Goal: Transaction & Acquisition: Book appointment/travel/reservation

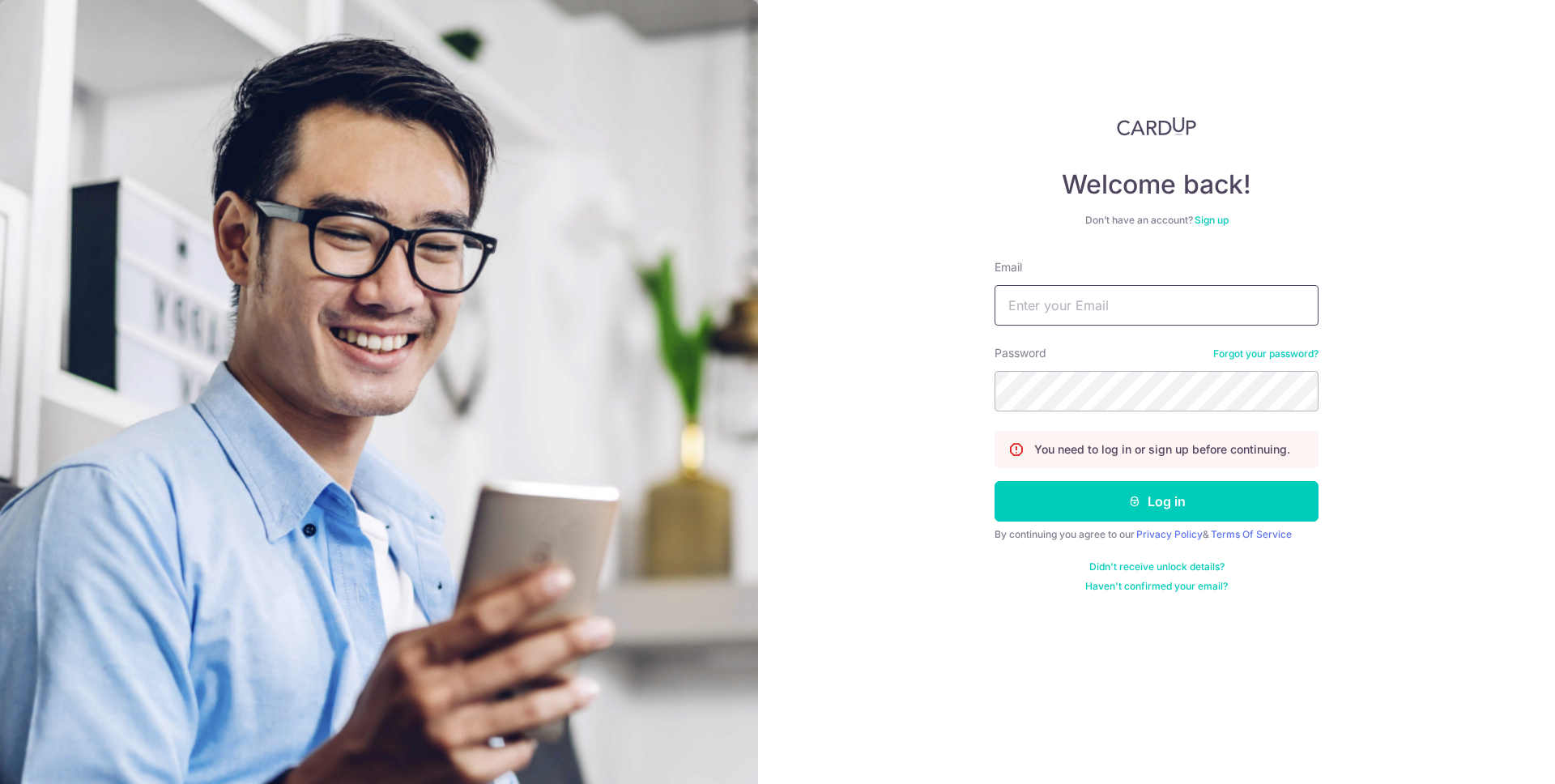
type input "weihao09@gmail.com"
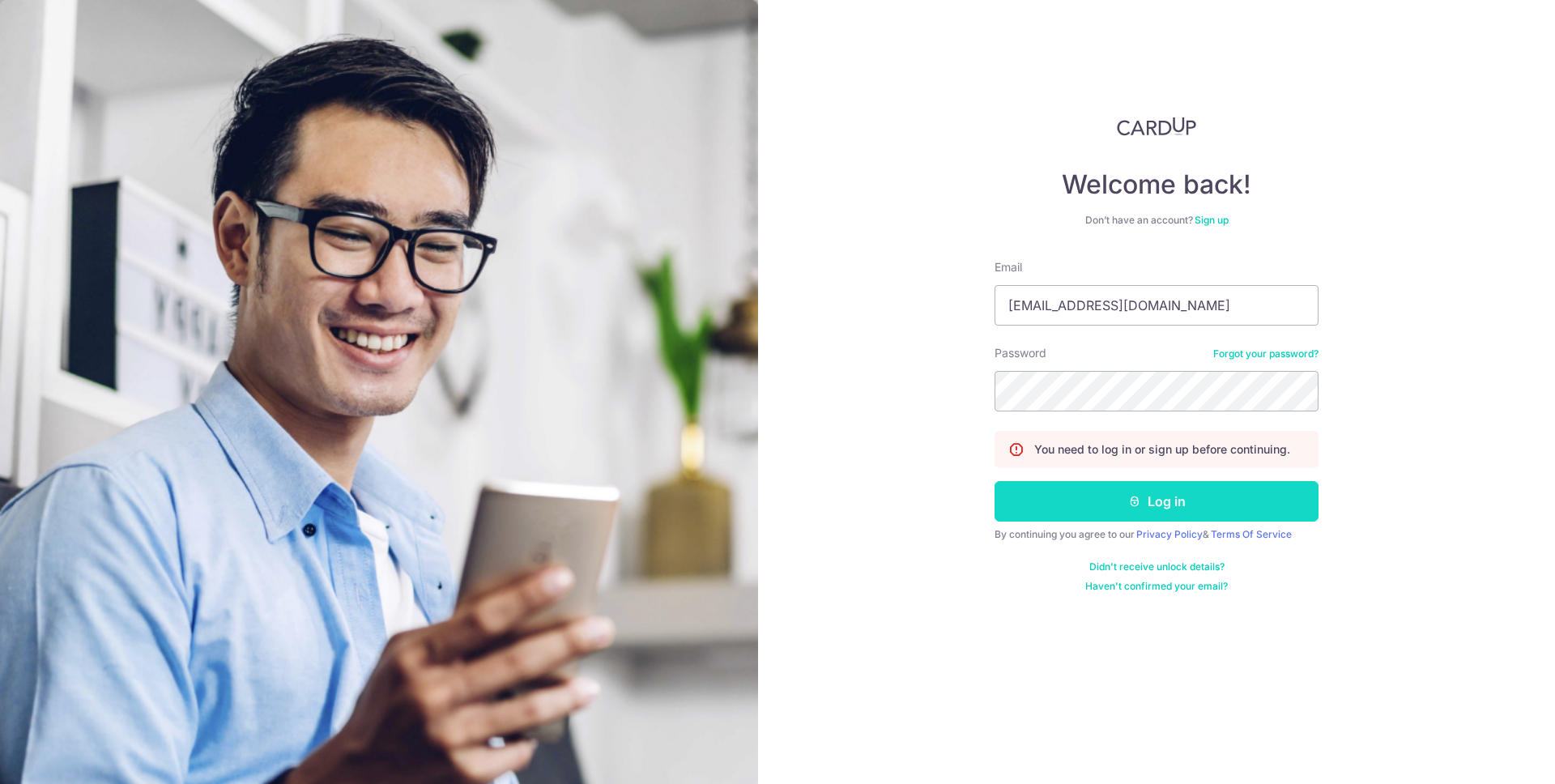
click at [1074, 511] on button "Log in" at bounding box center [1157, 501] width 324 height 41
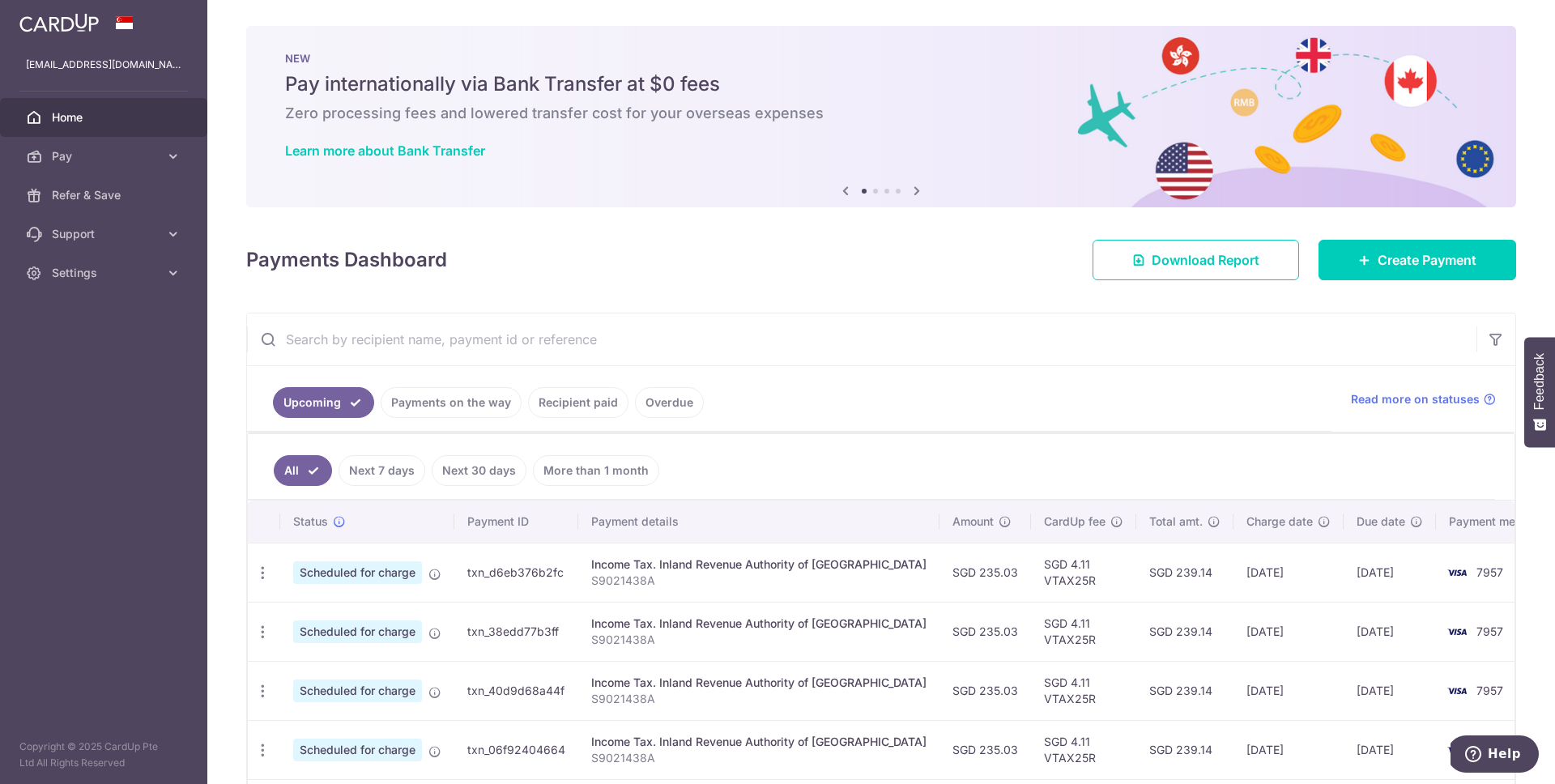
scroll to position [5, 0]
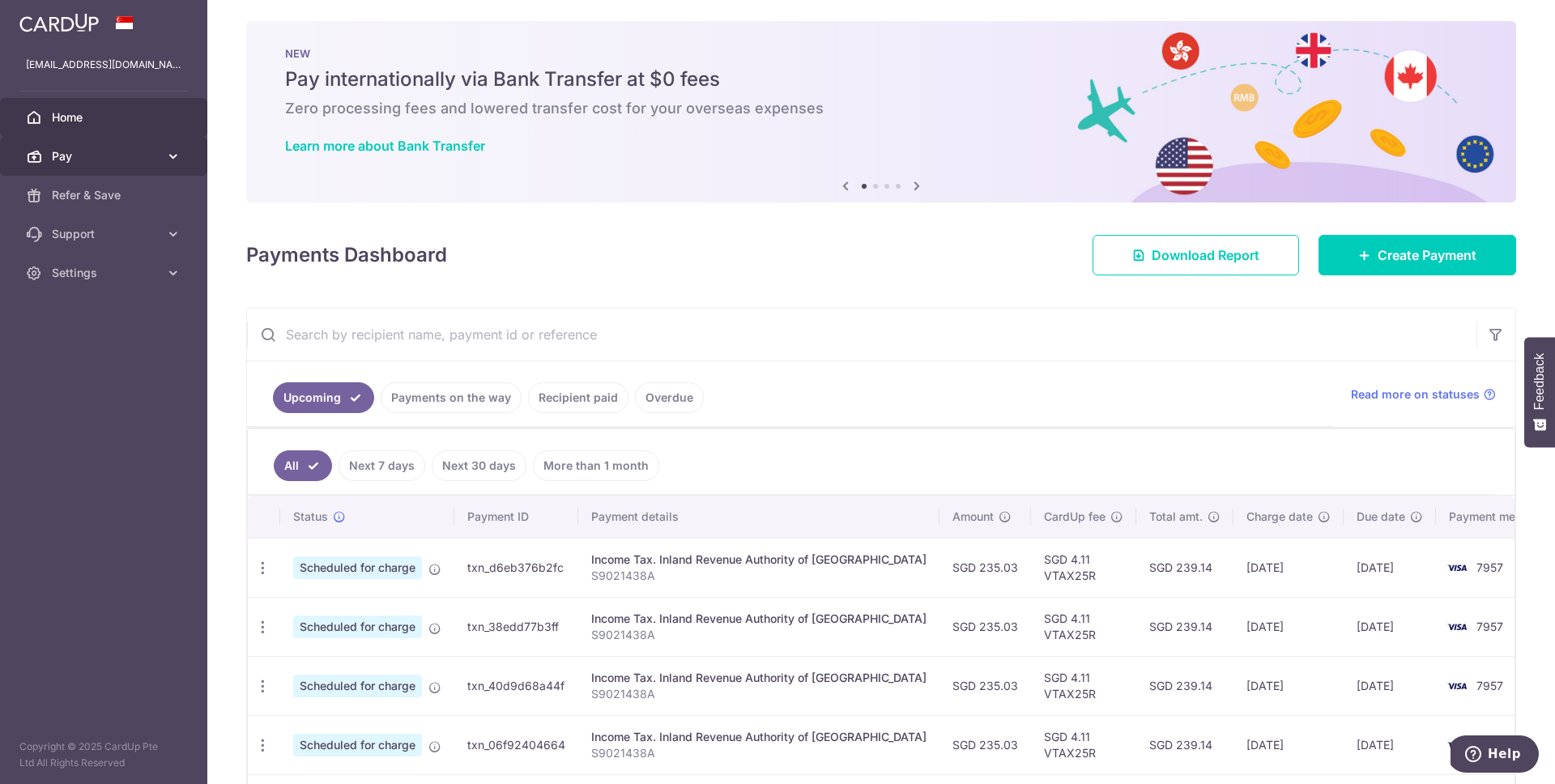
click at [164, 160] on link "Pay" at bounding box center [103, 156] width 207 height 39
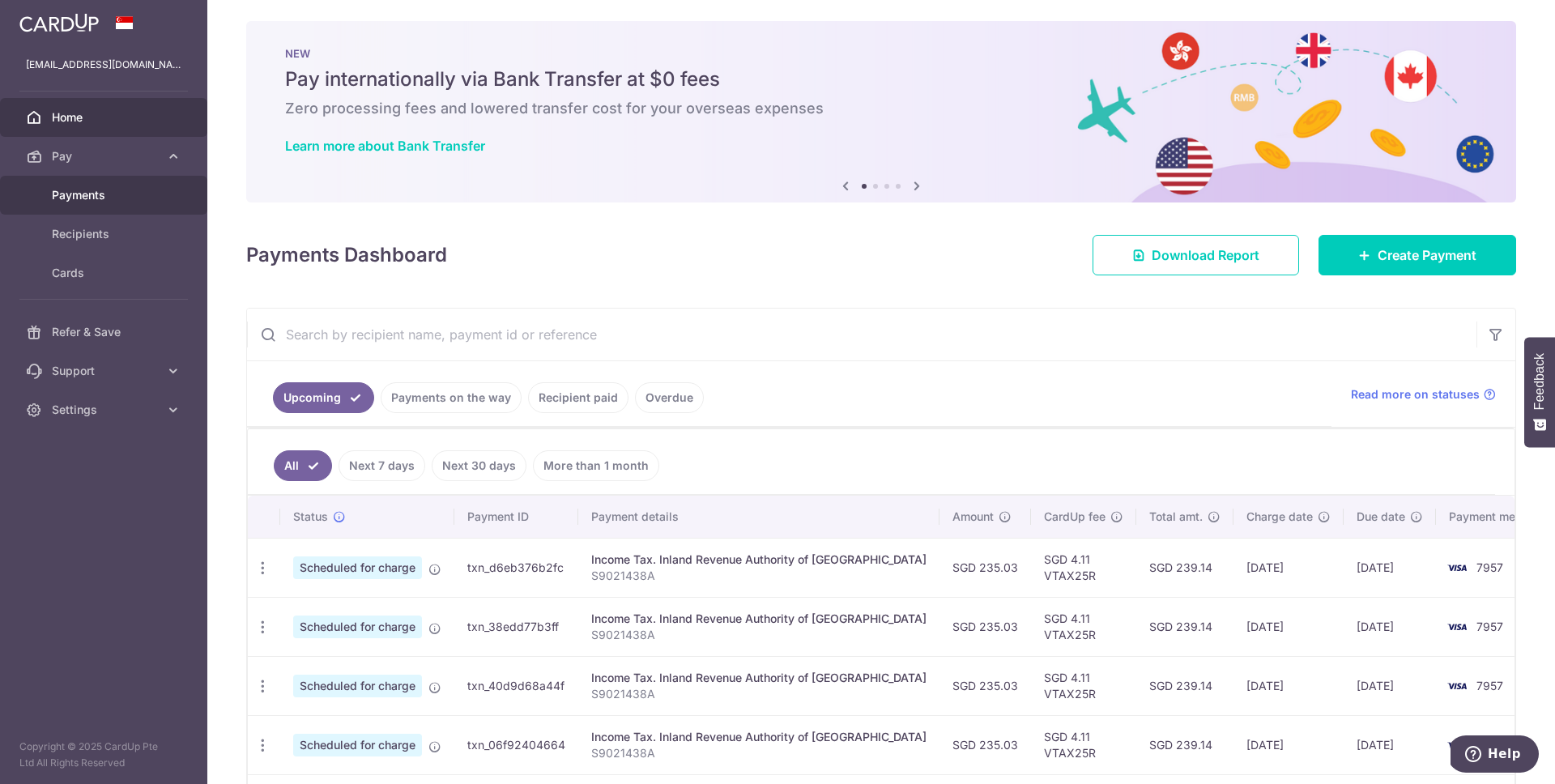
click at [141, 185] on link "Payments" at bounding box center [103, 196] width 207 height 39
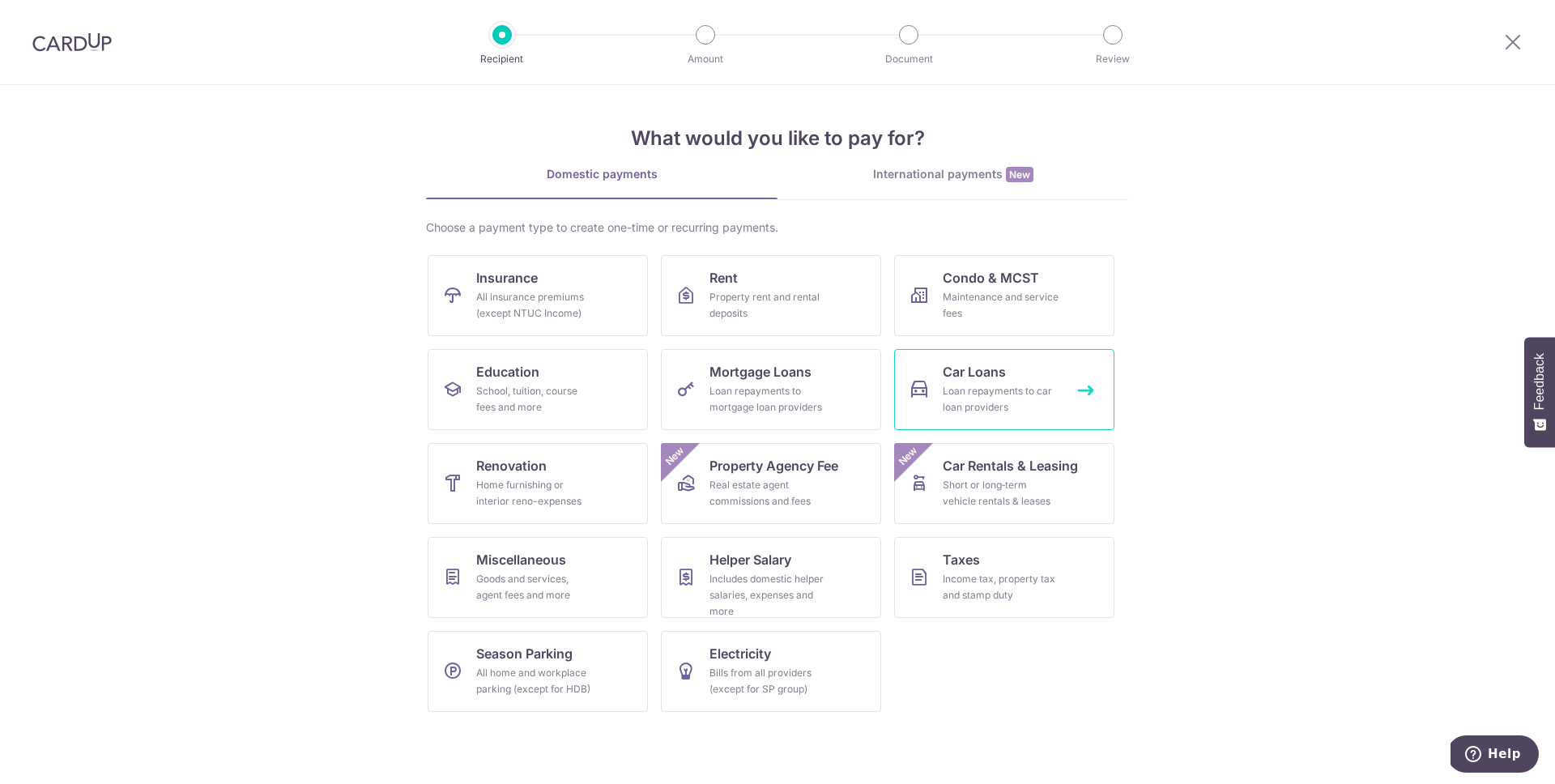
click at [1093, 388] on link "Car Loans Loan repayments to car loan providers" at bounding box center [1004, 389] width 220 height 81
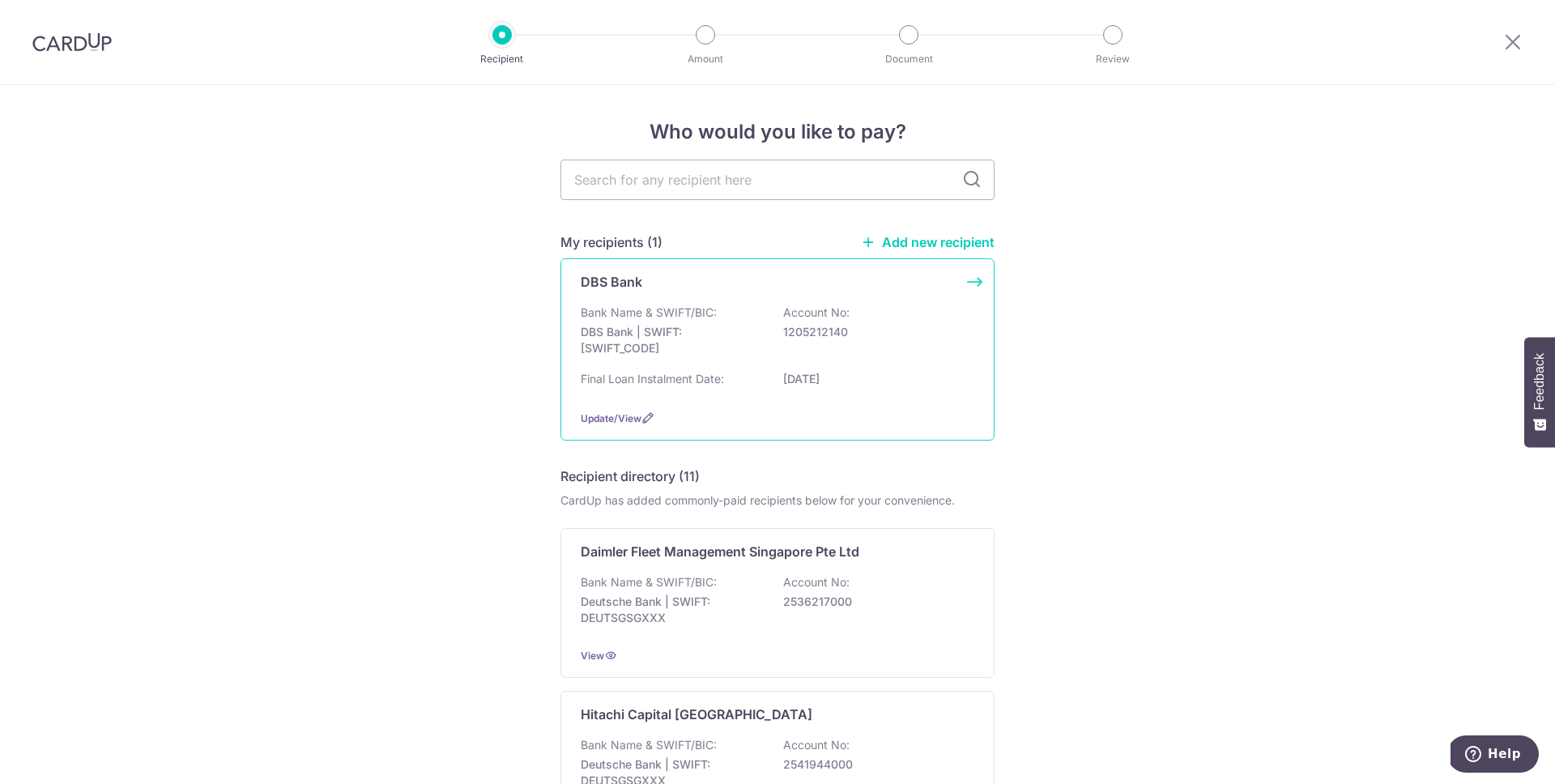
click at [970, 282] on div "DBS Bank Bank Name & SWIFT/BIC: DBS Bank | SWIFT: DBSSSGSGXXX Account No: 12052…" at bounding box center [777, 349] width 434 height 182
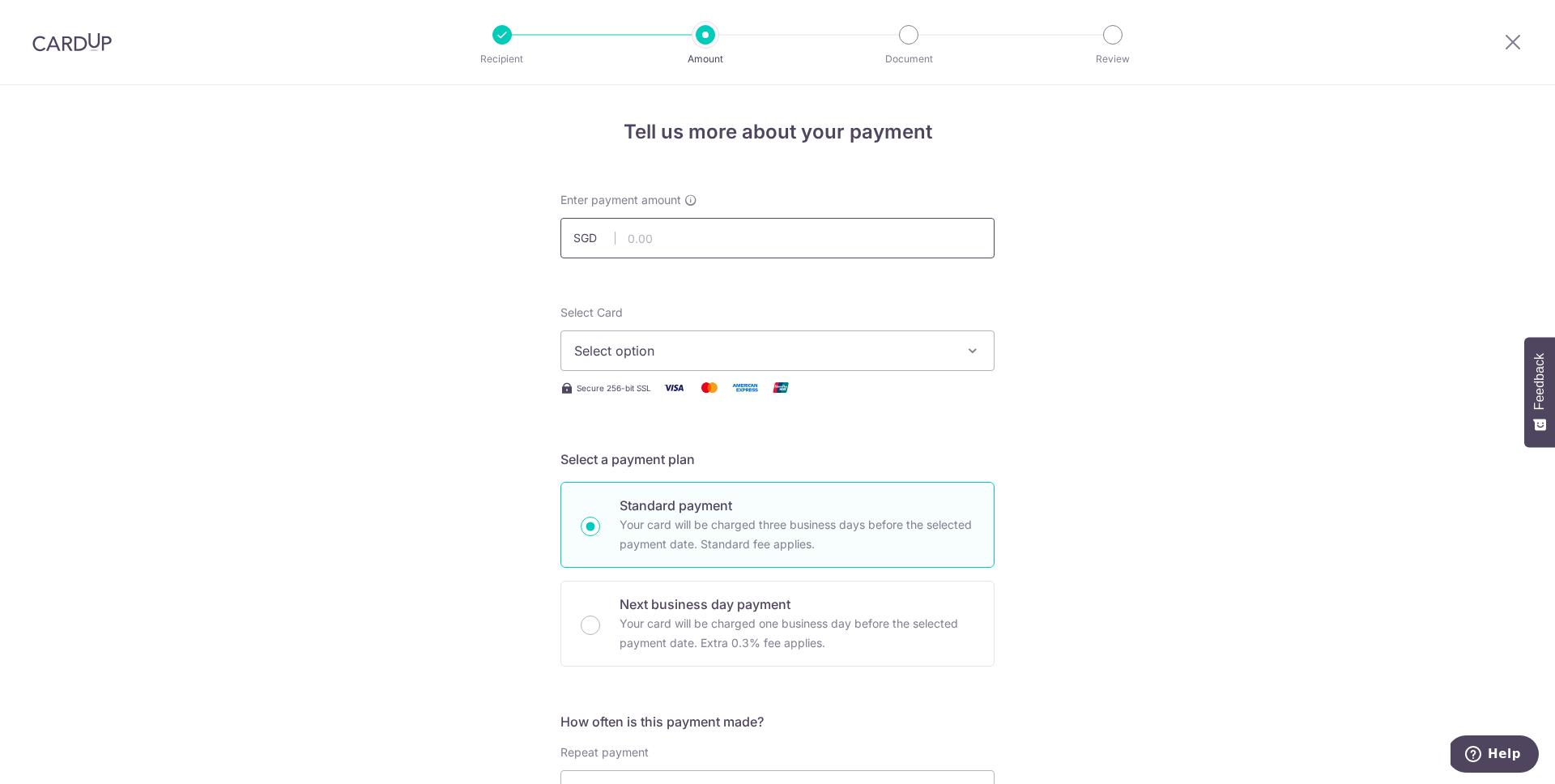
click at [890, 241] on input "text" at bounding box center [777, 238] width 434 height 41
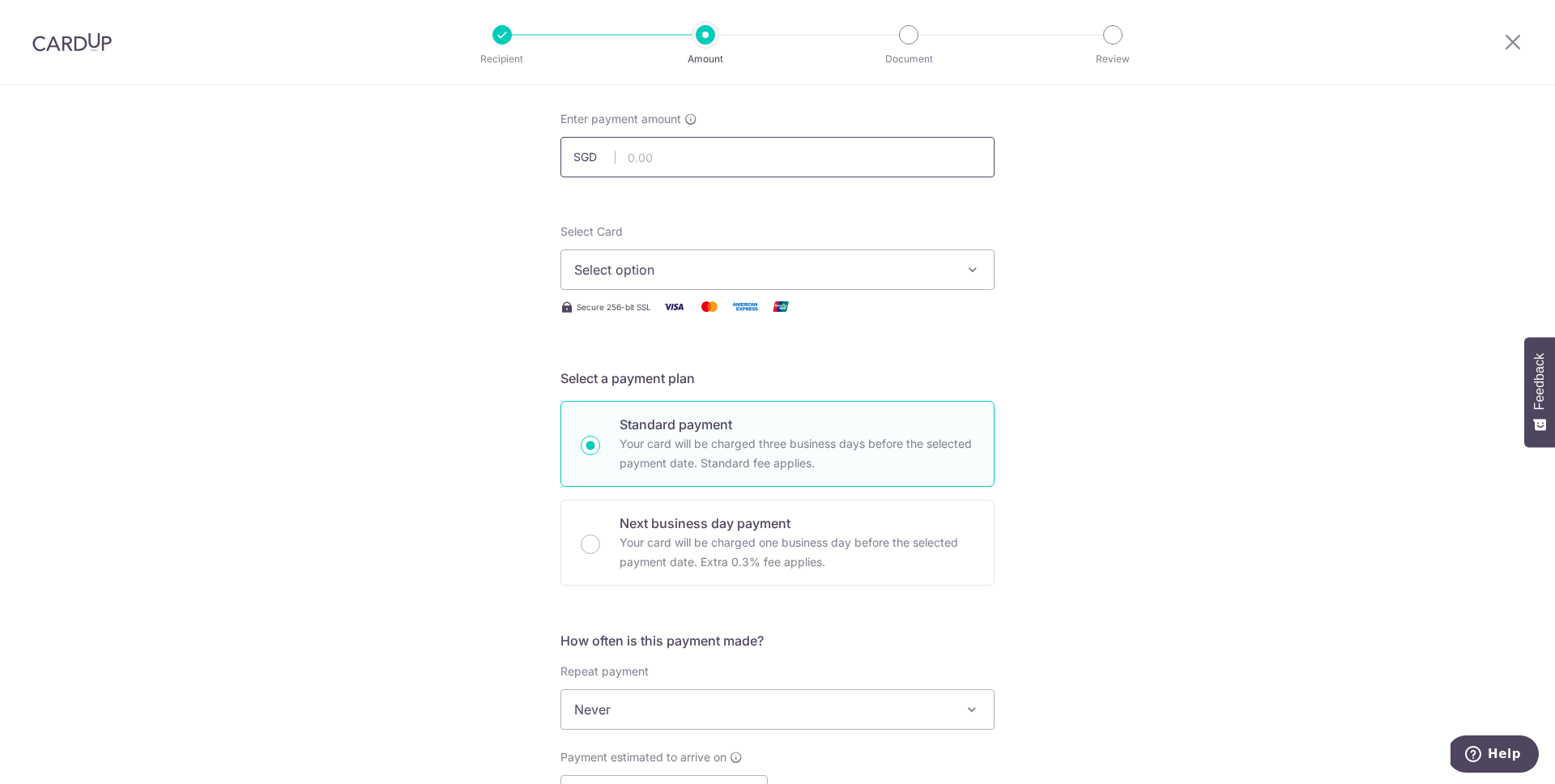
scroll to position [36, 0]
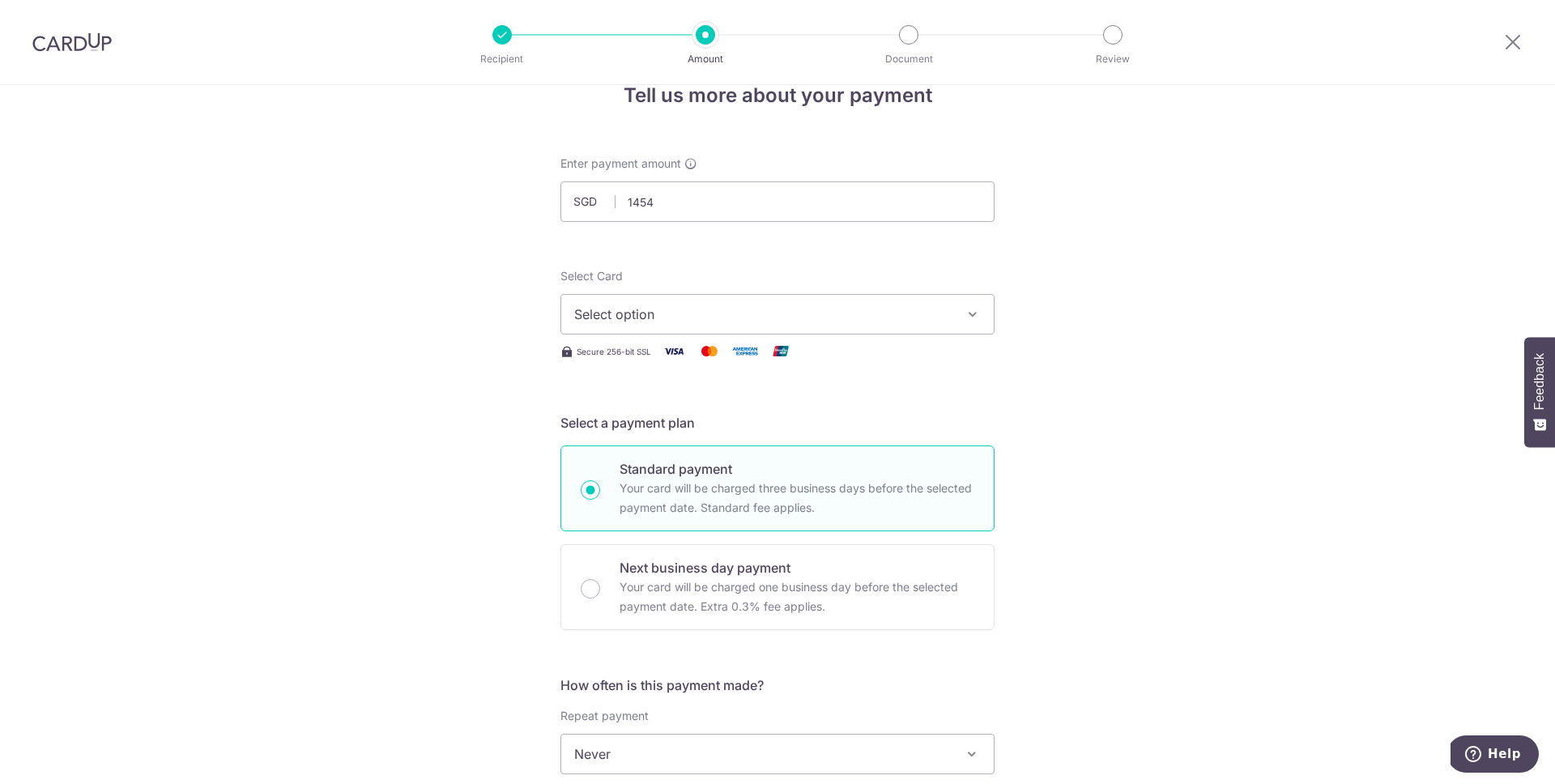
type input "1,454.00"
click at [957, 309] on button "Select option" at bounding box center [777, 314] width 434 height 41
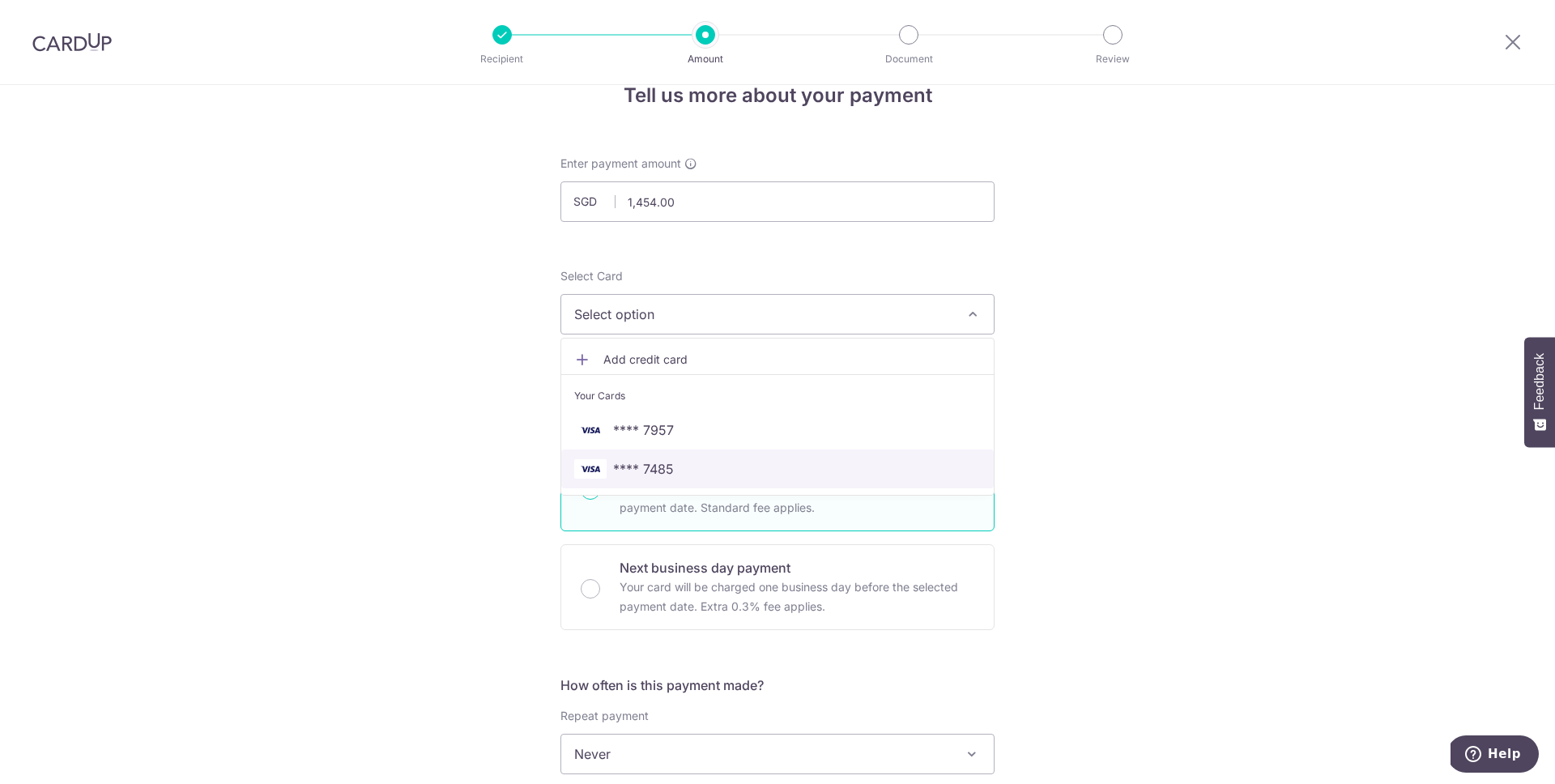
click at [660, 467] on span "**** 7485" at bounding box center [643, 469] width 61 height 19
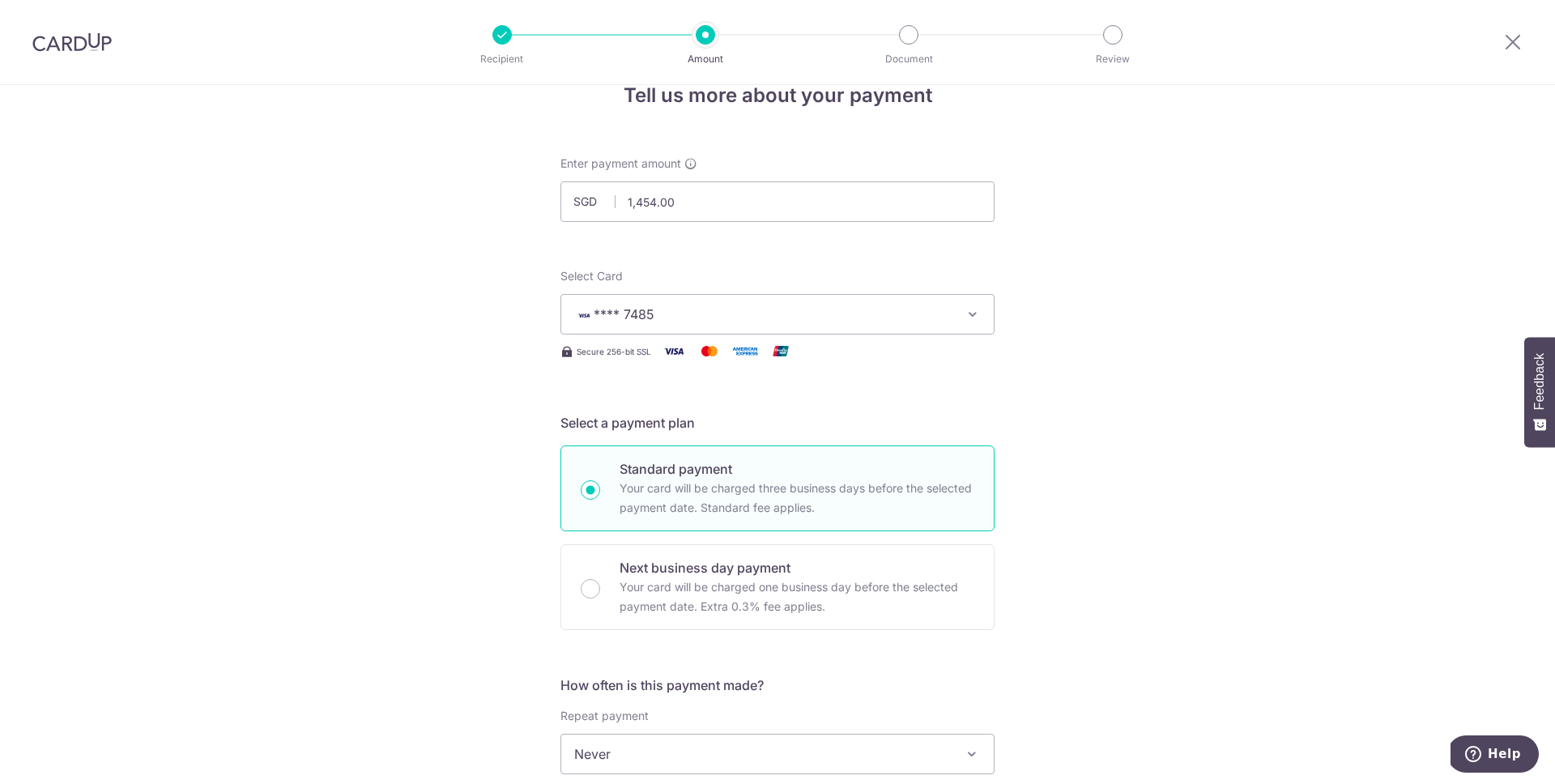
scroll to position [337, 0]
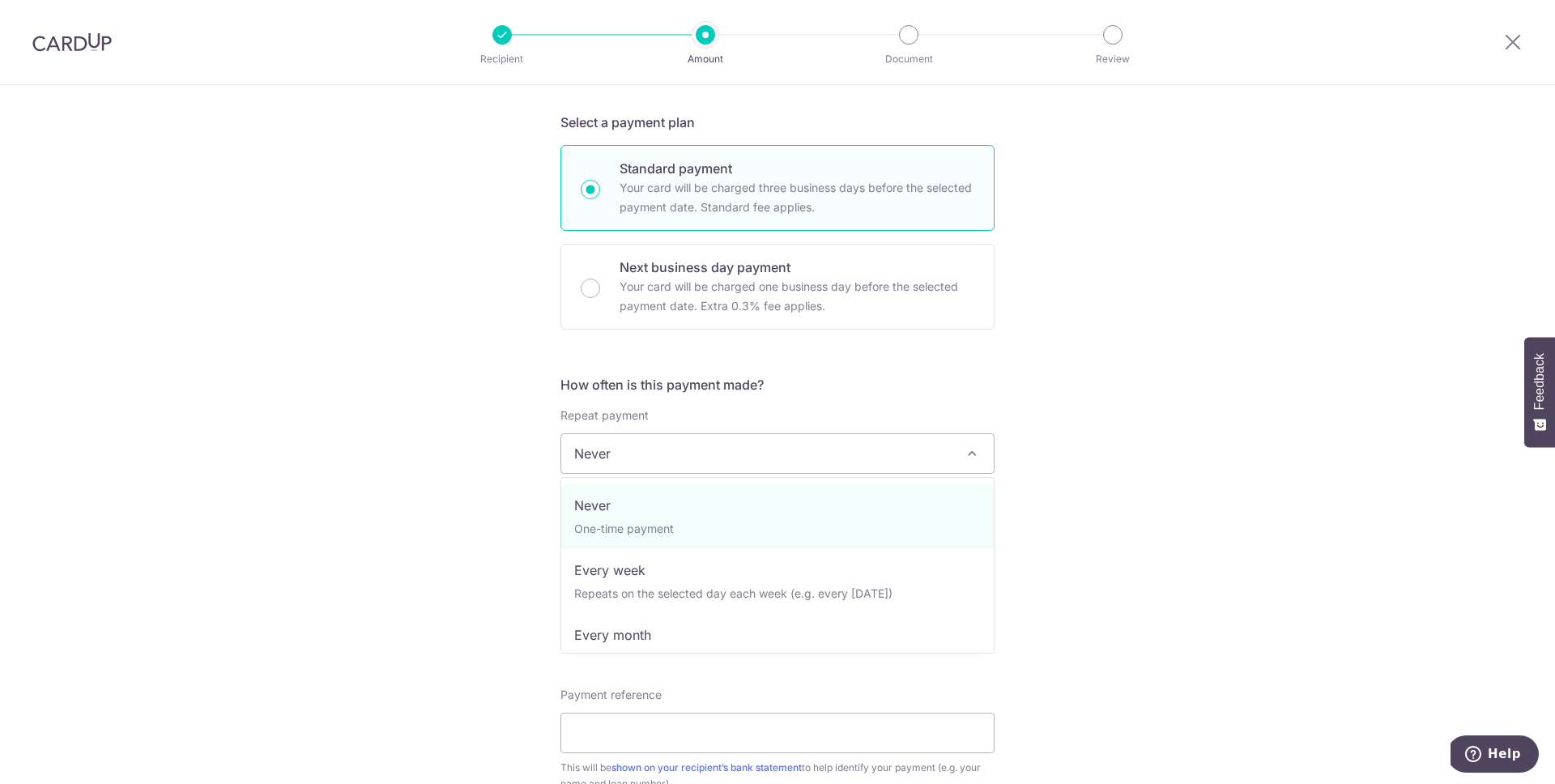
click at [971, 458] on span at bounding box center [972, 454] width 19 height 19
select select "3"
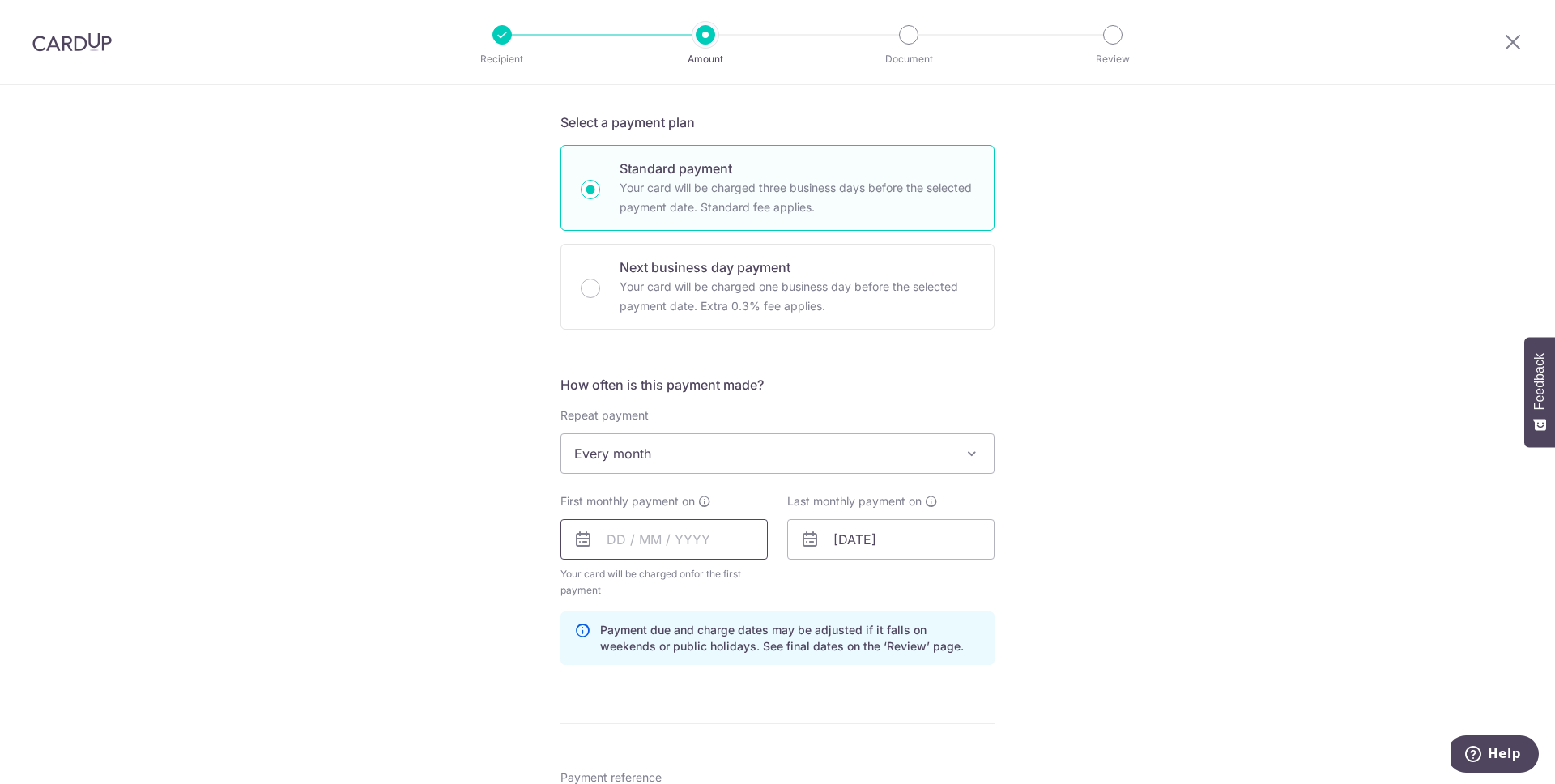
click at [695, 538] on input "text" at bounding box center [663, 539] width 207 height 41
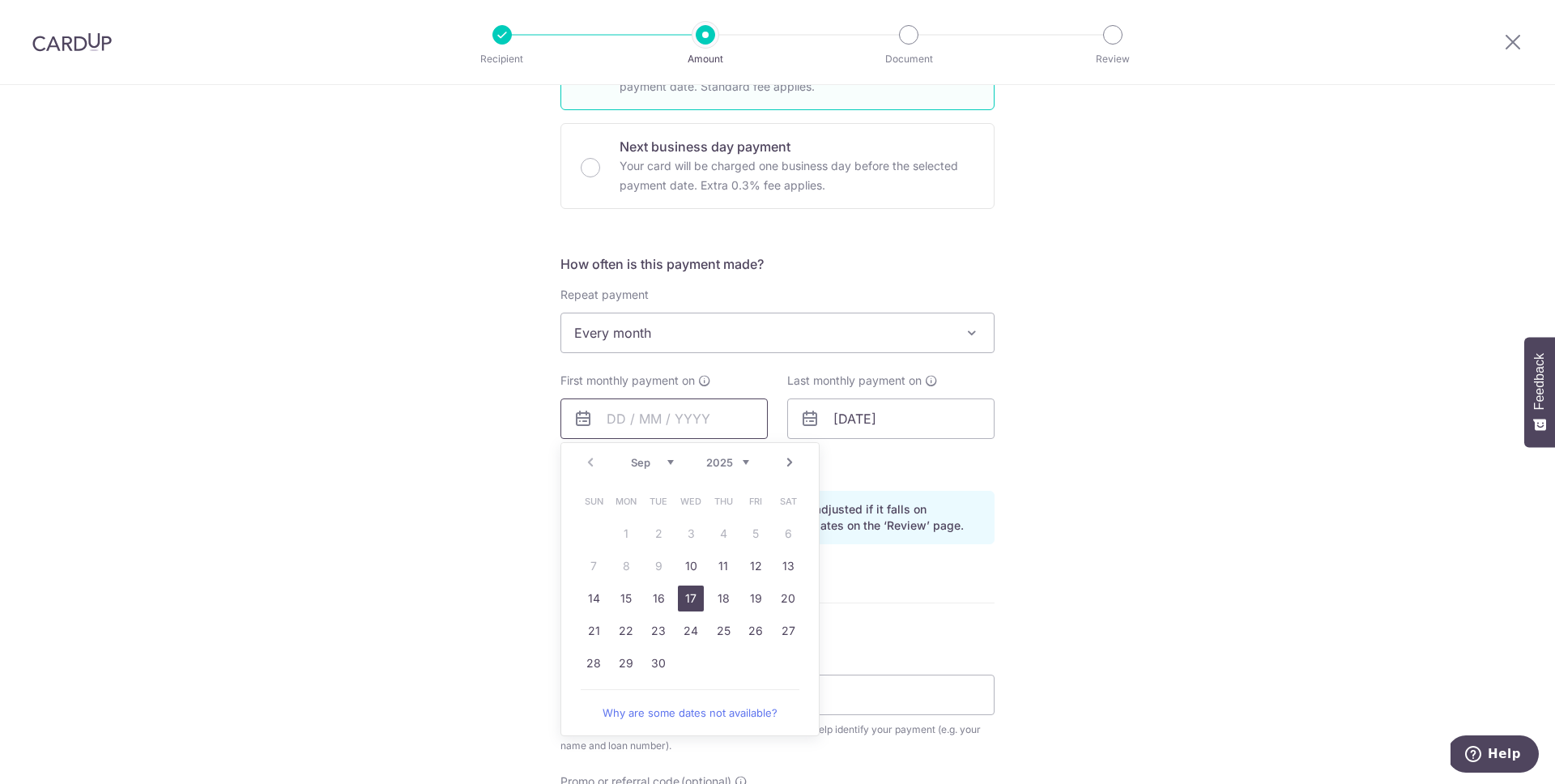
scroll to position [470, 0]
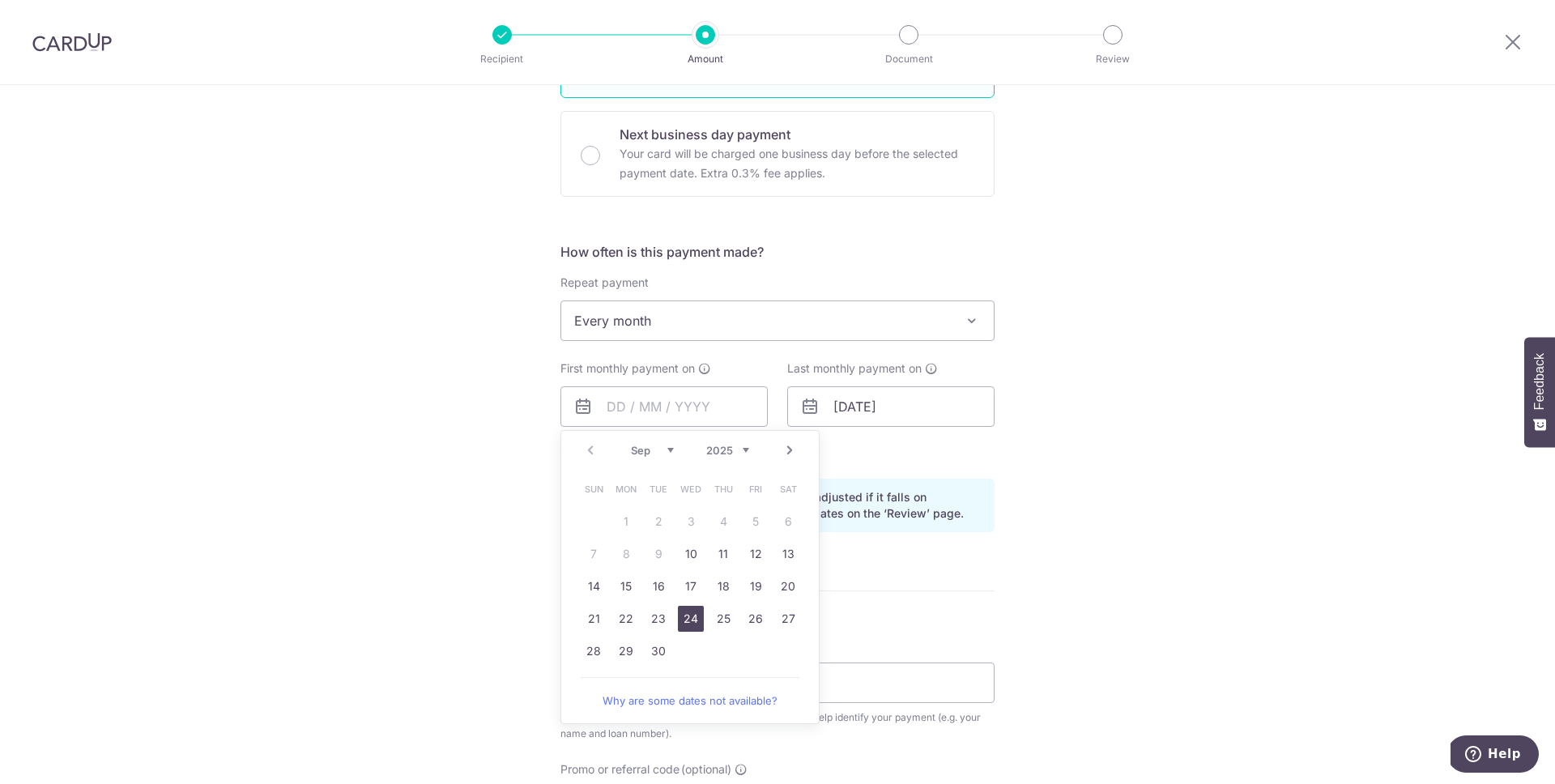
click at [689, 617] on link "24" at bounding box center [691, 618] width 26 height 26
type input "[DATE]"
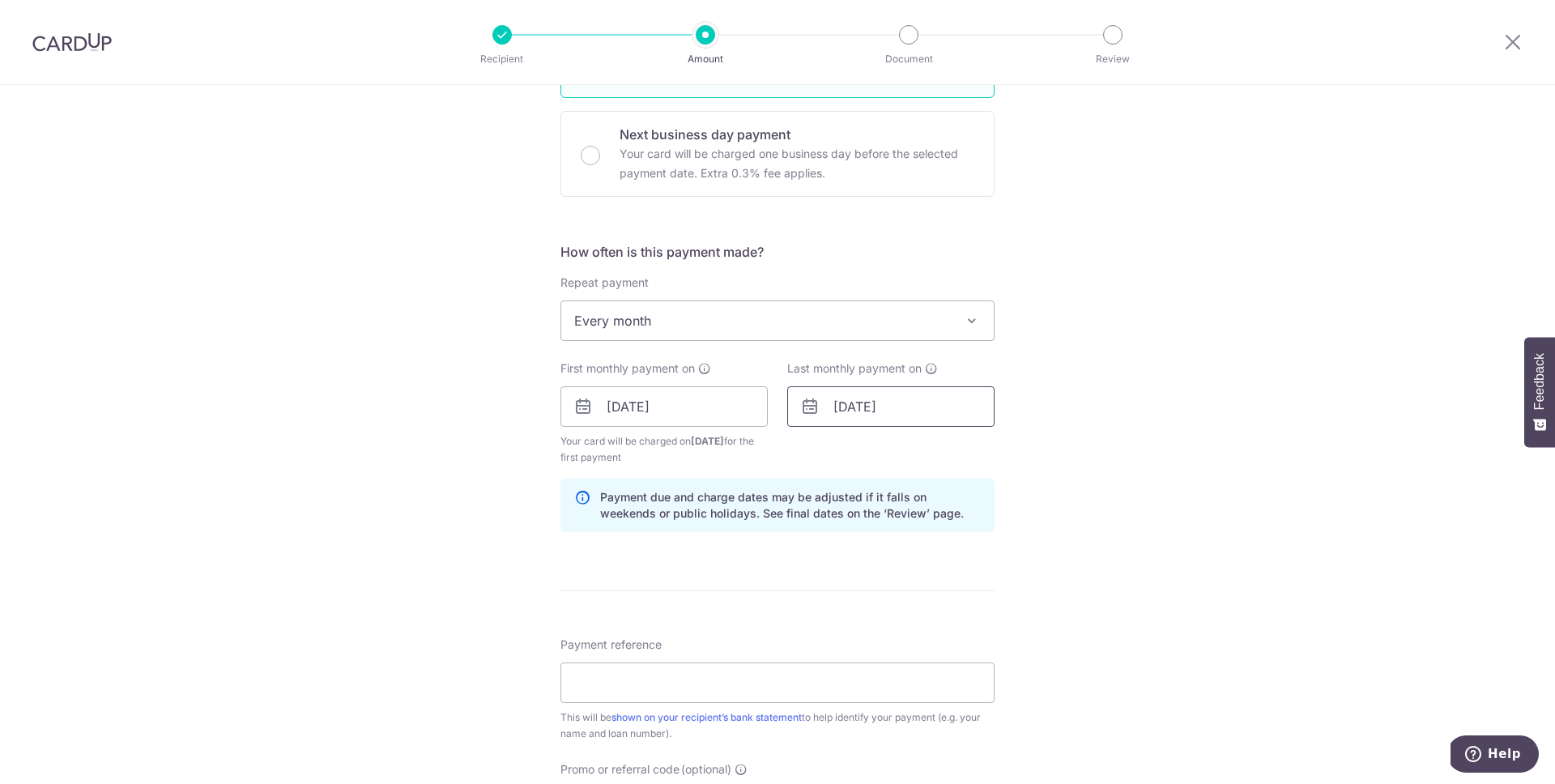
click at [885, 409] on input "[DATE]" at bounding box center [891, 407] width 207 height 41
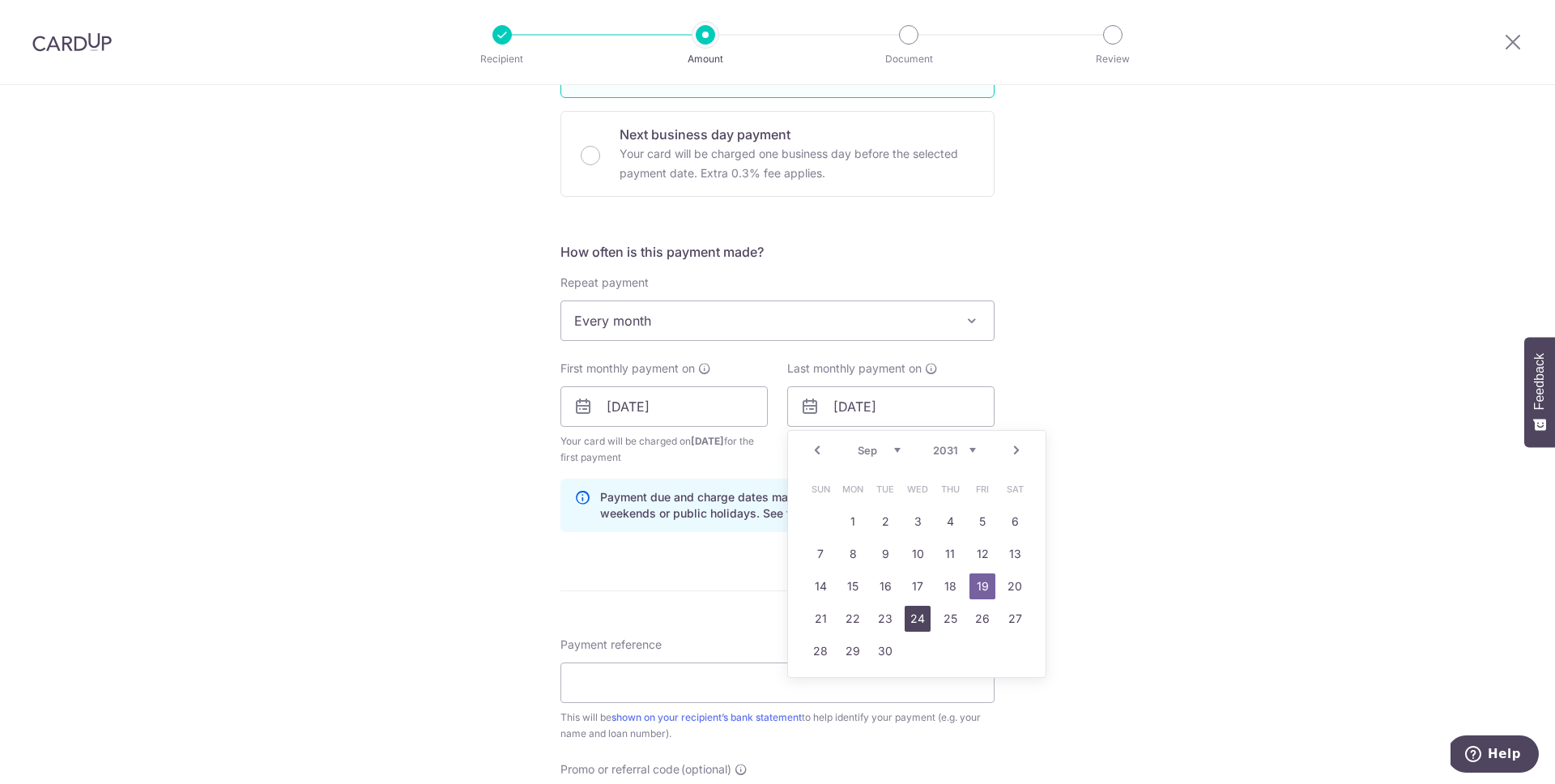
click at [910, 618] on link "24" at bounding box center [917, 618] width 26 height 26
type input "24/09/2031"
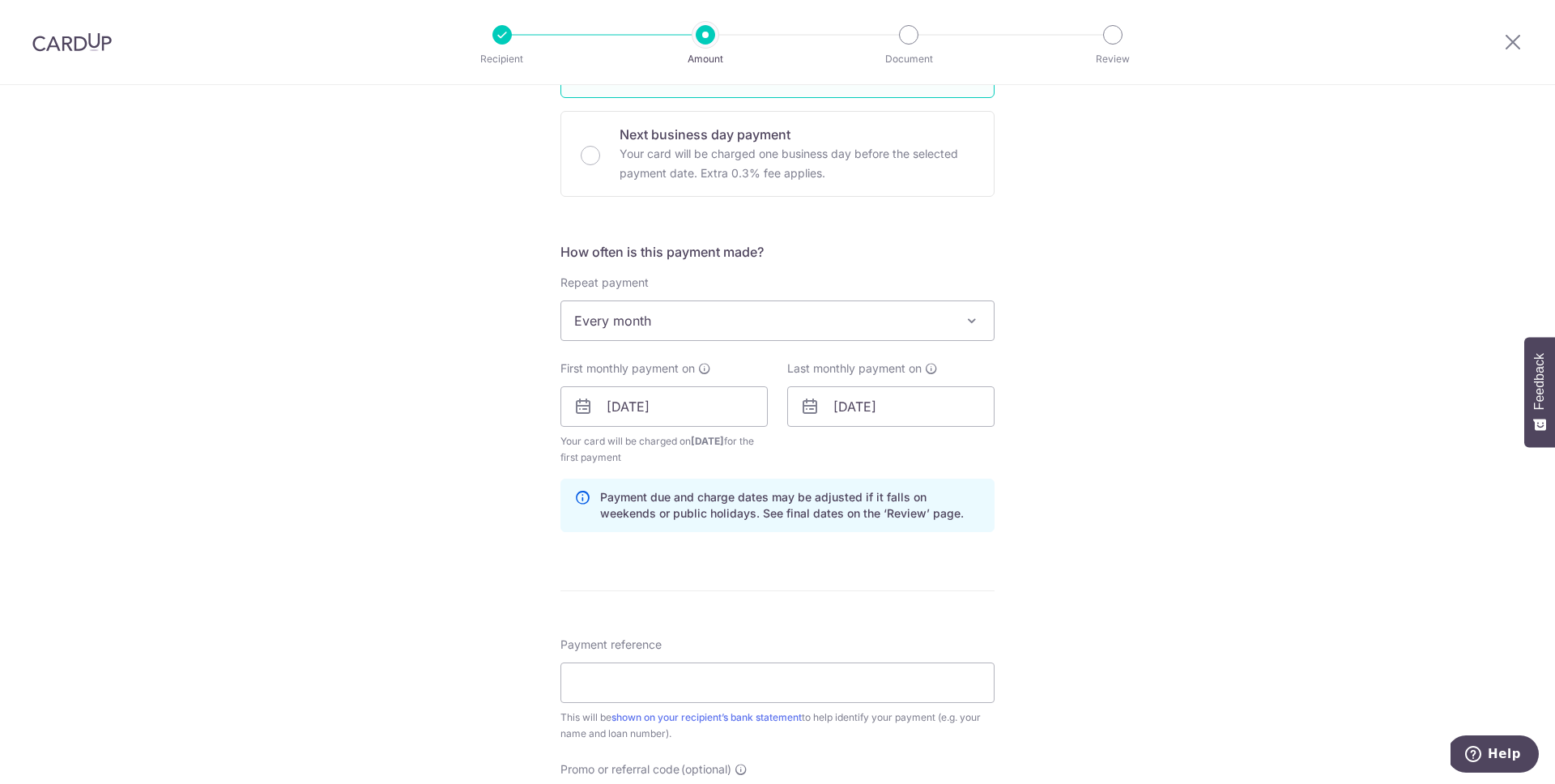
click at [1072, 480] on div "Tell us more about your payment Enter payment amount SGD 1,454.00 1454.00 Selec…" at bounding box center [777, 388] width 1555 height 1548
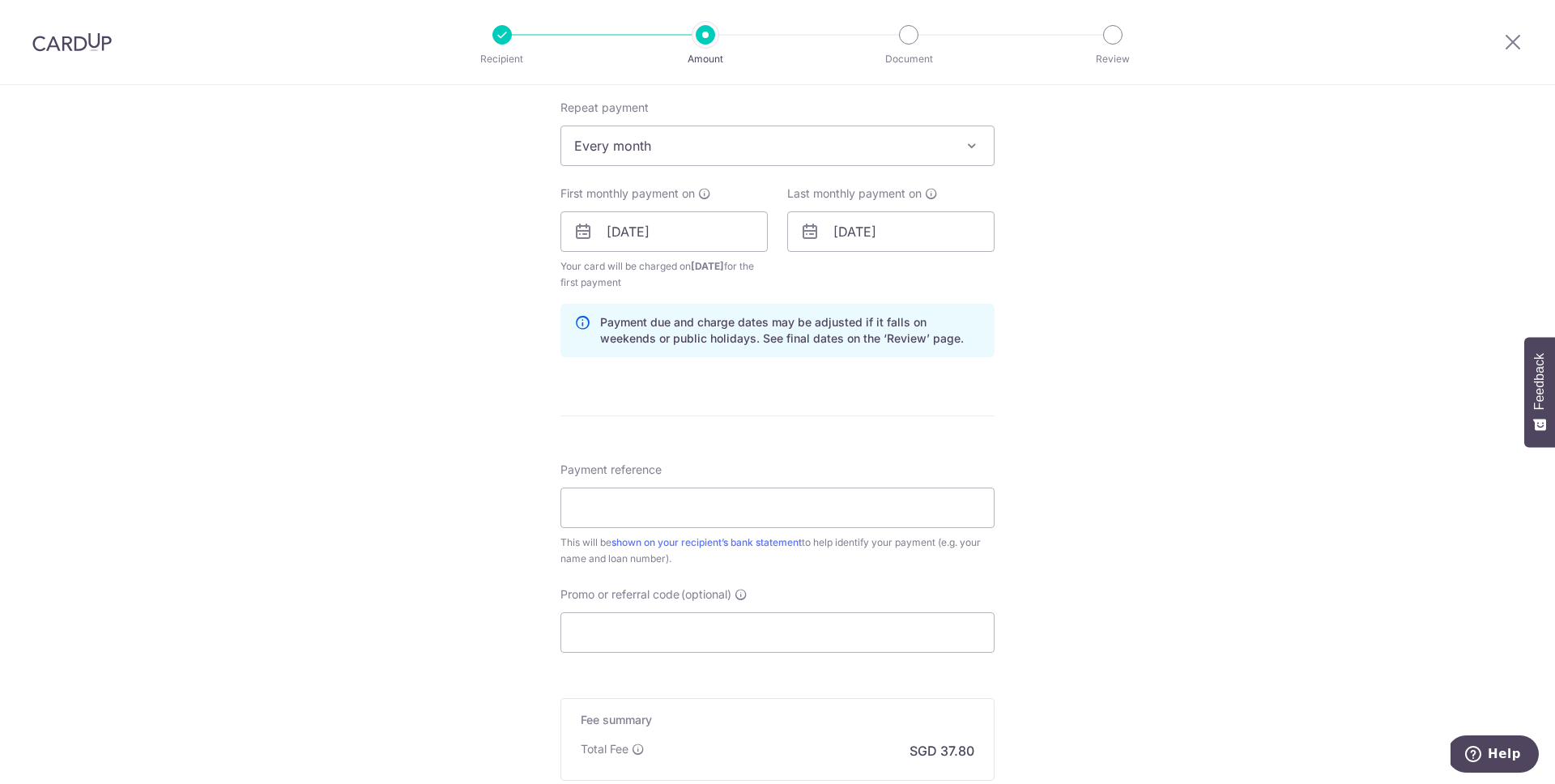
scroll to position [648, 0]
click at [1072, 477] on div "Tell us more about your payment Enter payment amount SGD 1,454.00 1454.00 Selec…" at bounding box center [777, 211] width 1555 height 1548
click at [785, 541] on link "shown on your recipient’s bank statement" at bounding box center [707, 539] width 190 height 12
click at [792, 518] on input "Payment reference" at bounding box center [777, 505] width 434 height 41
paste input "30470"
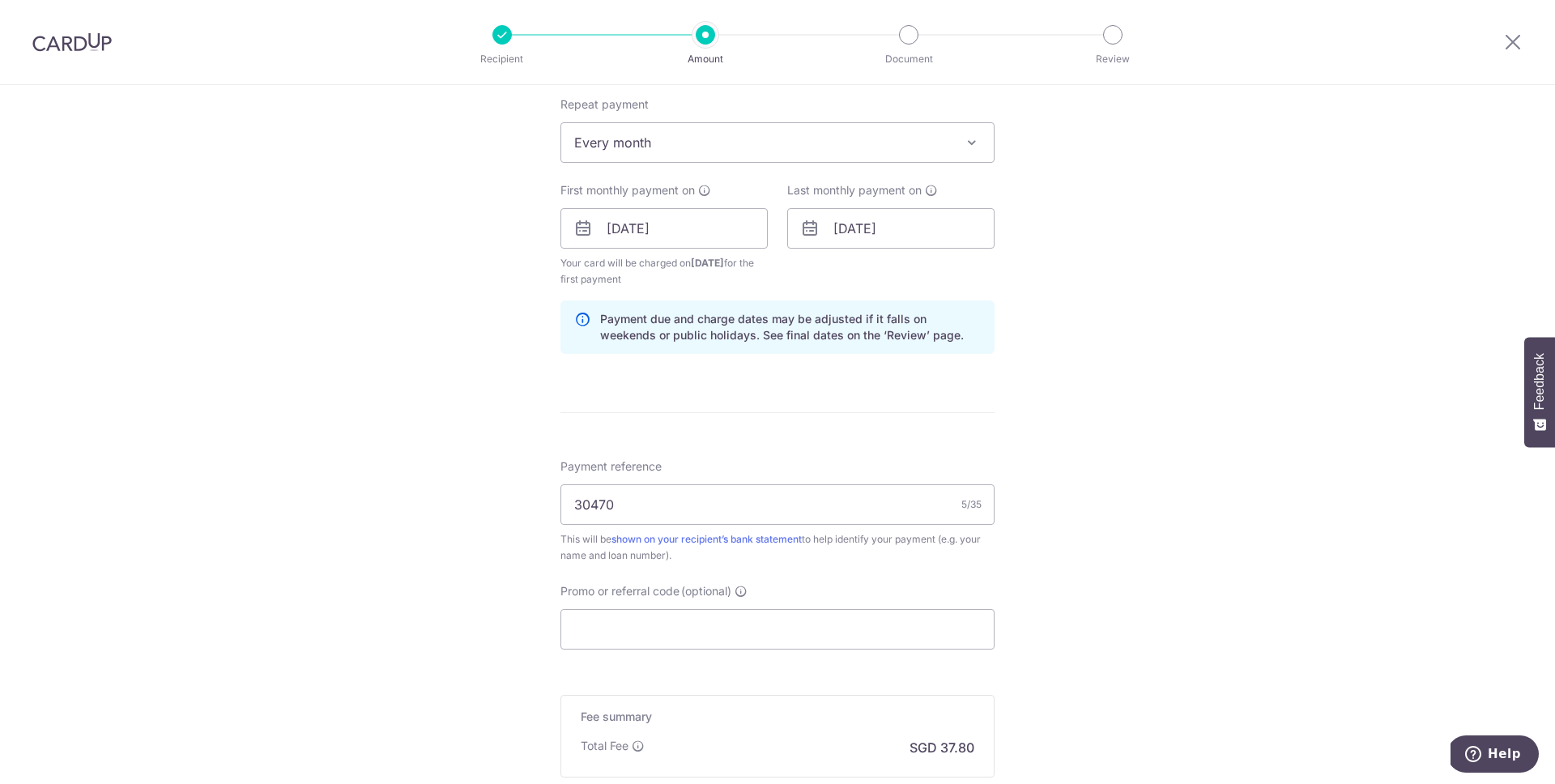
click at [1071, 536] on div "Tell us more about your payment Enter payment amount SGD 1,454.00 1454.00 Selec…" at bounding box center [777, 211] width 1555 height 1548
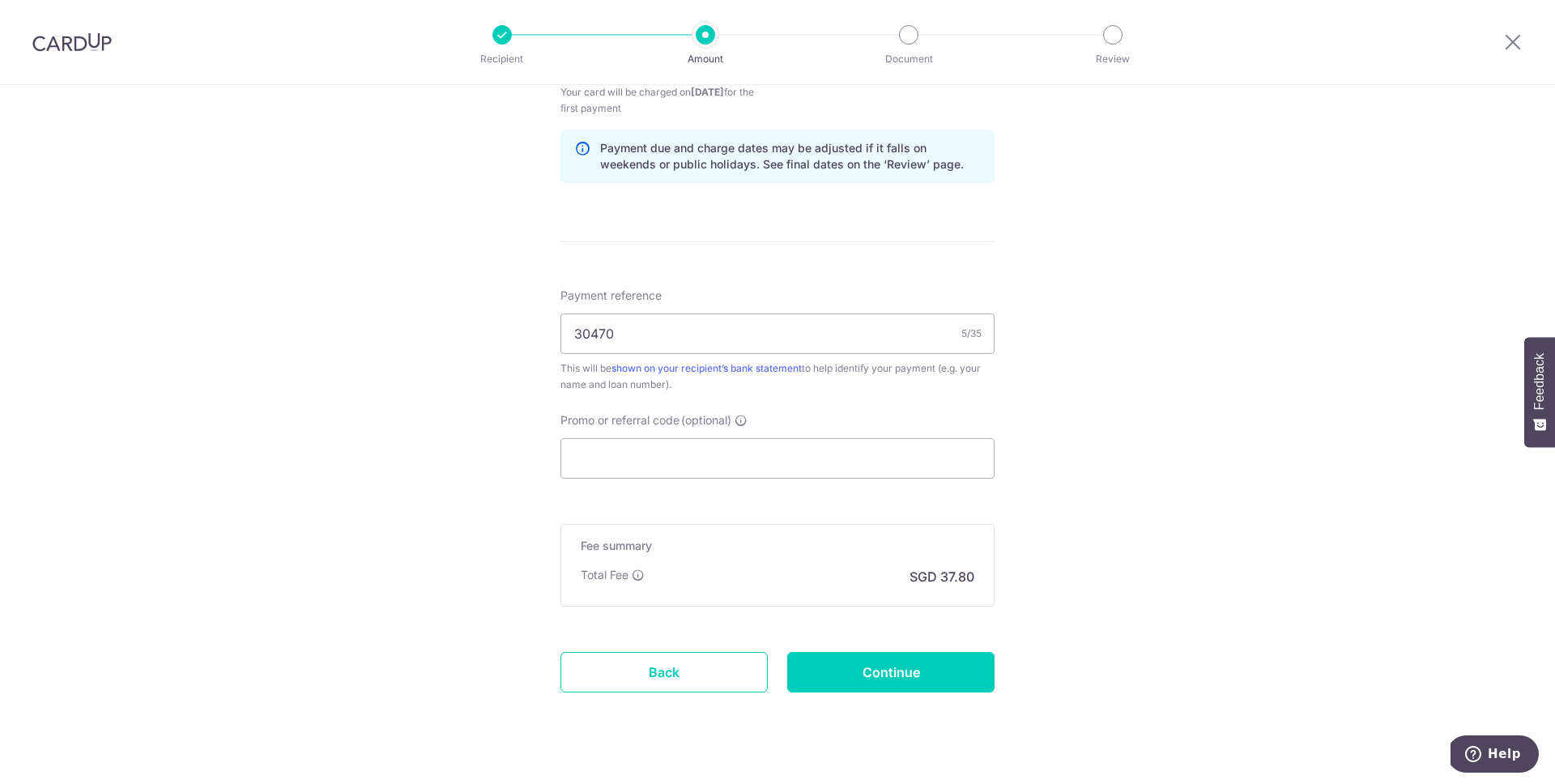
scroll to position [843, 0]
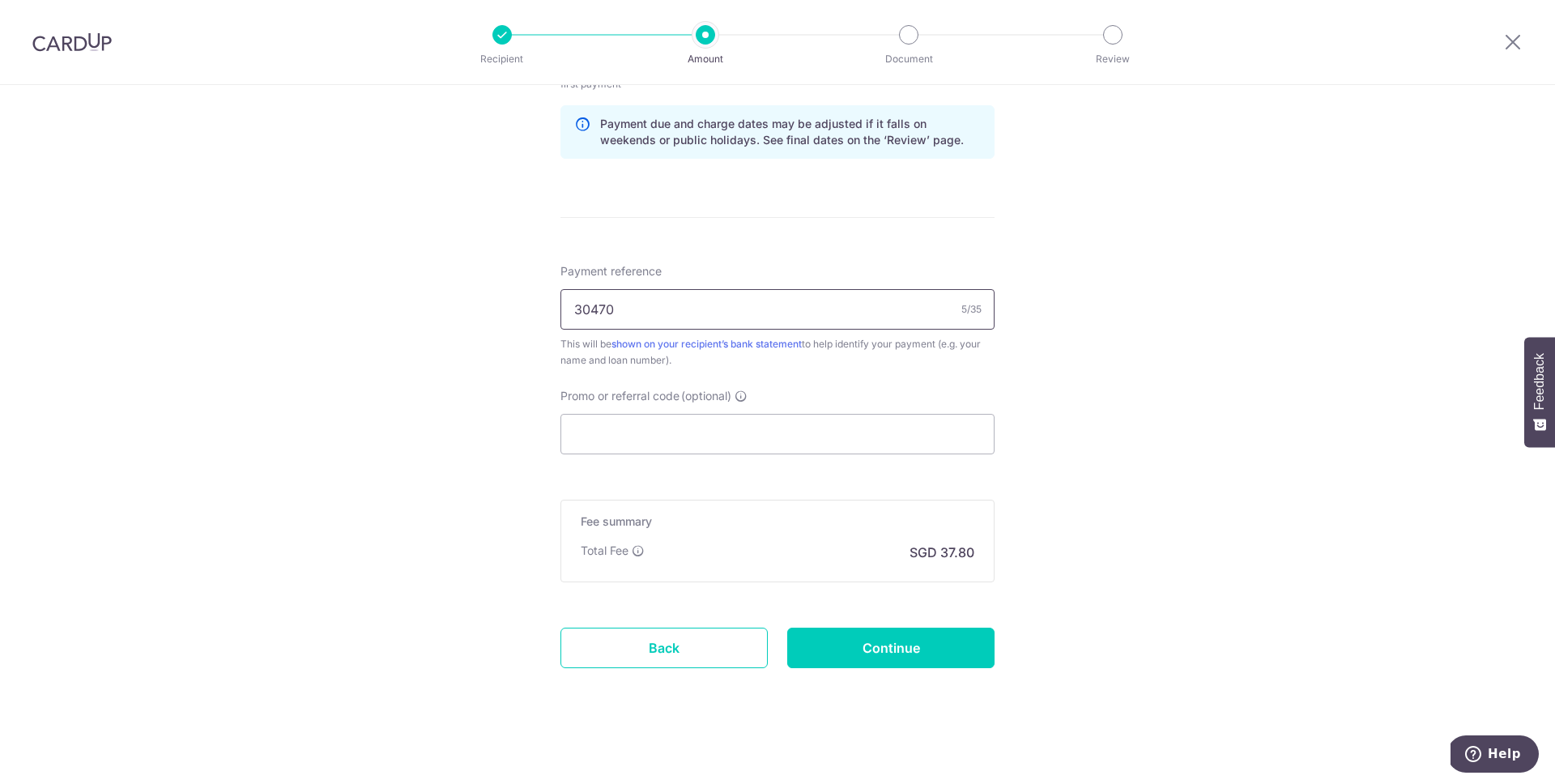
click at [845, 322] on input "30470" at bounding box center [777, 309] width 434 height 41
click at [892, 365] on div "This will be shown on your recipient’s bank statement to help identify your pay…" at bounding box center [777, 352] width 434 height 33
click at [789, 319] on input "30470" at bounding box center [777, 309] width 434 height 41
type input "30470 Toyota Loan"
click at [1144, 296] on div "Tell us more about your payment Enter payment amount SGD 1,454.00 1454.00 Selec…" at bounding box center [777, 15] width 1555 height 1548
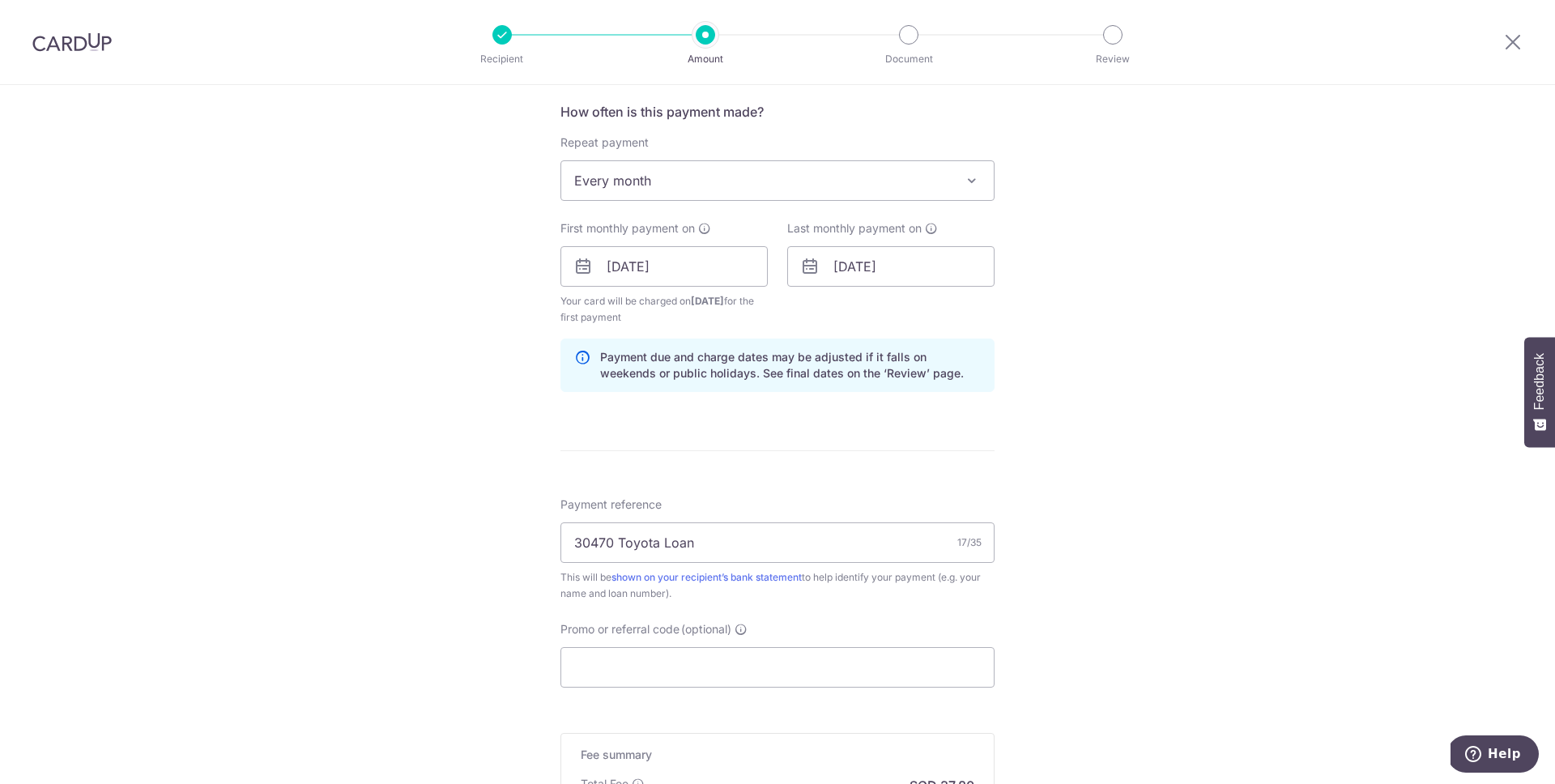
scroll to position [401, 0]
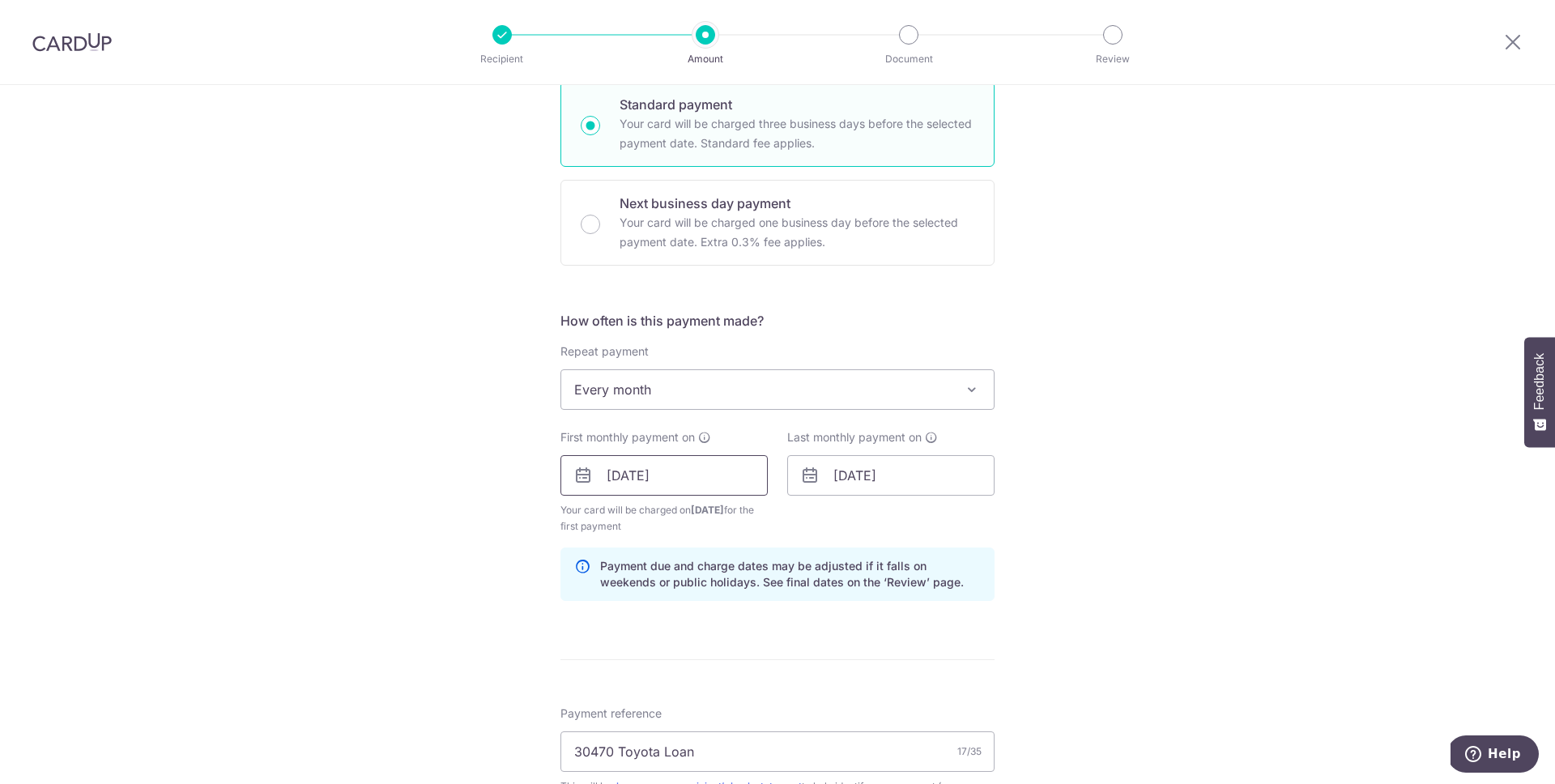
click at [734, 492] on input "24/09/2025" at bounding box center [663, 476] width 207 height 41
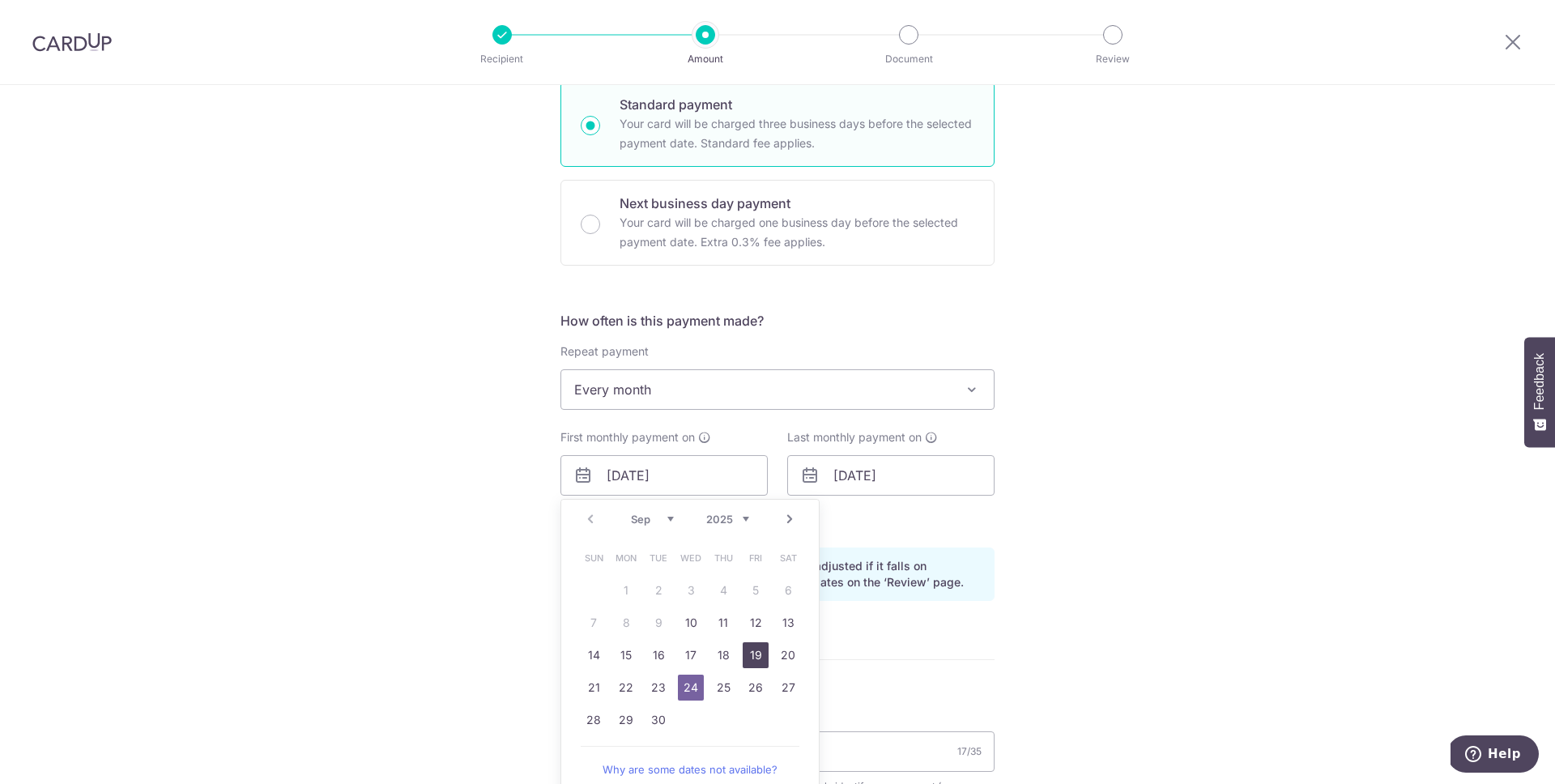
click at [765, 651] on link "19" at bounding box center [755, 655] width 26 height 26
type input "19/09/2025"
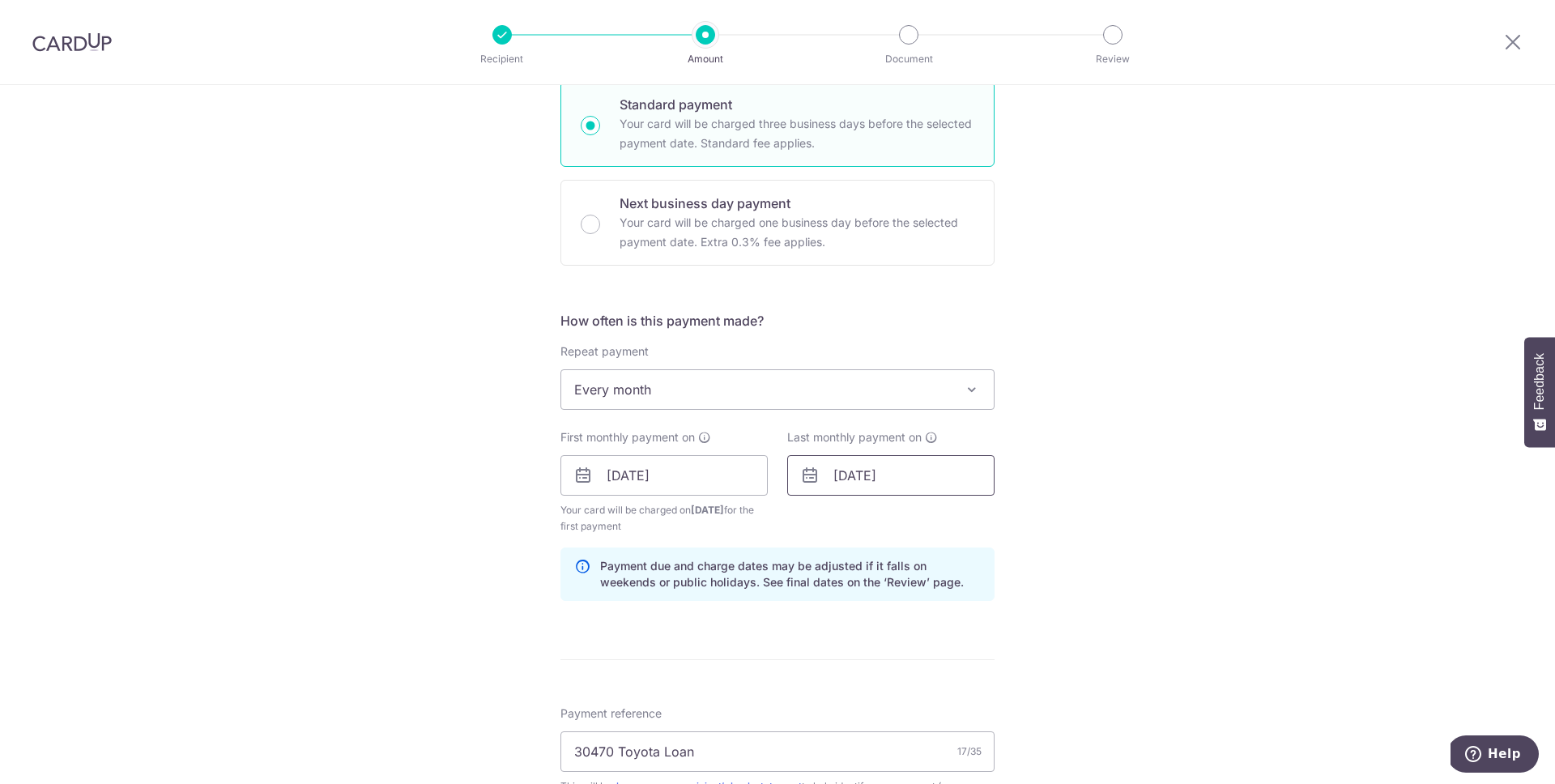
click at [860, 477] on input "24/09/2031" at bounding box center [891, 476] width 207 height 41
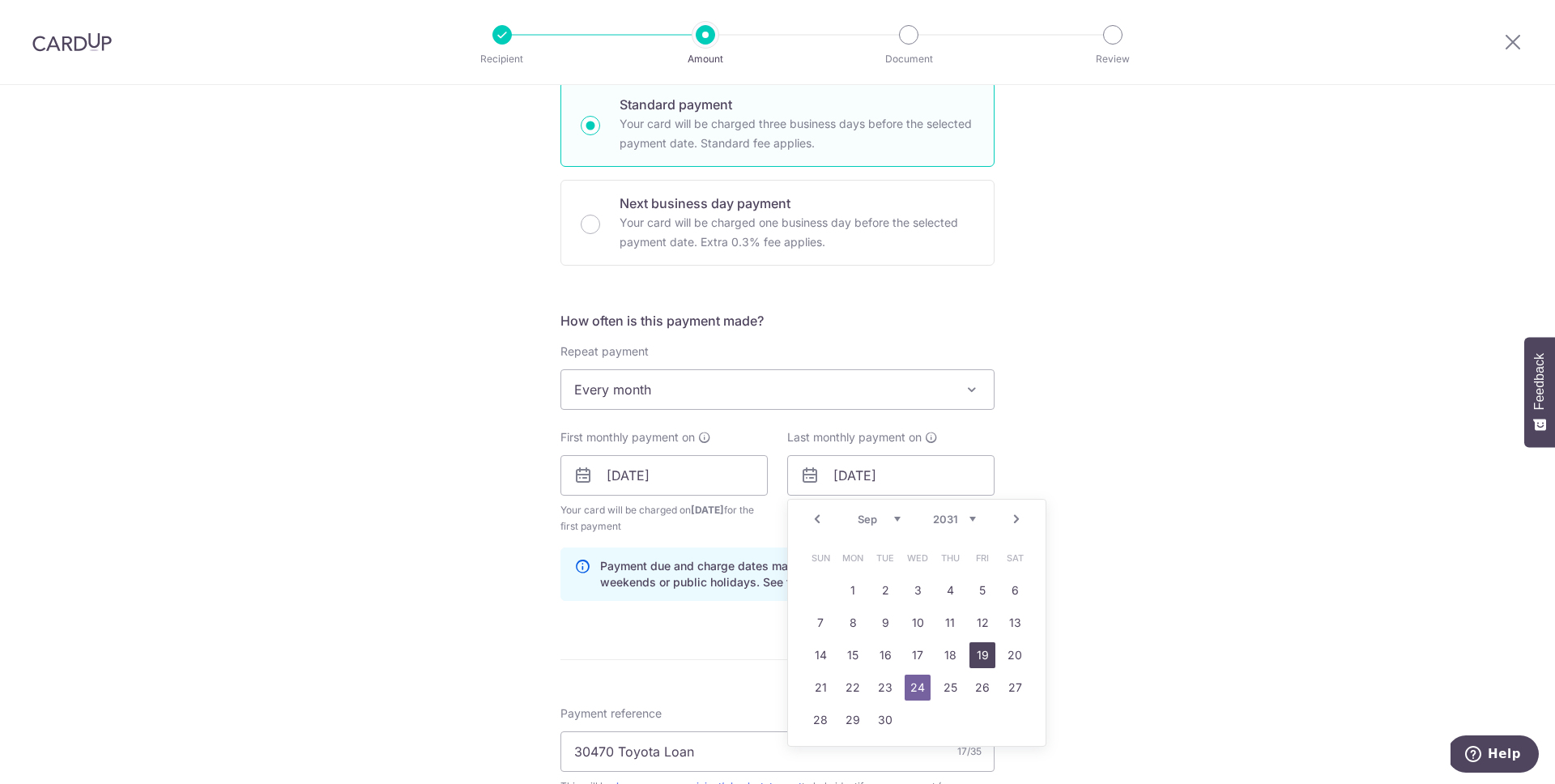
click at [979, 653] on link "19" at bounding box center [982, 655] width 26 height 26
type input "[DATE]"
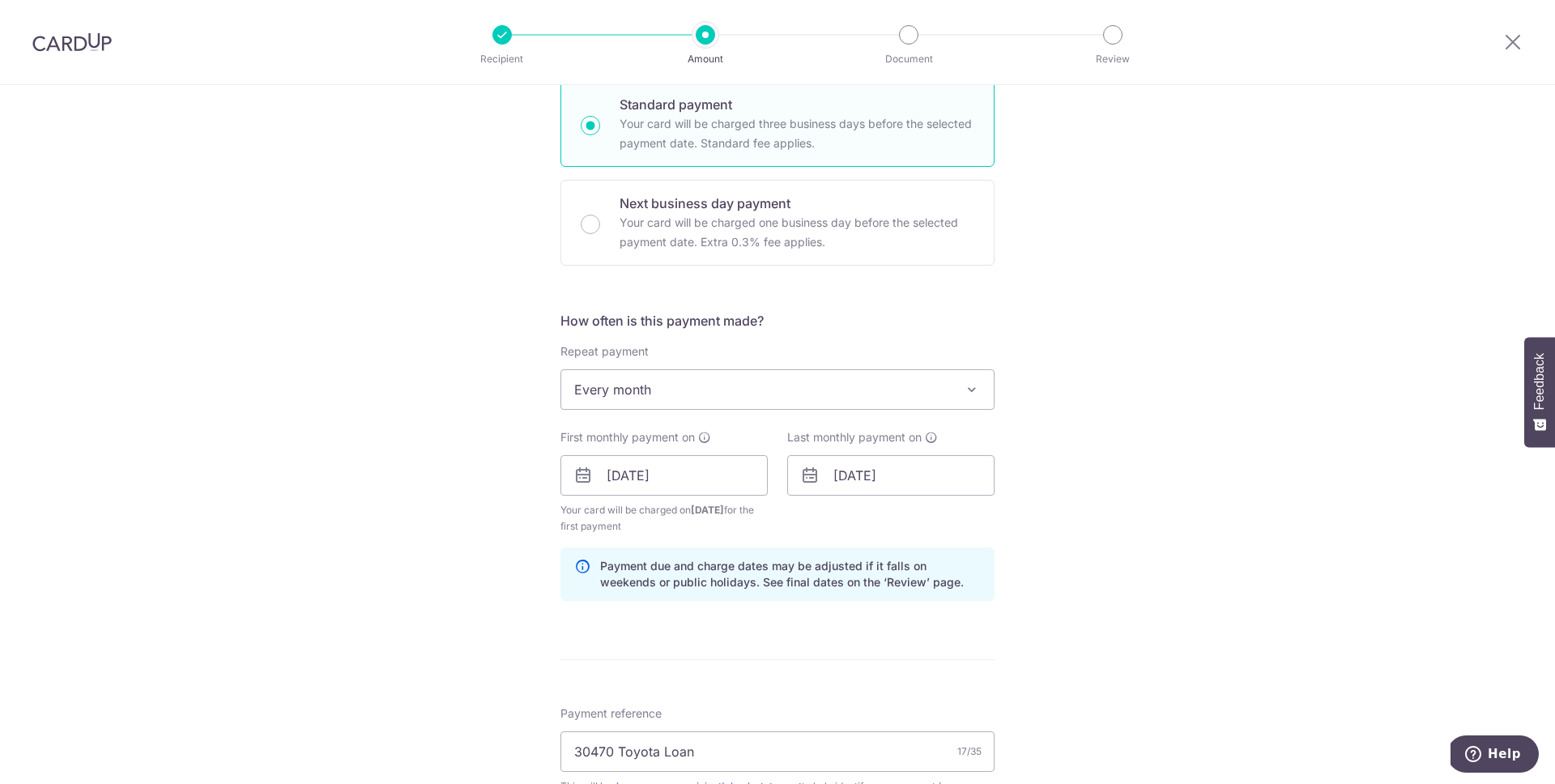
click at [1118, 387] on div "Tell us more about your payment Enter payment amount SGD 1,454.00 1454.00 Selec…" at bounding box center [777, 457] width 1555 height 1548
click at [1040, 423] on div "Tell us more about your payment Enter payment amount SGD 1,454.00 1454.00 Selec…" at bounding box center [777, 457] width 1555 height 1548
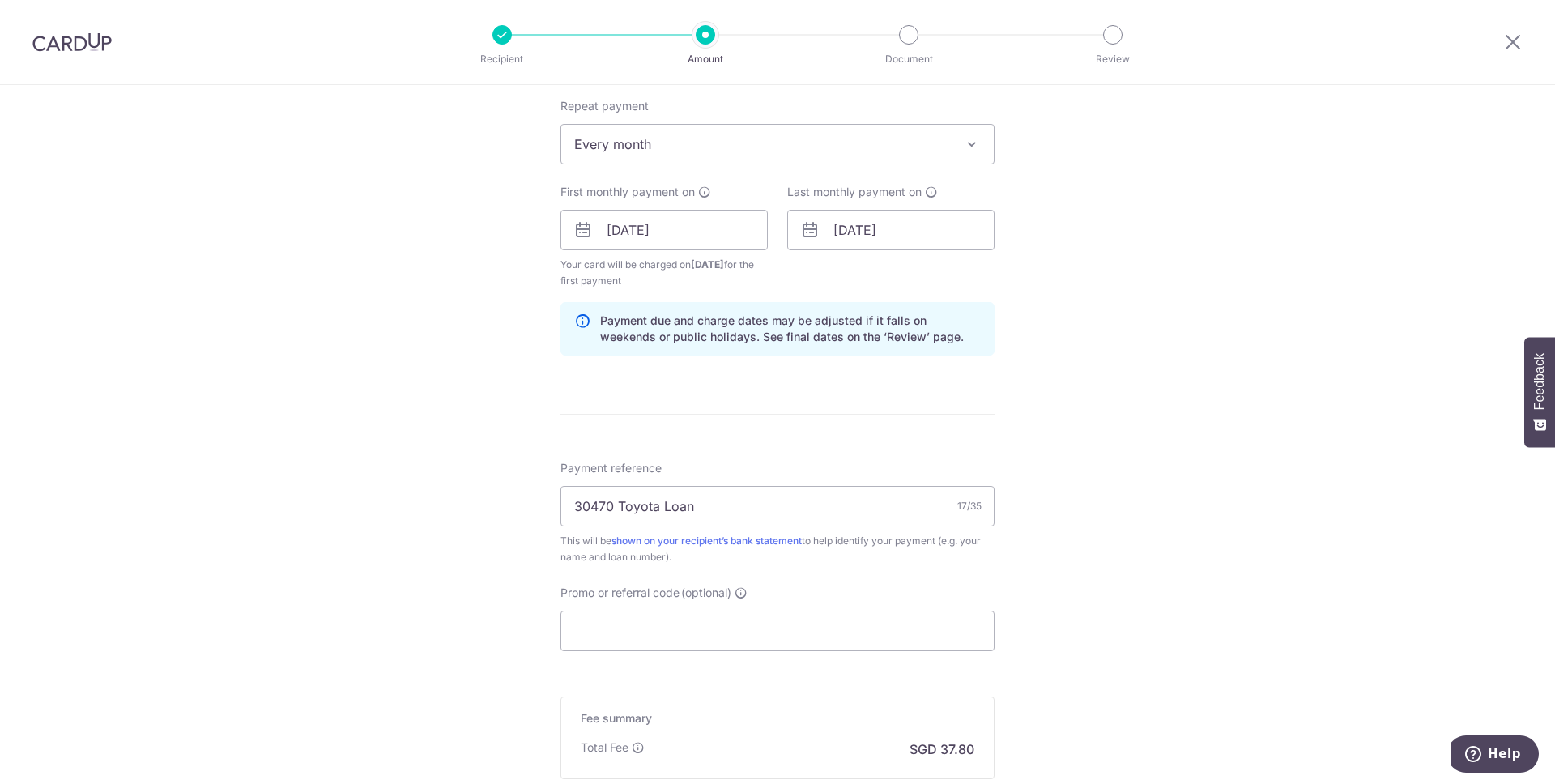
scroll to position [849, 0]
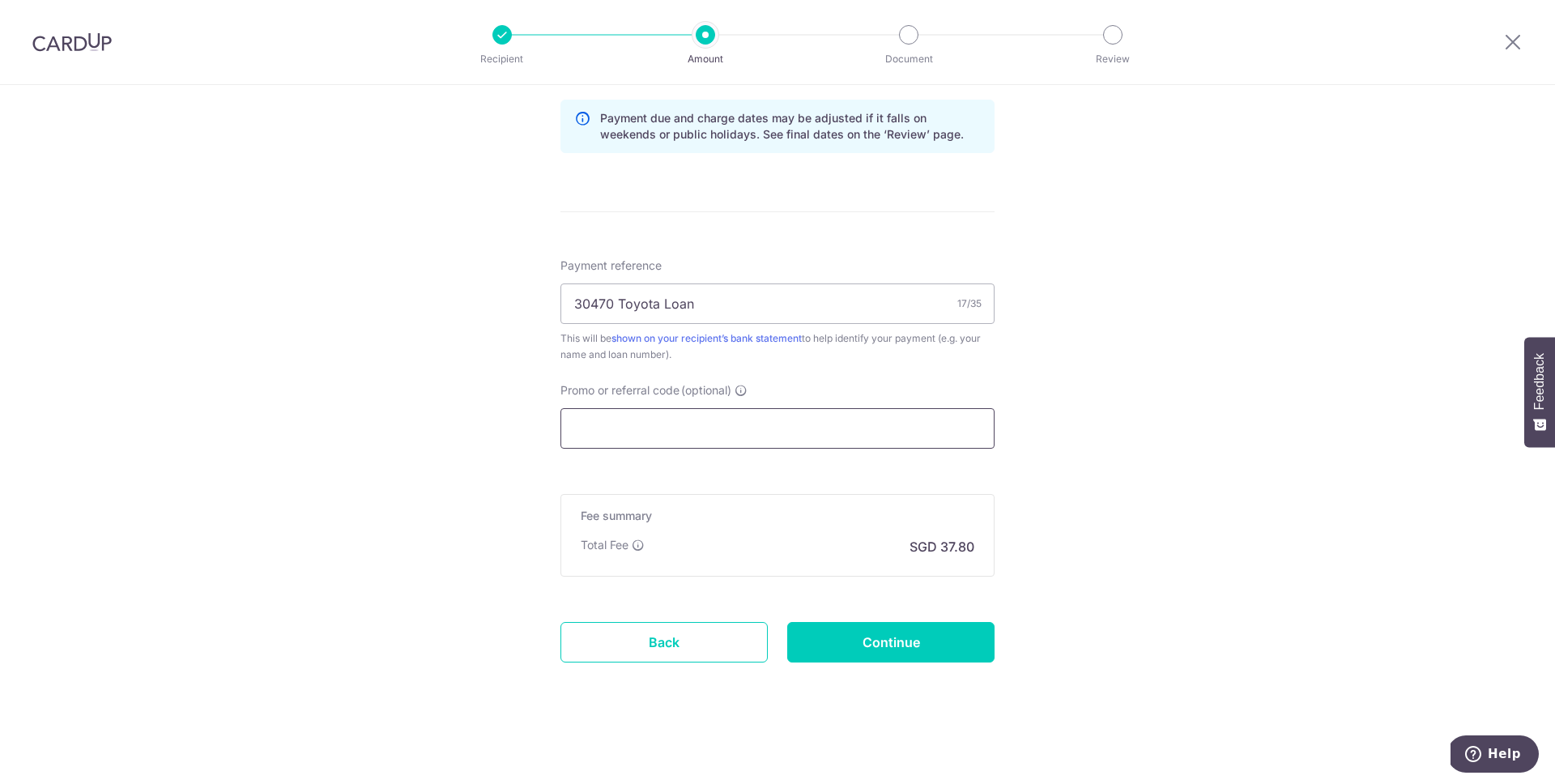
click at [840, 411] on input "Promo or referral code (optional)" at bounding box center [777, 428] width 434 height 41
paste input "REC185"
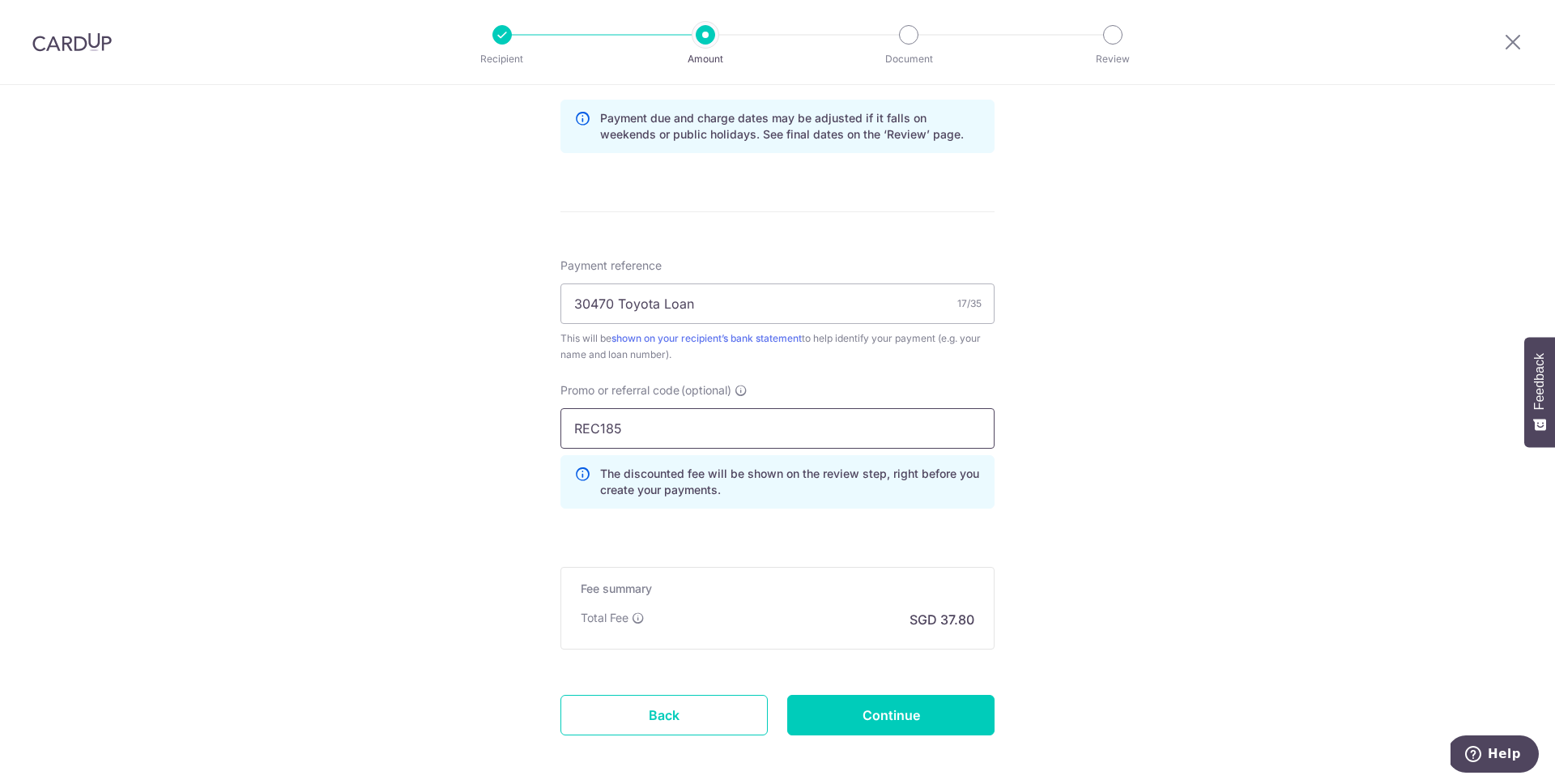
type input "REC185"
click at [1063, 418] on div "Tell us more about your payment Enter payment amount SGD 1,454.00 1454.00 Selec…" at bounding box center [777, 47] width 1555 height 1621
click at [855, 730] on input "Continue" at bounding box center [891, 715] width 207 height 41
type input "Create Schedule"
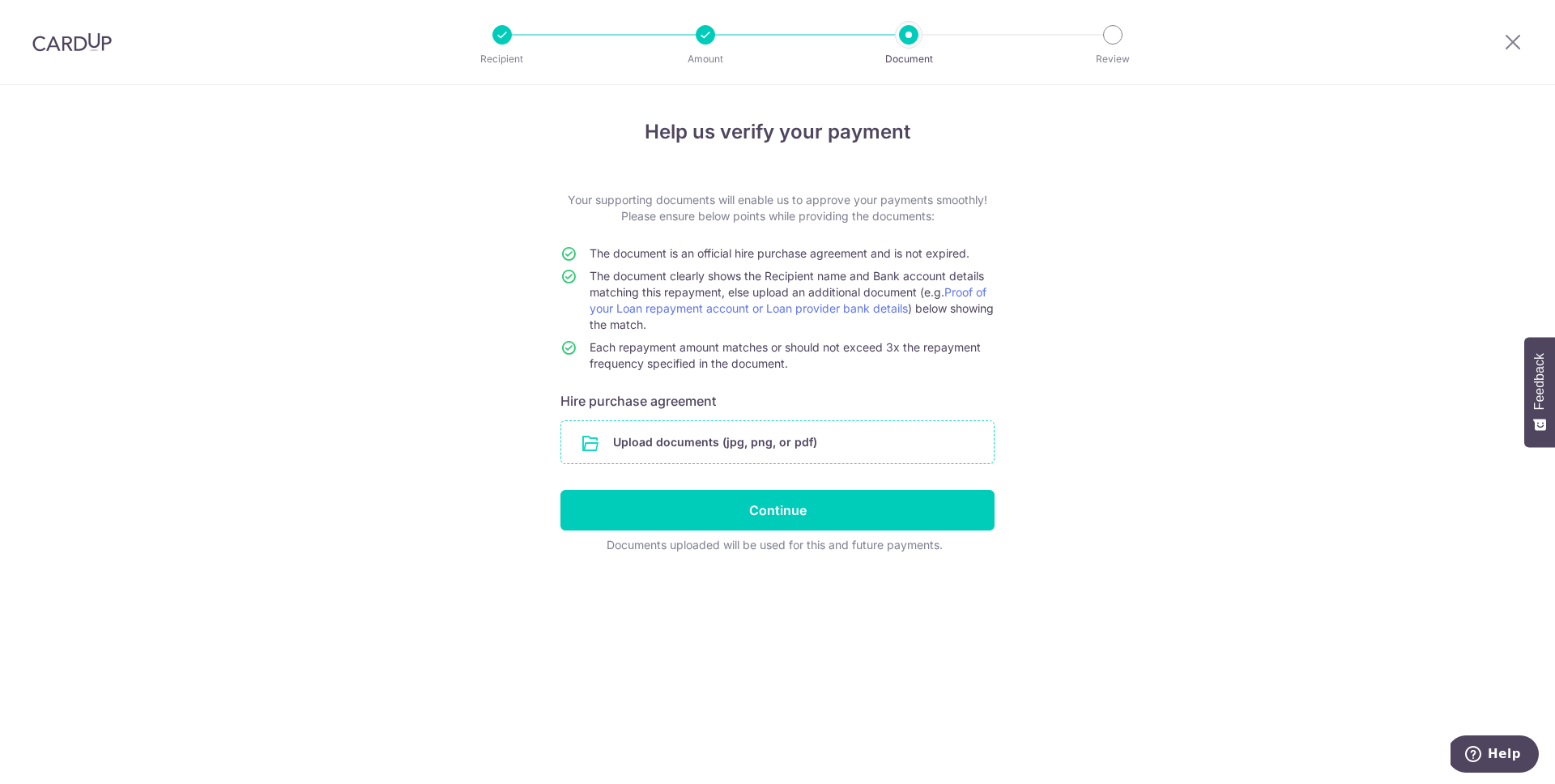
click at [866, 433] on input "file" at bounding box center [777, 442] width 433 height 42
click at [709, 444] on input "file" at bounding box center [777, 442] width 433 height 42
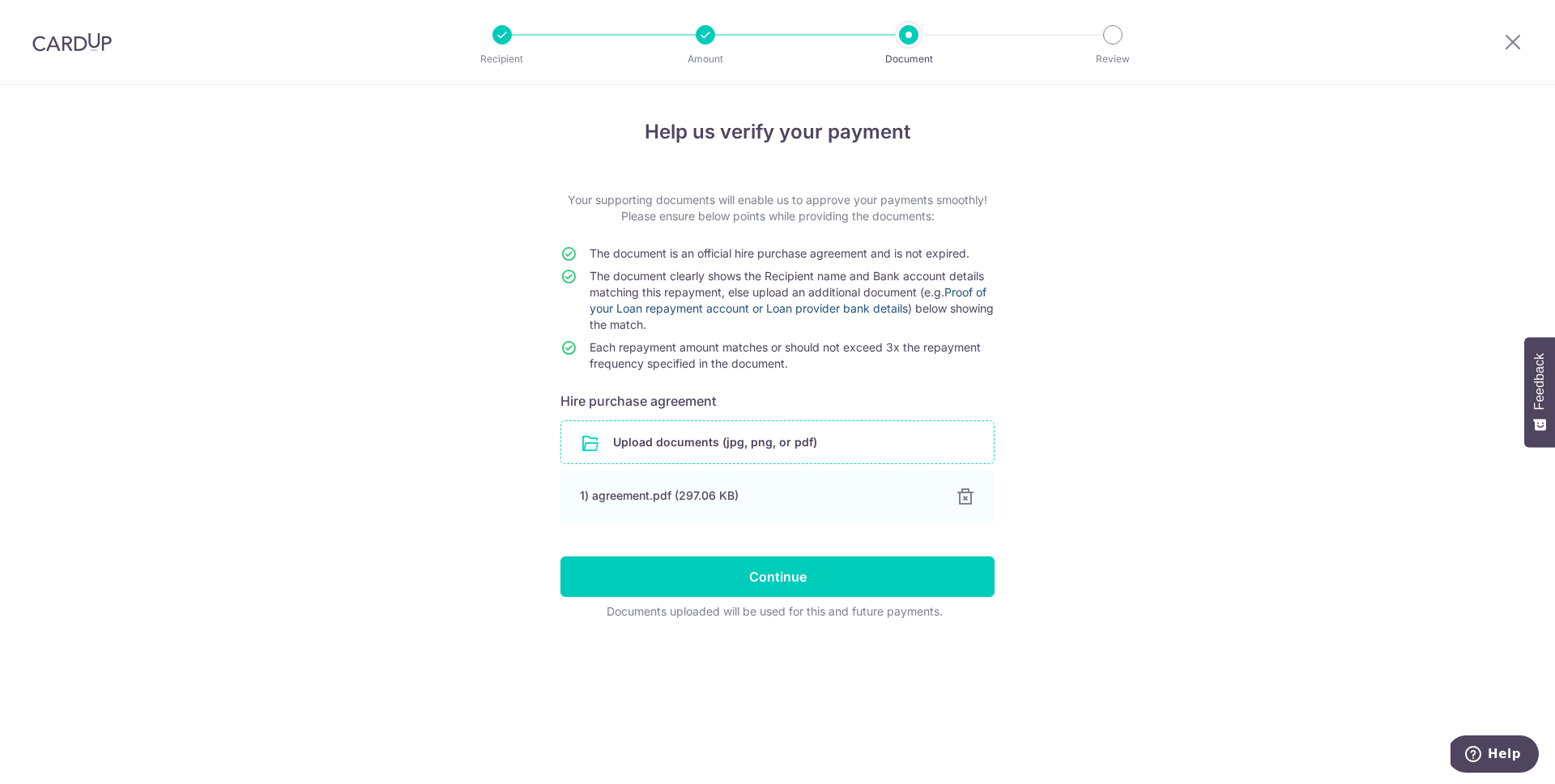
click at [825, 312] on link "Proof of your Loan repayment account or Loan provider bank details" at bounding box center [788, 300] width 397 height 30
click at [774, 496] on div "1) agreement.pdf (297.06 KB)" at bounding box center [758, 496] width 355 height 16
click at [773, 438] on input "file" at bounding box center [777, 442] width 433 height 42
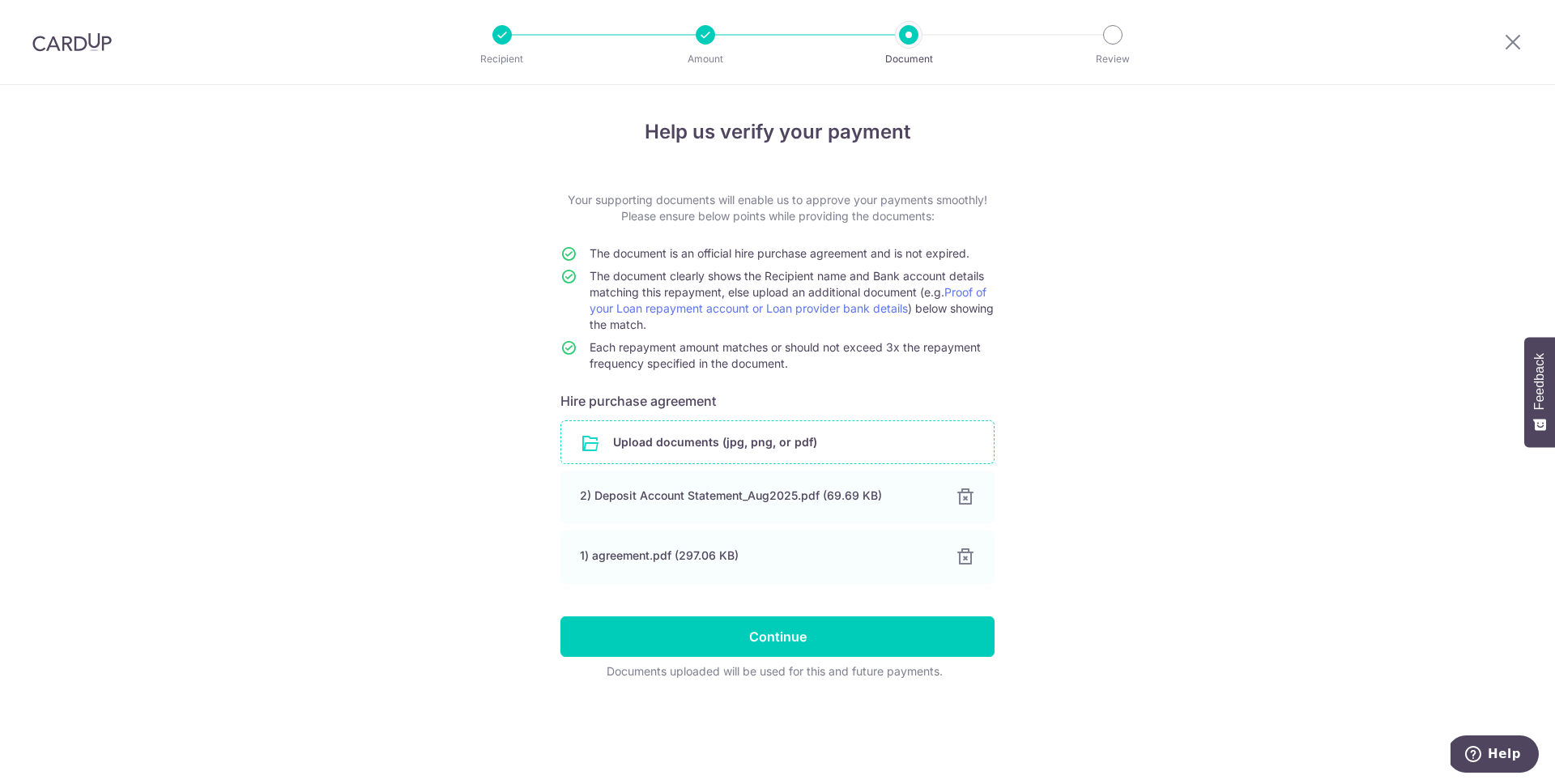
click at [818, 450] on input "file" at bounding box center [777, 442] width 433 height 42
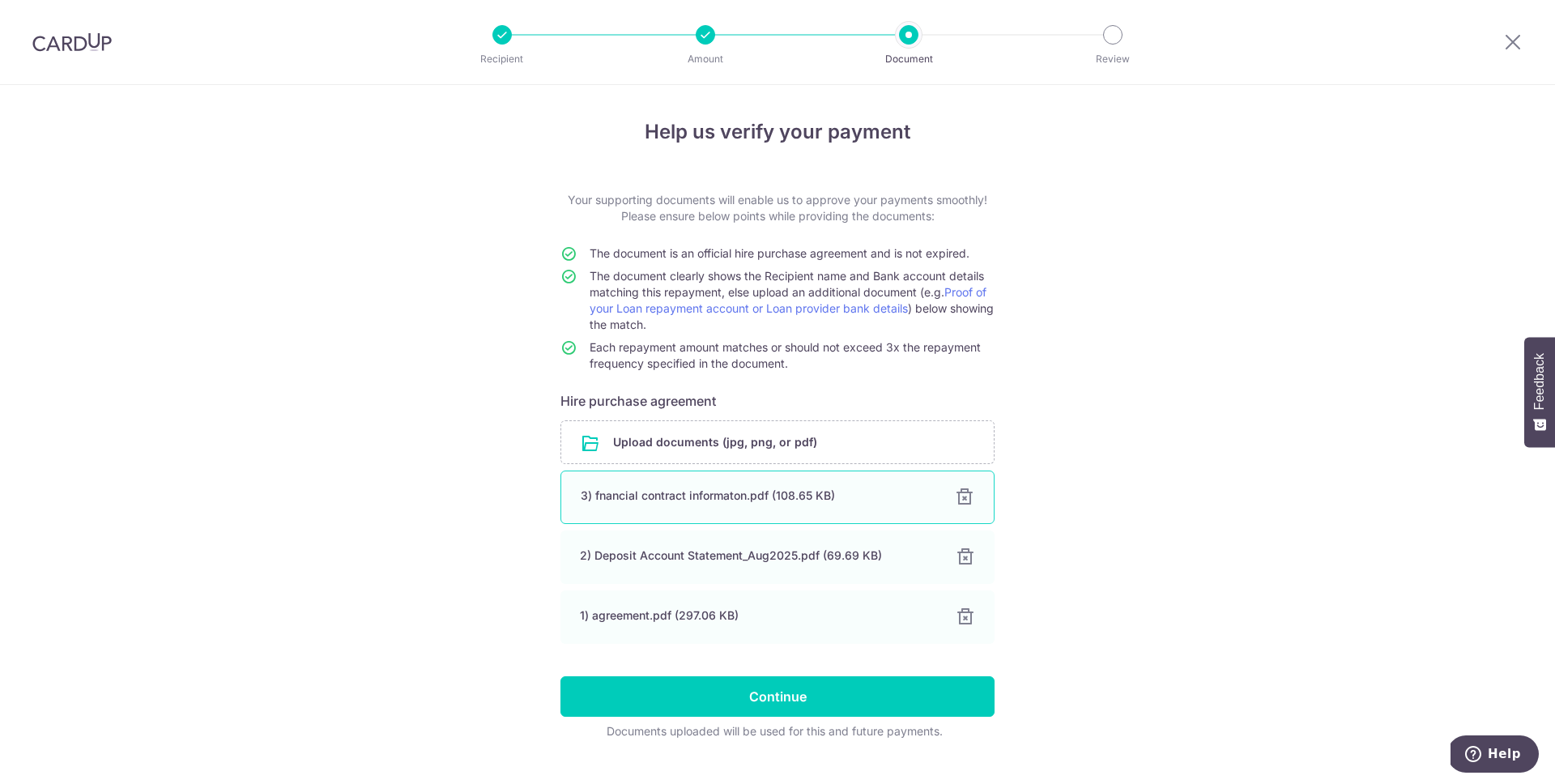
click at [968, 492] on div at bounding box center [965, 498] width 19 height 19
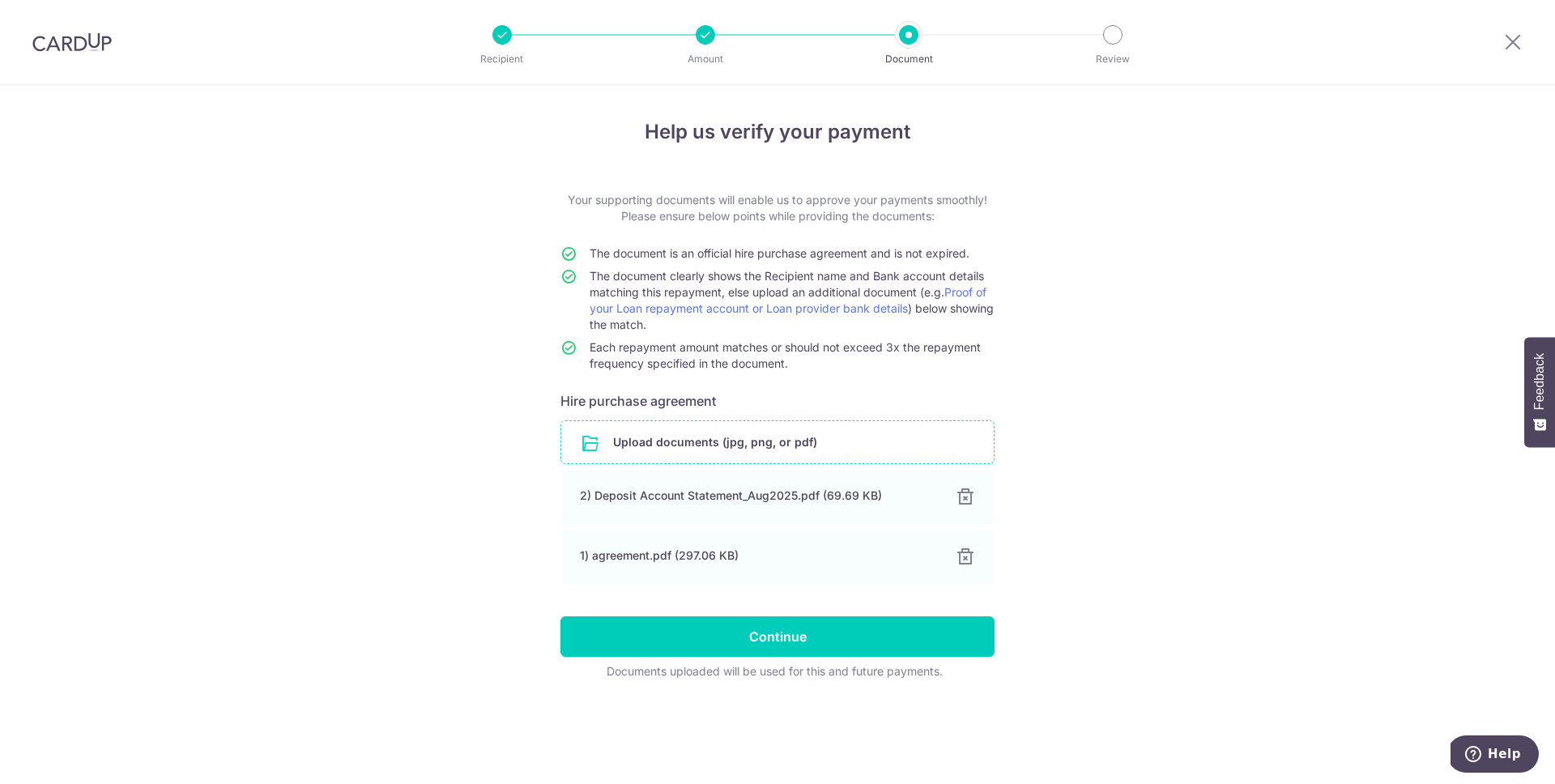
click at [774, 437] on input "file" at bounding box center [777, 442] width 433 height 42
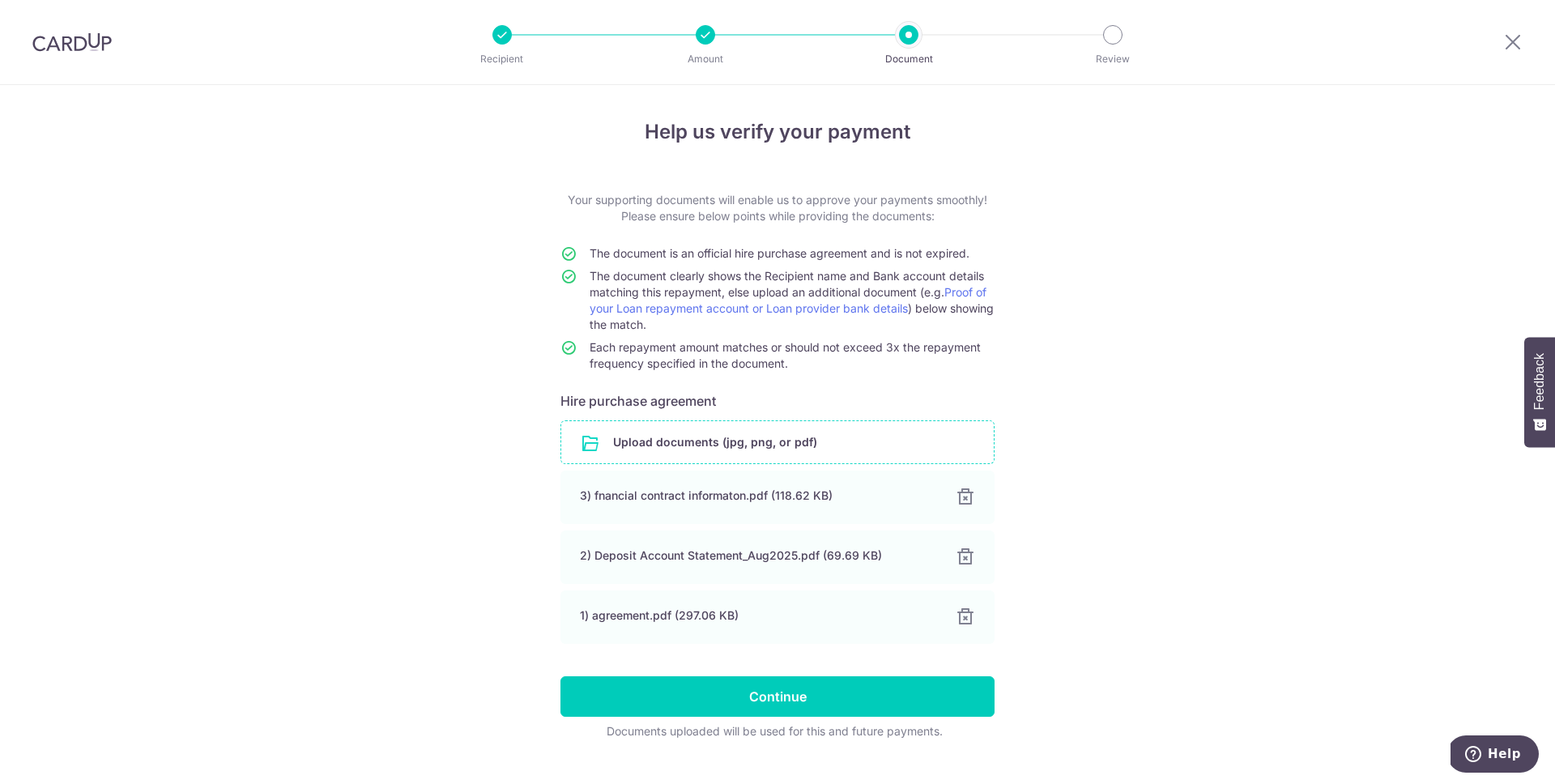
click at [1056, 518] on div "Help us verify your payment Your supporting documents will enable us to approve…" at bounding box center [777, 450] width 1555 height 730
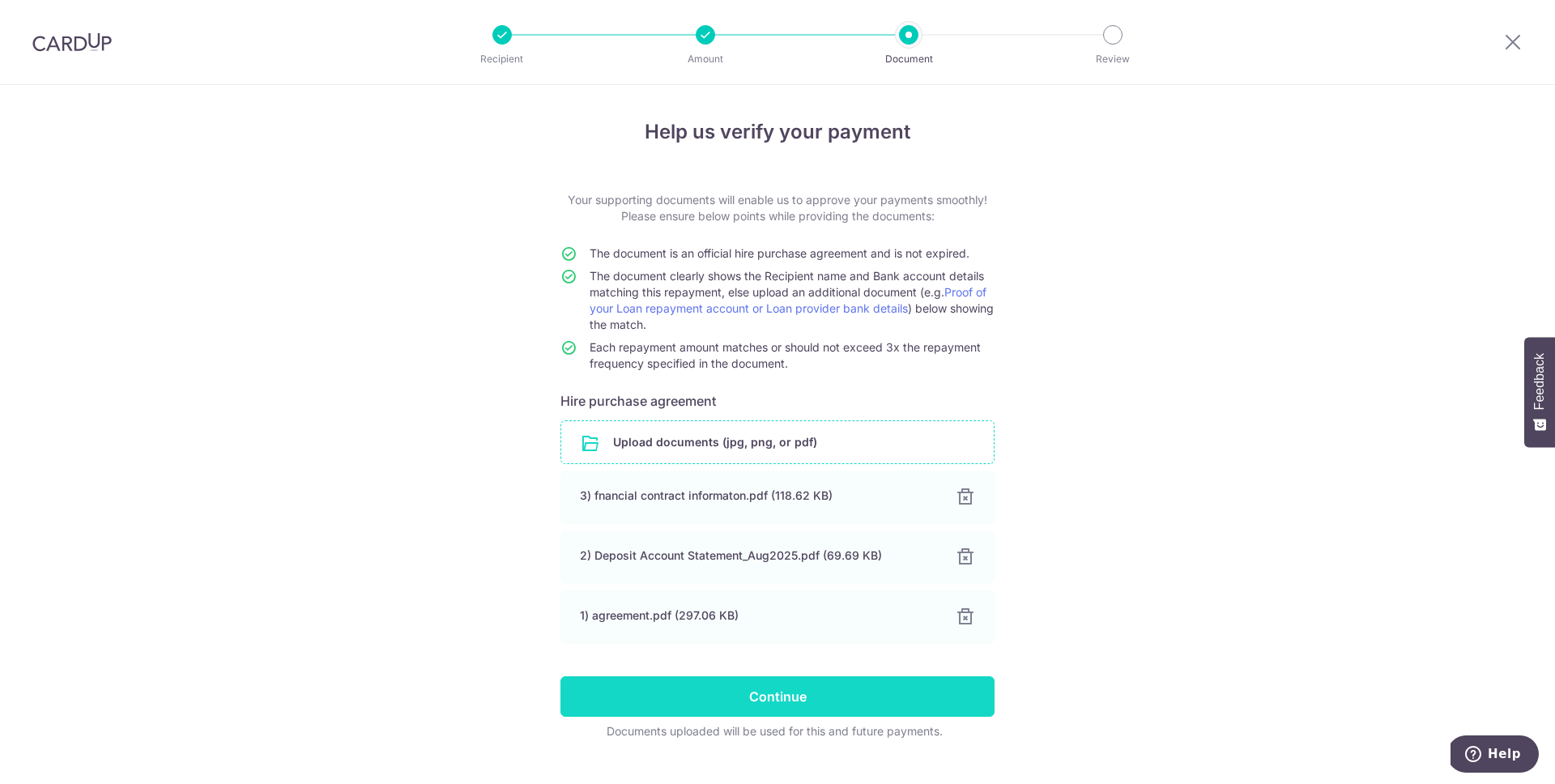
click at [896, 694] on input "Continue" at bounding box center [777, 697] width 434 height 41
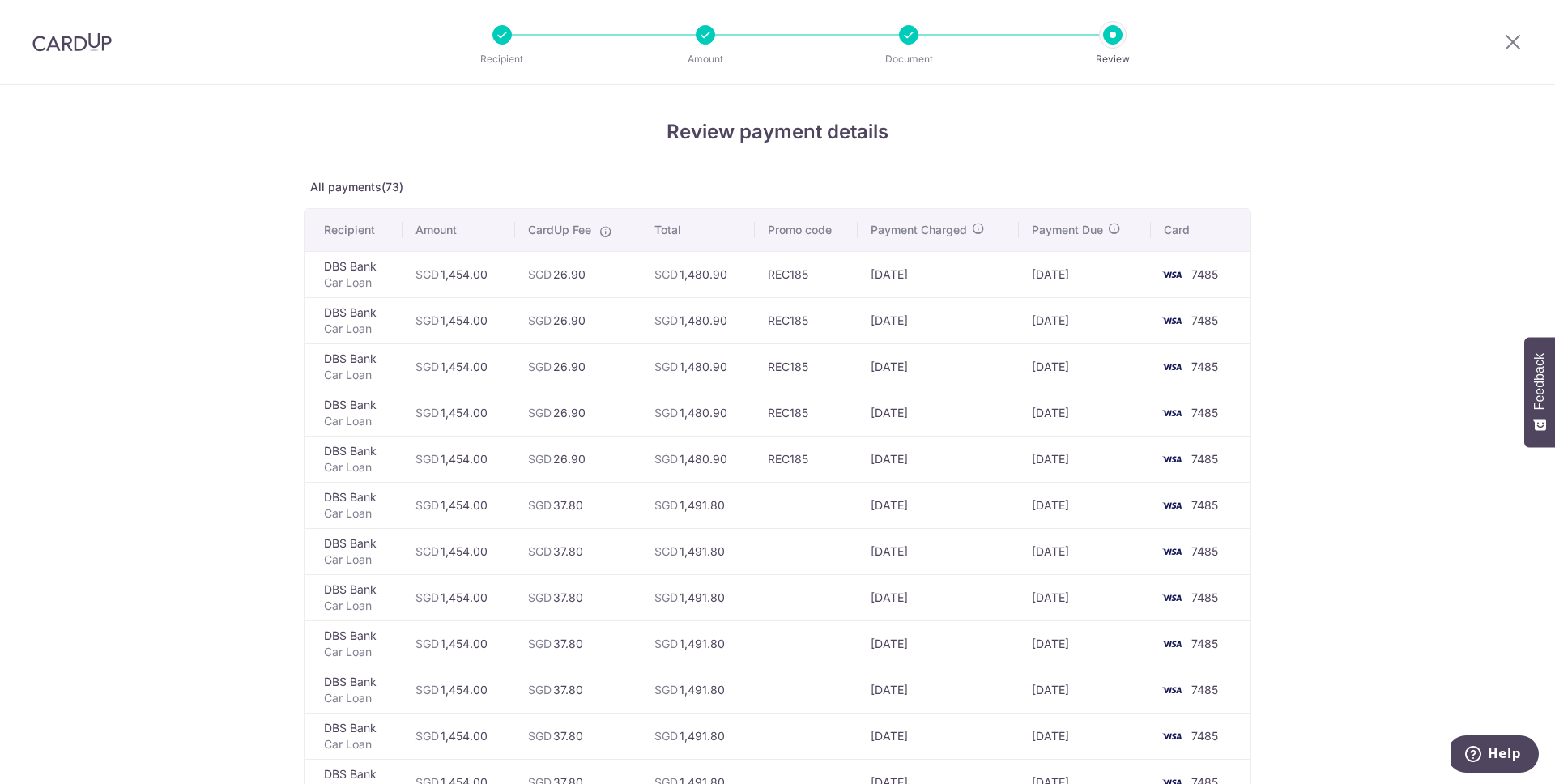
click at [802, 281] on td "REC185" at bounding box center [806, 274] width 103 height 46
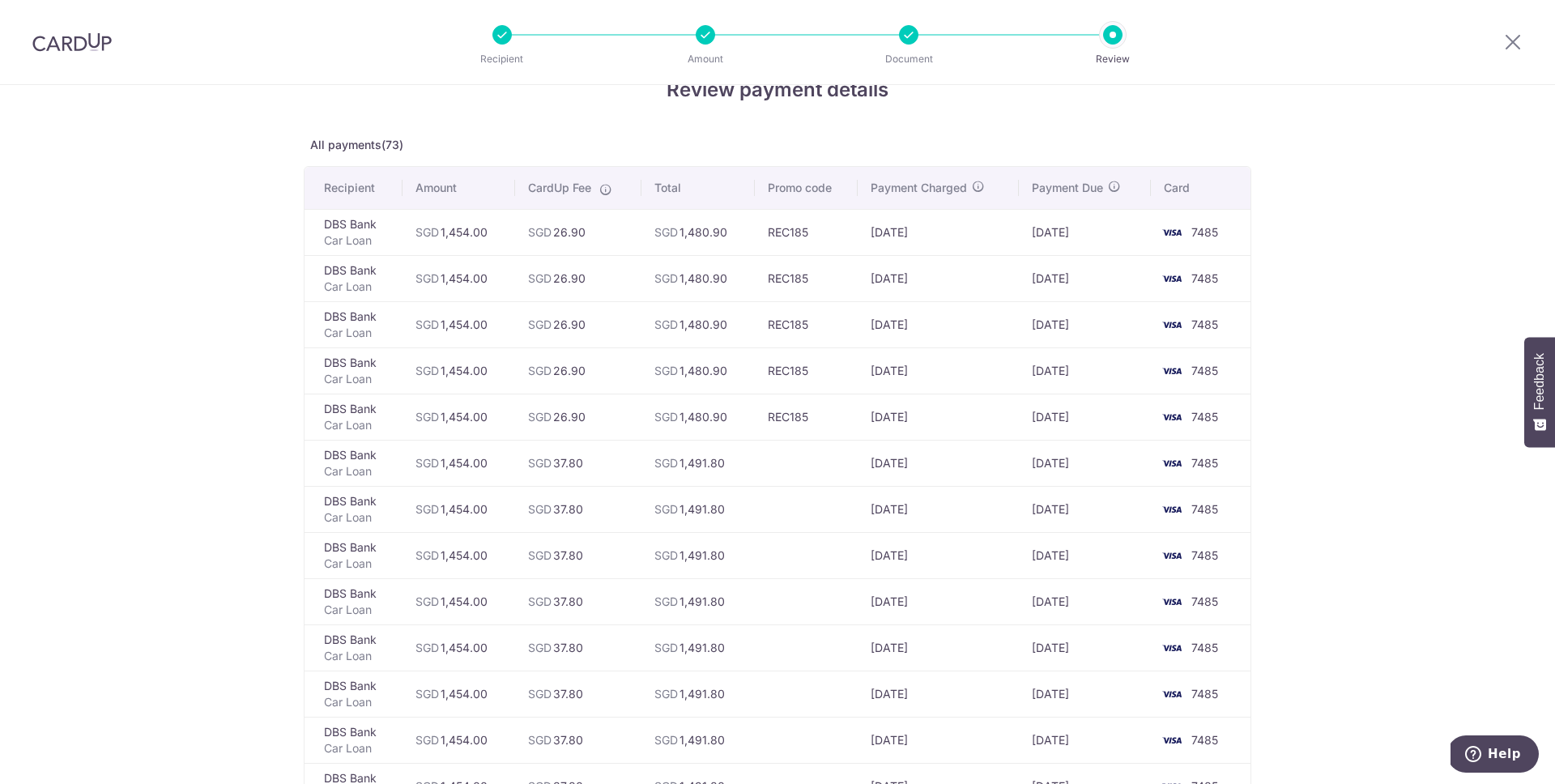
scroll to position [44, 0]
click at [715, 458] on td "SGD 1,491.80" at bounding box center [698, 461] width 114 height 46
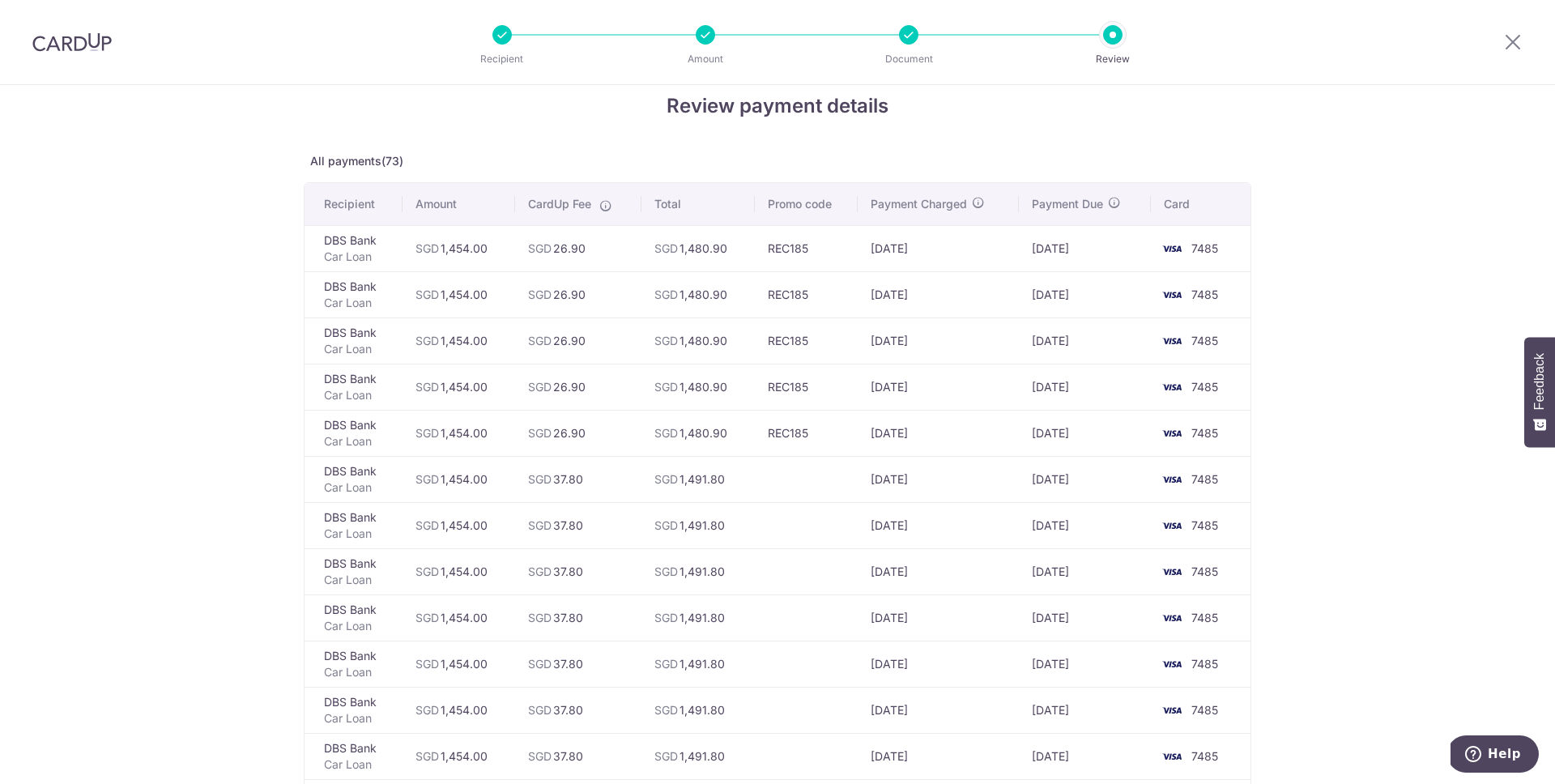
scroll to position [0, 0]
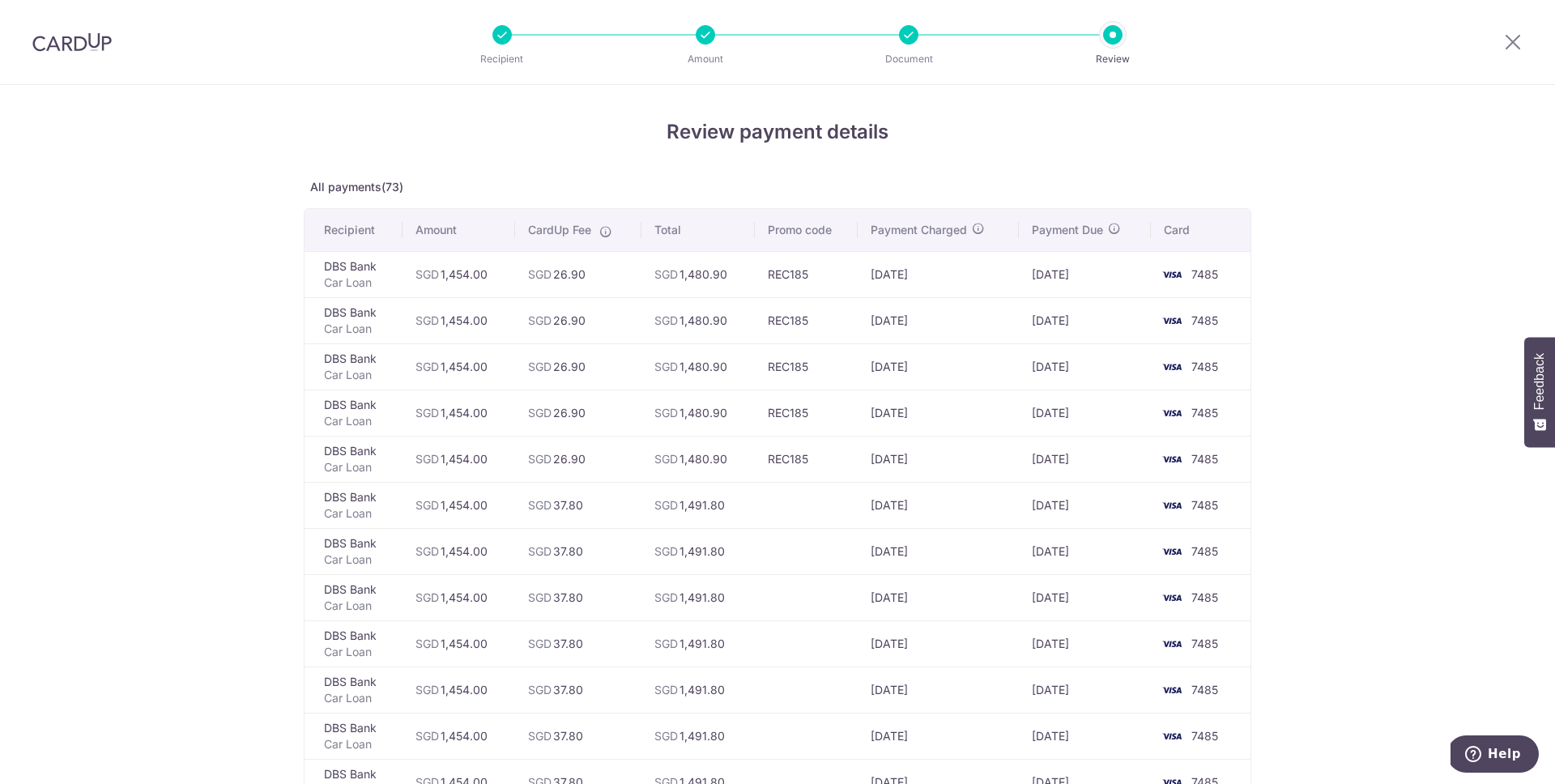
click at [782, 470] on td "REC185" at bounding box center [806, 459] width 103 height 46
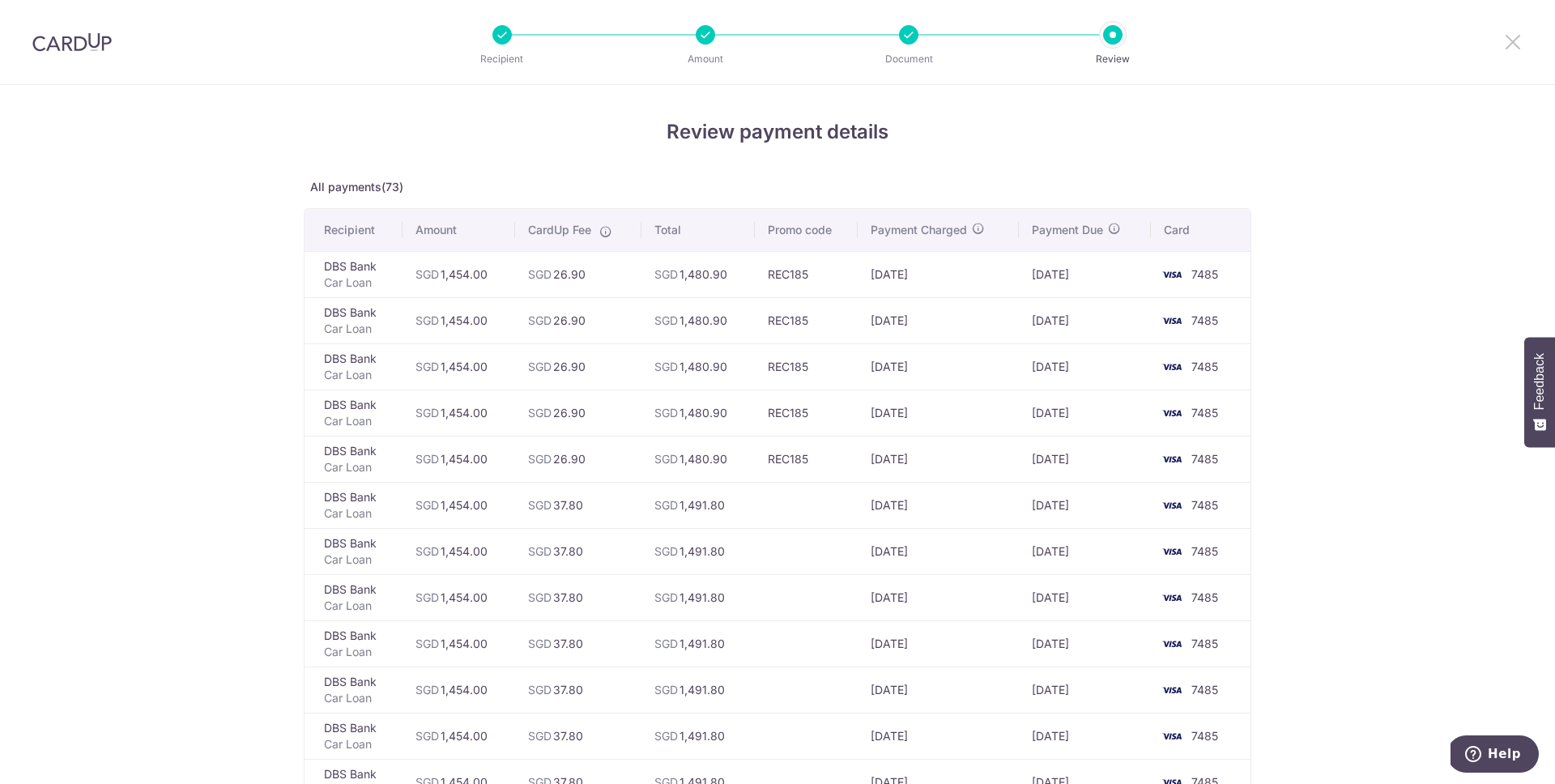
click at [1507, 46] on icon at bounding box center [1514, 41] width 19 height 20
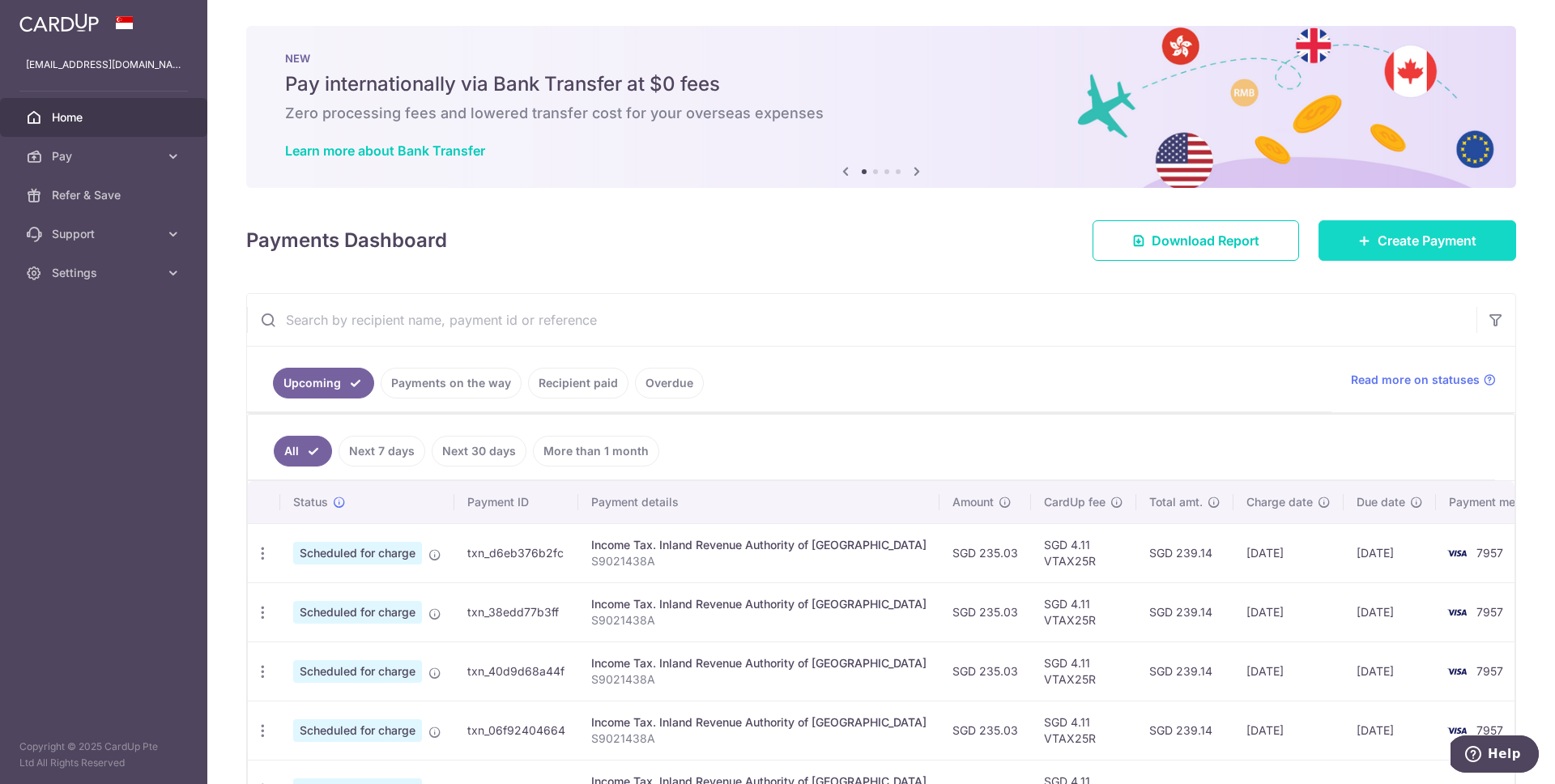
click at [1394, 231] on span "Create Payment" at bounding box center [1427, 240] width 99 height 19
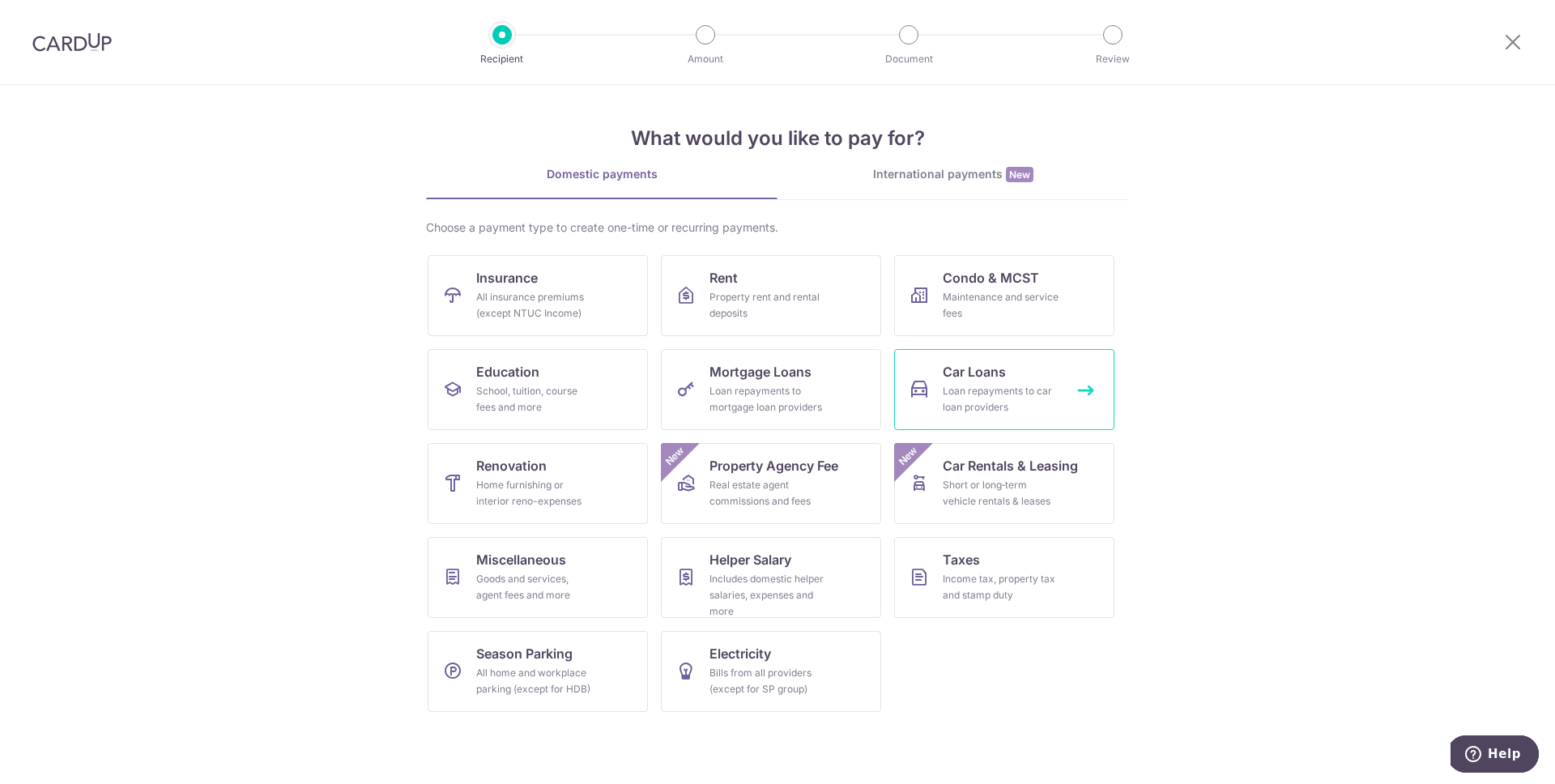
click at [1041, 385] on div "Loan repayments to car loan providers" at bounding box center [1001, 399] width 116 height 33
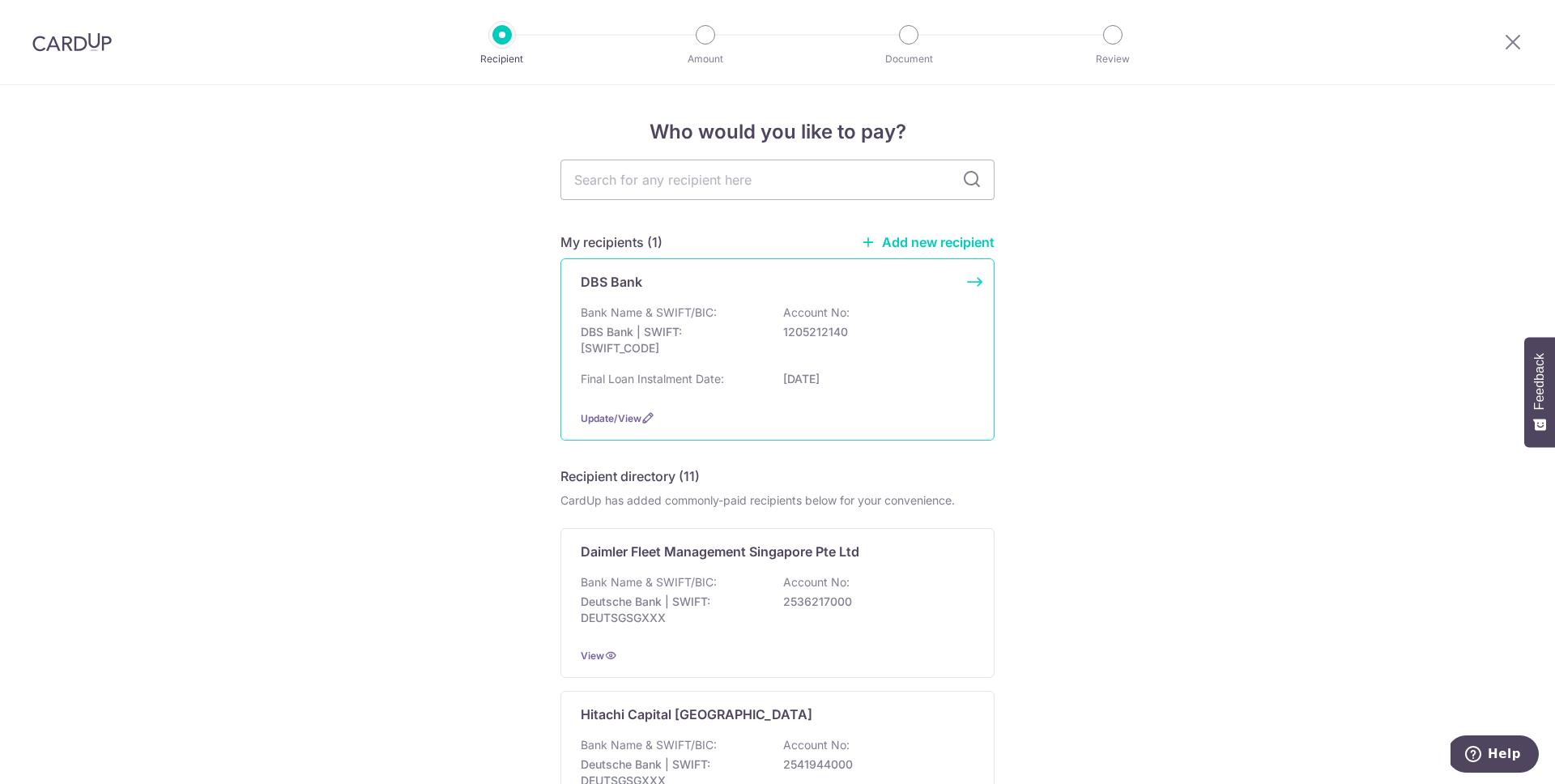
click at [845, 347] on div "Bank Name & SWIFT/BIC: DBS Bank | SWIFT: [SWIFT_CODE] Account No: 1205212140" at bounding box center [777, 335] width 394 height 60
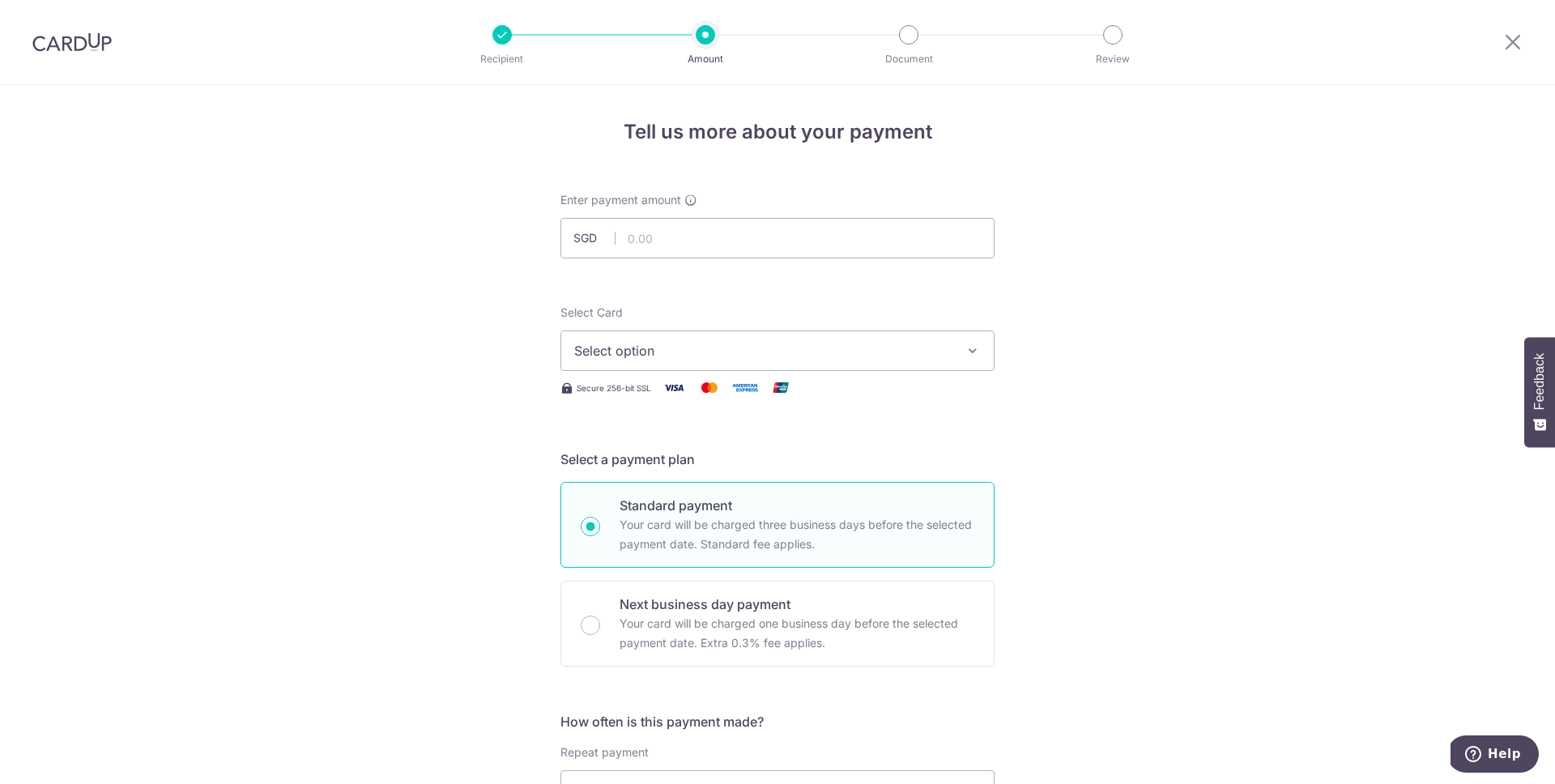
click at [843, 350] on span "Select option" at bounding box center [763, 351] width 377 height 19
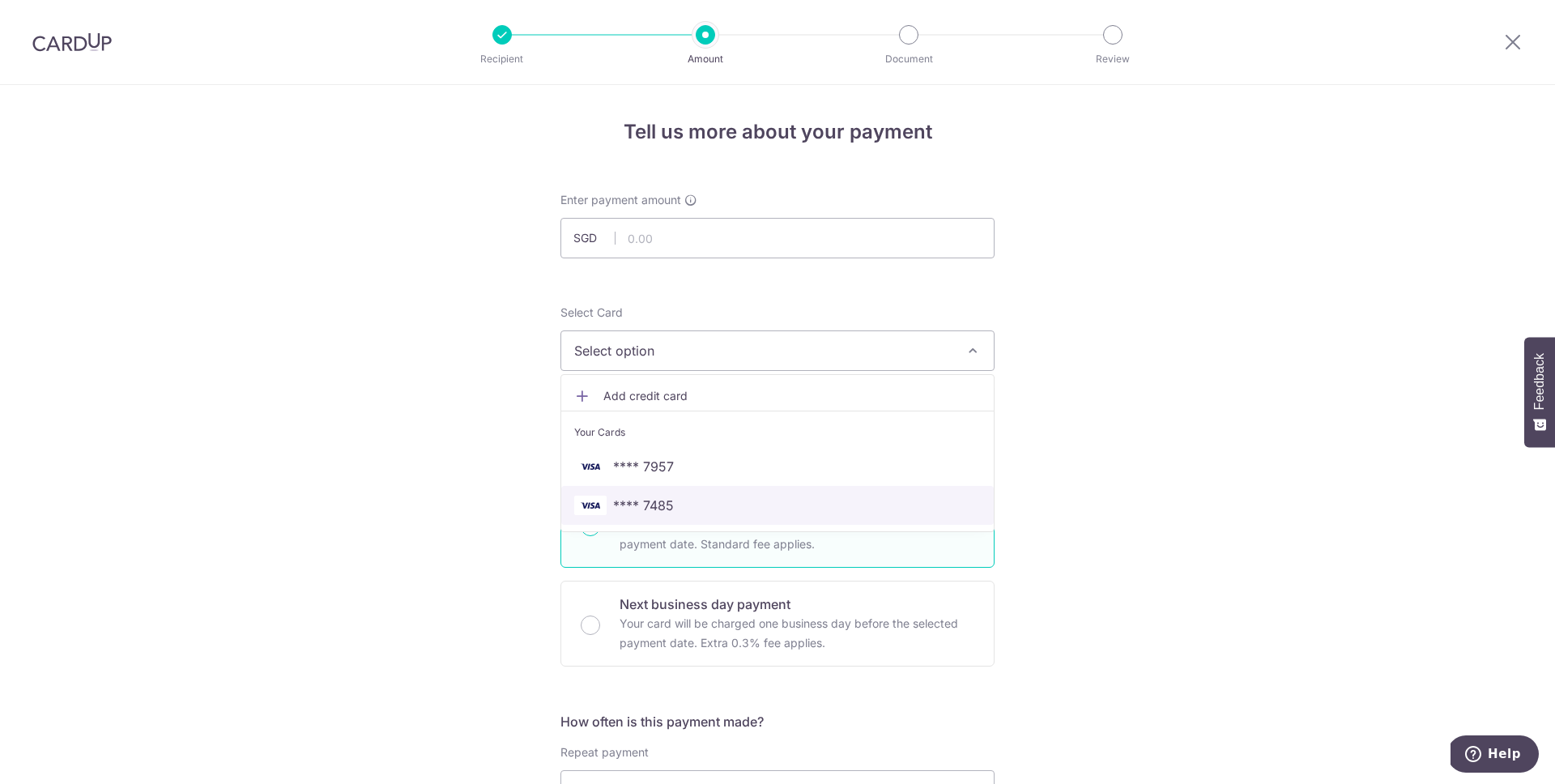
click at [655, 507] on span "**** 7485" at bounding box center [643, 506] width 61 height 19
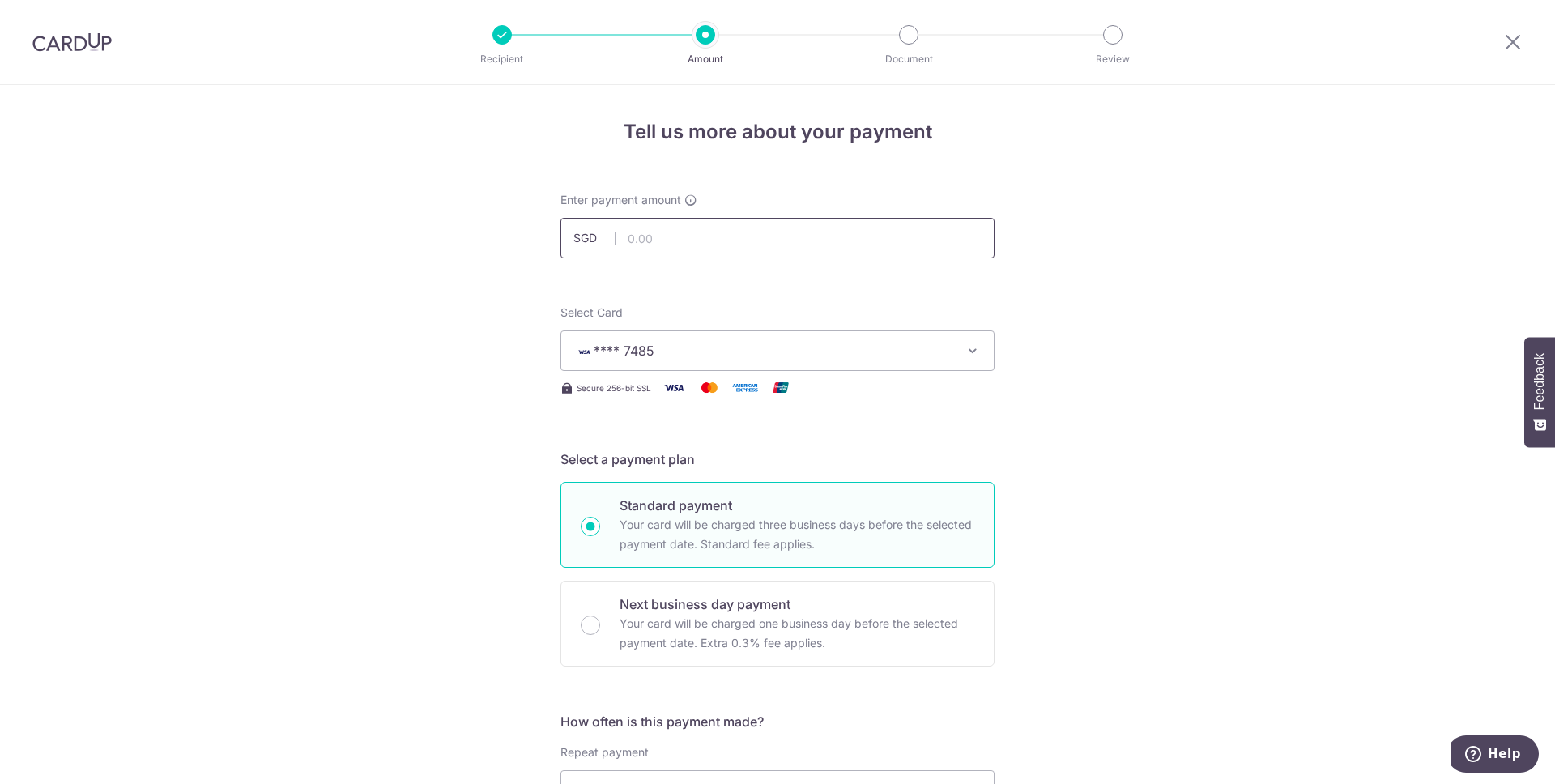
click at [668, 251] on input "text" at bounding box center [777, 238] width 434 height 41
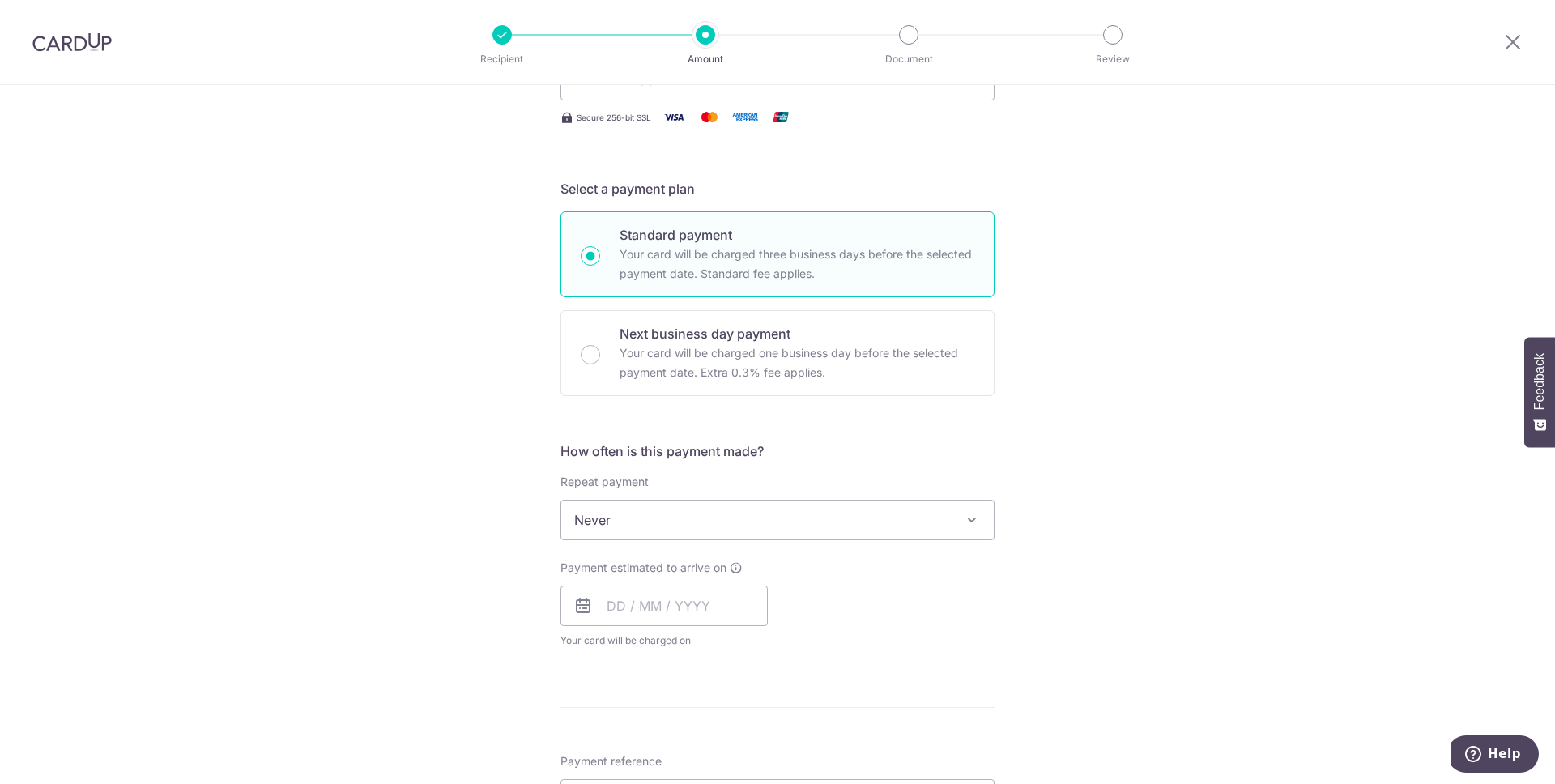
scroll to position [370, 0]
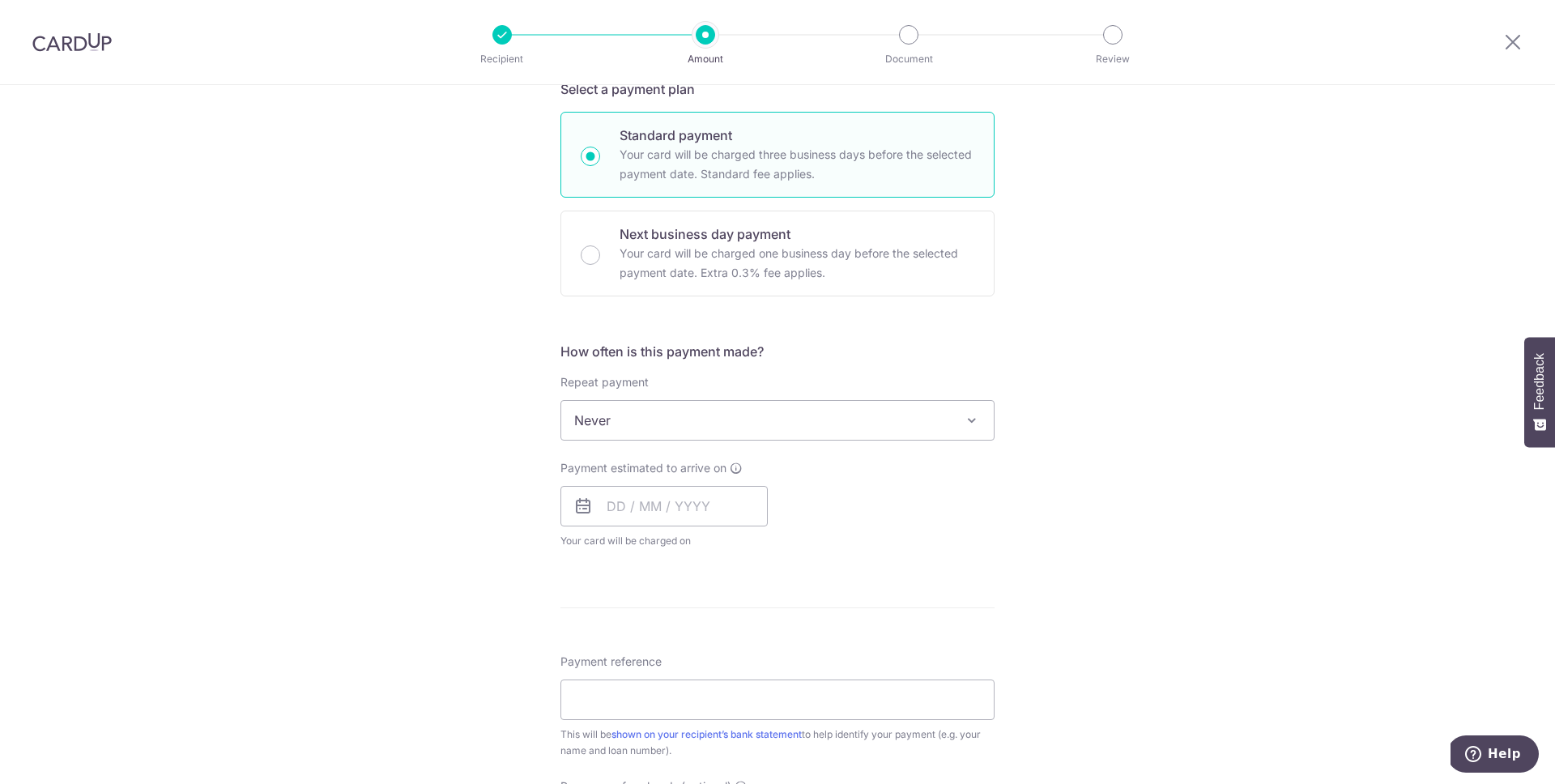
click at [718, 418] on span "Never" at bounding box center [777, 420] width 433 height 39
type input "1,454.00"
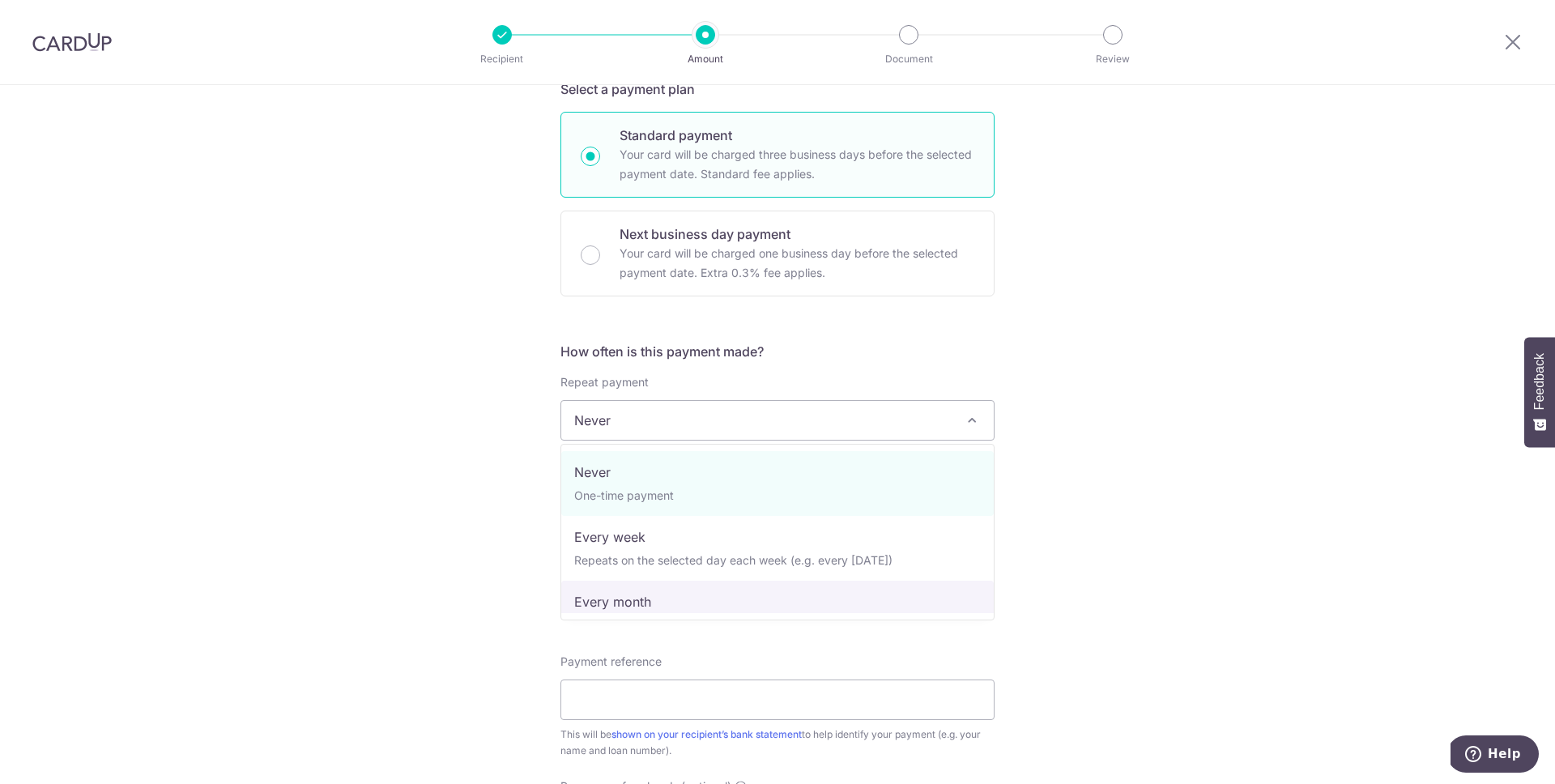
select select "3"
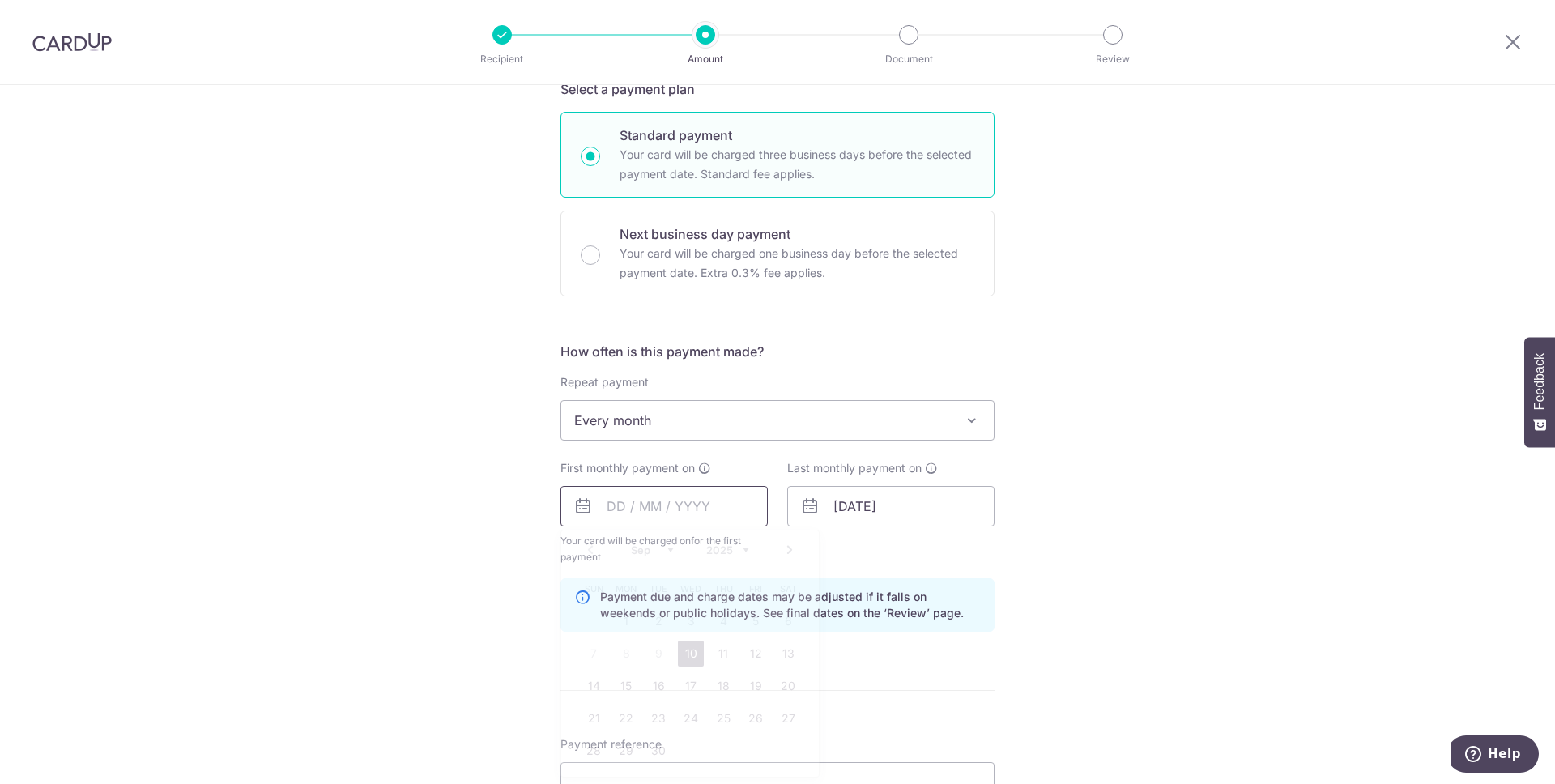
click at [678, 499] on input "text" at bounding box center [663, 507] width 207 height 41
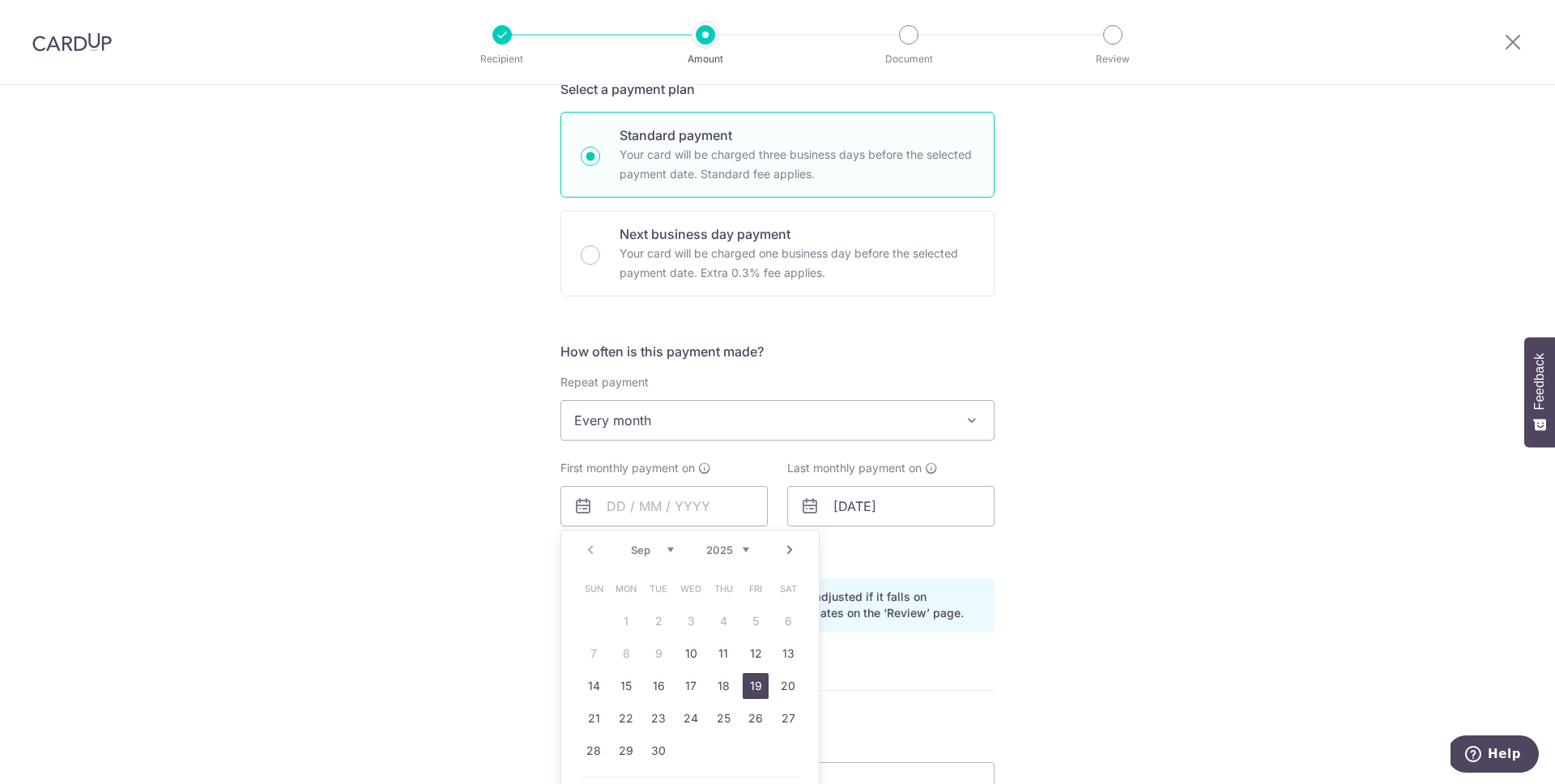
click at [759, 687] on link "19" at bounding box center [755, 685] width 26 height 26
type input "[DATE]"
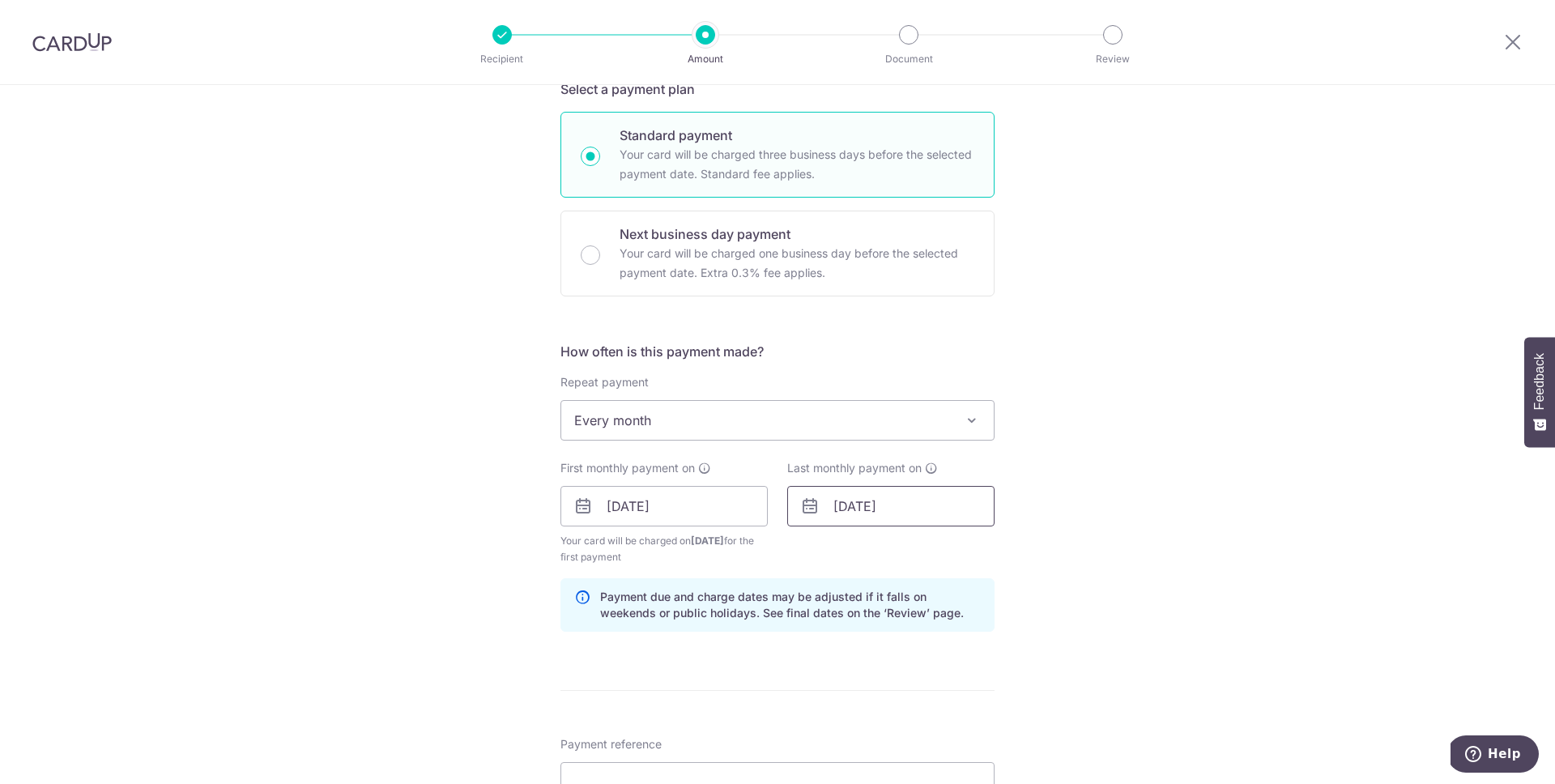
click at [885, 516] on input "19/09/2031" at bounding box center [891, 507] width 207 height 41
click at [805, 549] on div "Prev Next Jan Feb Mar Apr May Jun Jul Aug Sep Oct Nov Dec 2024 2025 2026 2027 2…" at bounding box center [917, 550] width 257 height 39
click at [941, 542] on div "Prev Next Jan Feb Mar Apr May Jun Jul Aug Sep Oct Nov Dec 2024 2025 2026 2027 2…" at bounding box center [917, 550] width 257 height 39
click at [943, 548] on select "2024 2025 2026 2027 2028 2029 2030 2031 2032 2033 2034 2035" at bounding box center [954, 550] width 43 height 13
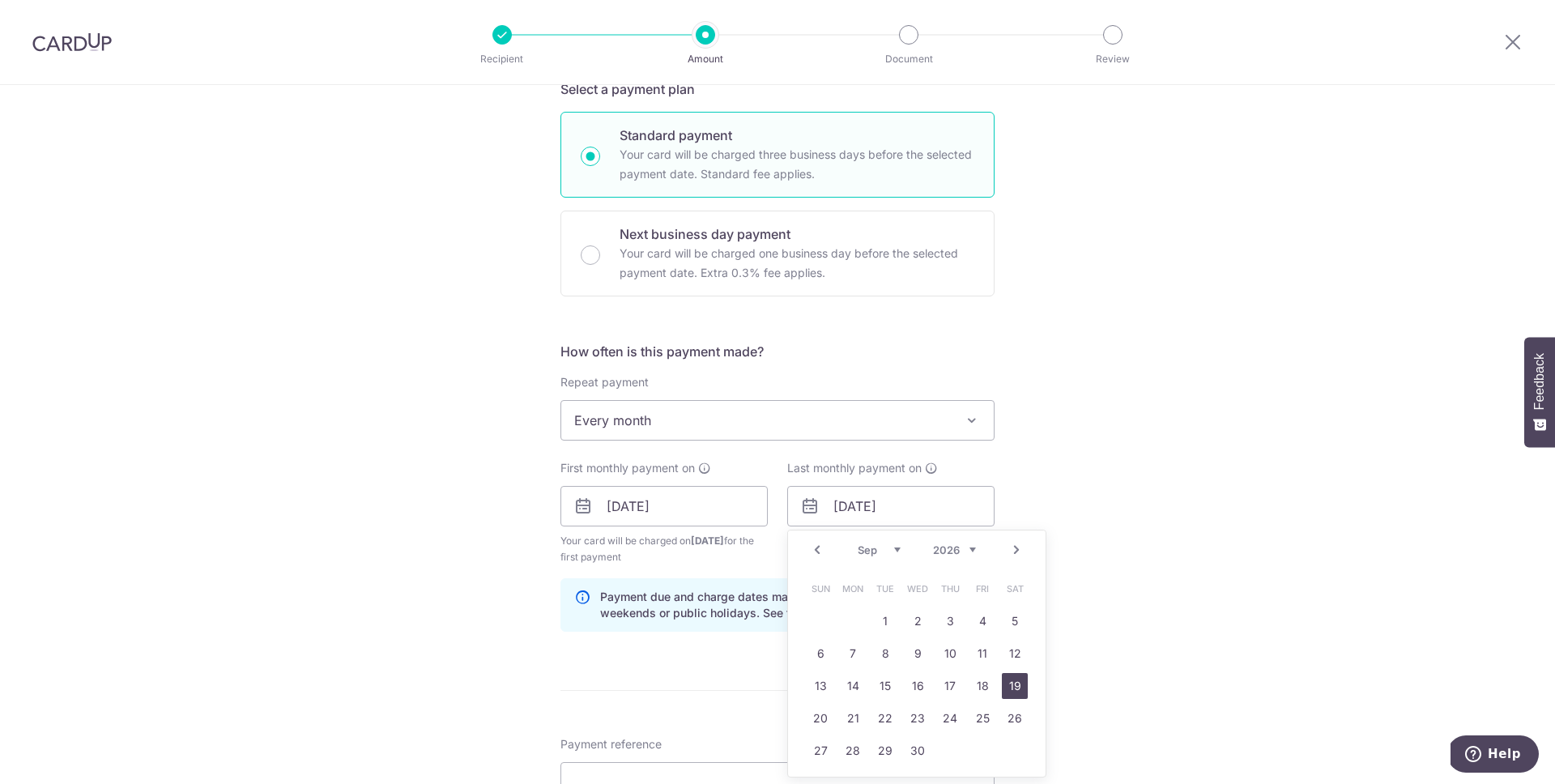
click at [1019, 685] on link "19" at bounding box center [1014, 685] width 26 height 26
type input "19/09/2026"
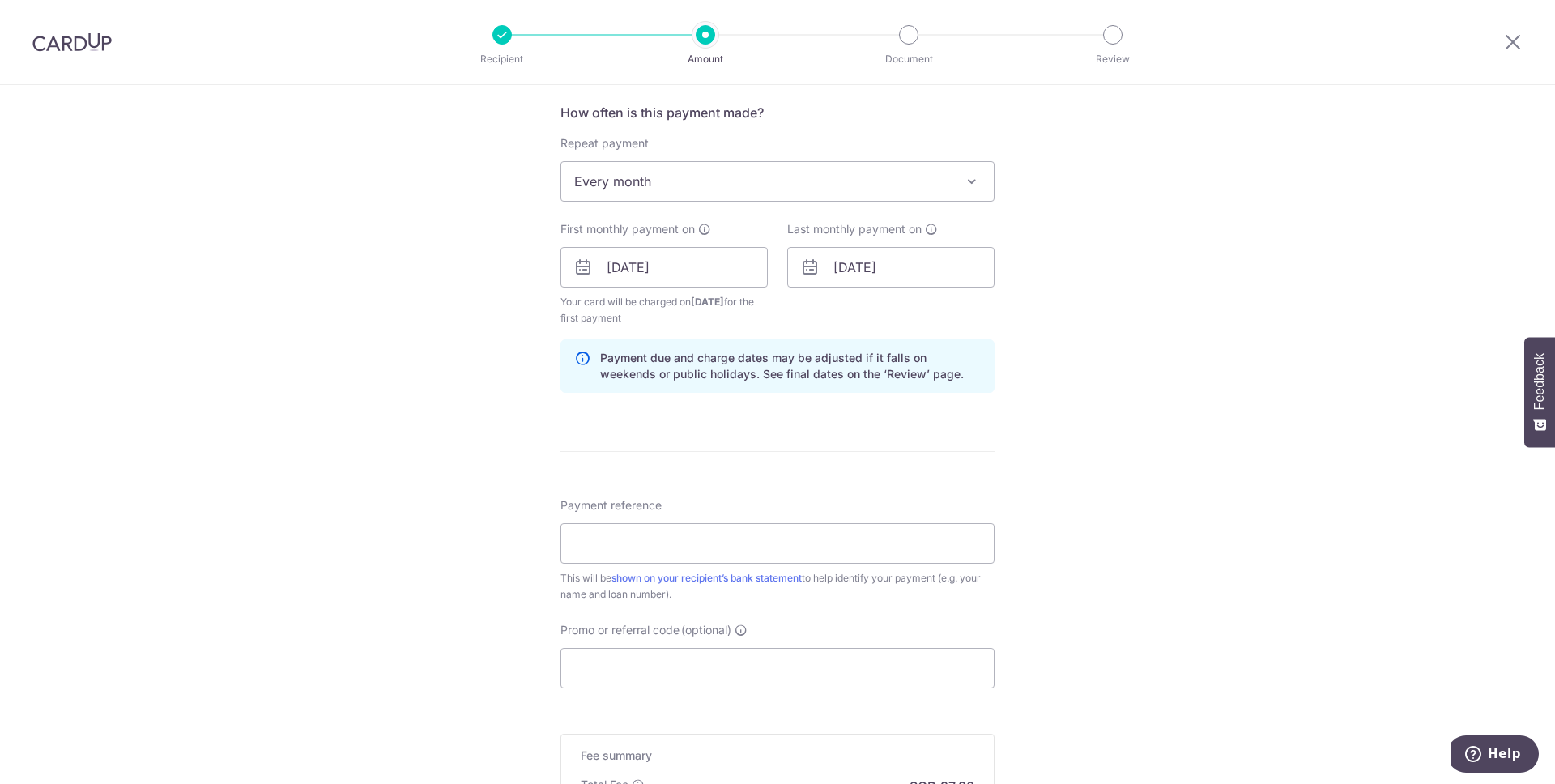
scroll to position [746, 0]
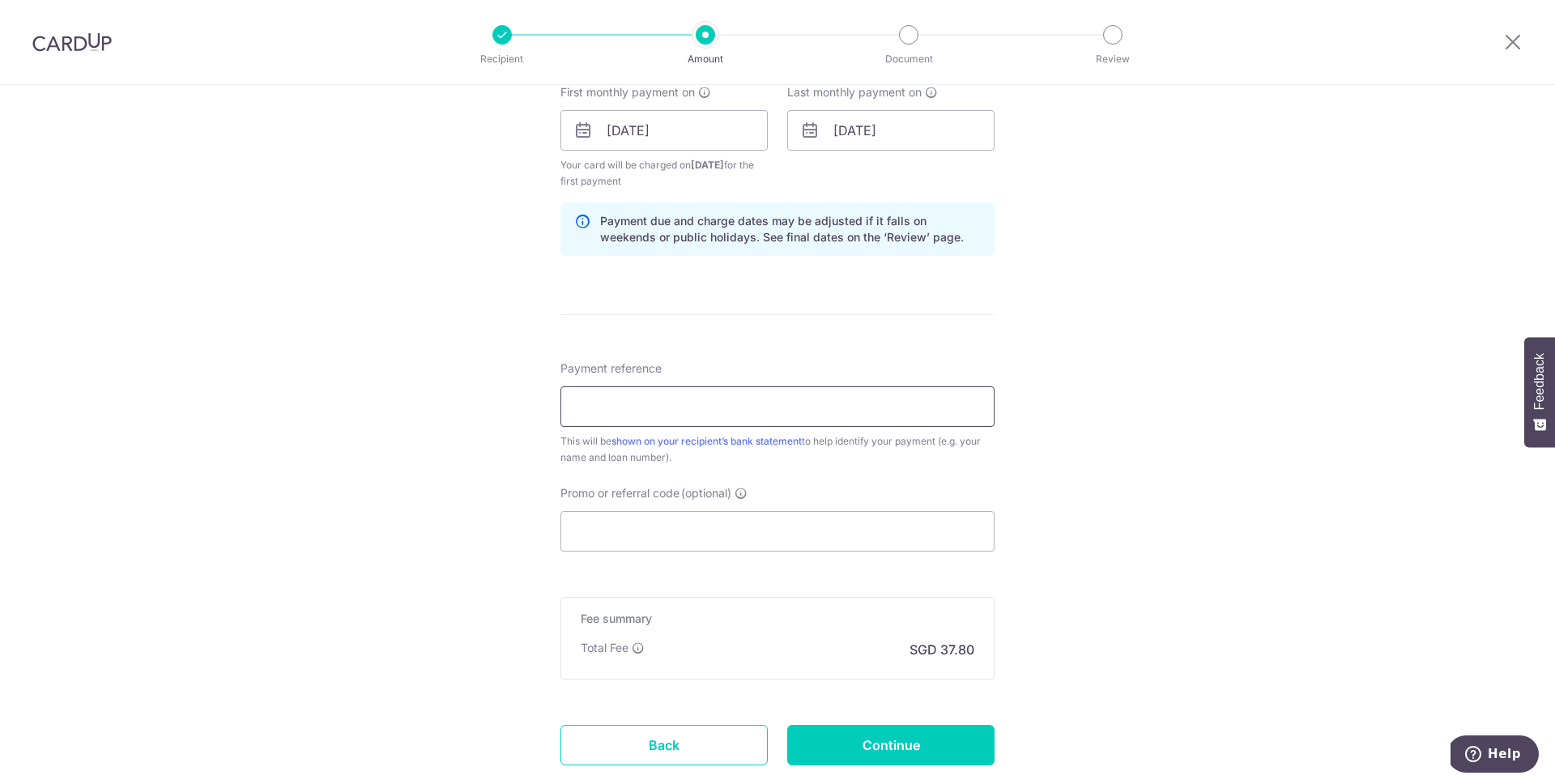
click at [858, 416] on input "Payment reference" at bounding box center [777, 407] width 434 height 41
click at [806, 532] on input "Promo or referral code (optional)" at bounding box center [777, 531] width 434 height 41
paste input "REC185"
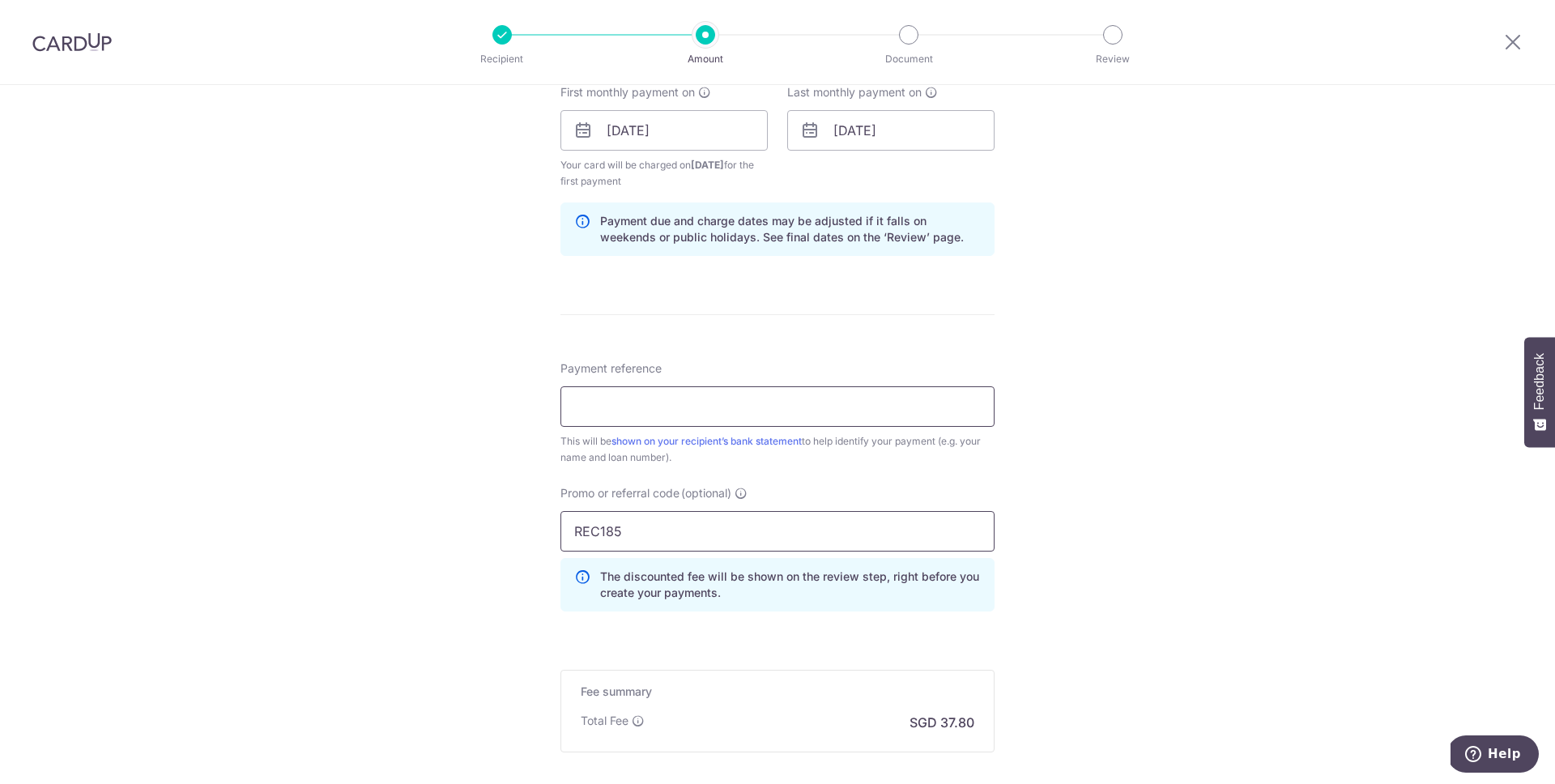
type input "REC185"
click at [805, 412] on input "Payment reference" at bounding box center [777, 407] width 434 height 41
paste input "30470"
type input "30470 Toyota Loan"
click at [1127, 499] on div "Tell us more about your payment Enter payment amount SGD 1,454.00 1454.00 Selec…" at bounding box center [777, 150] width 1555 height 1621
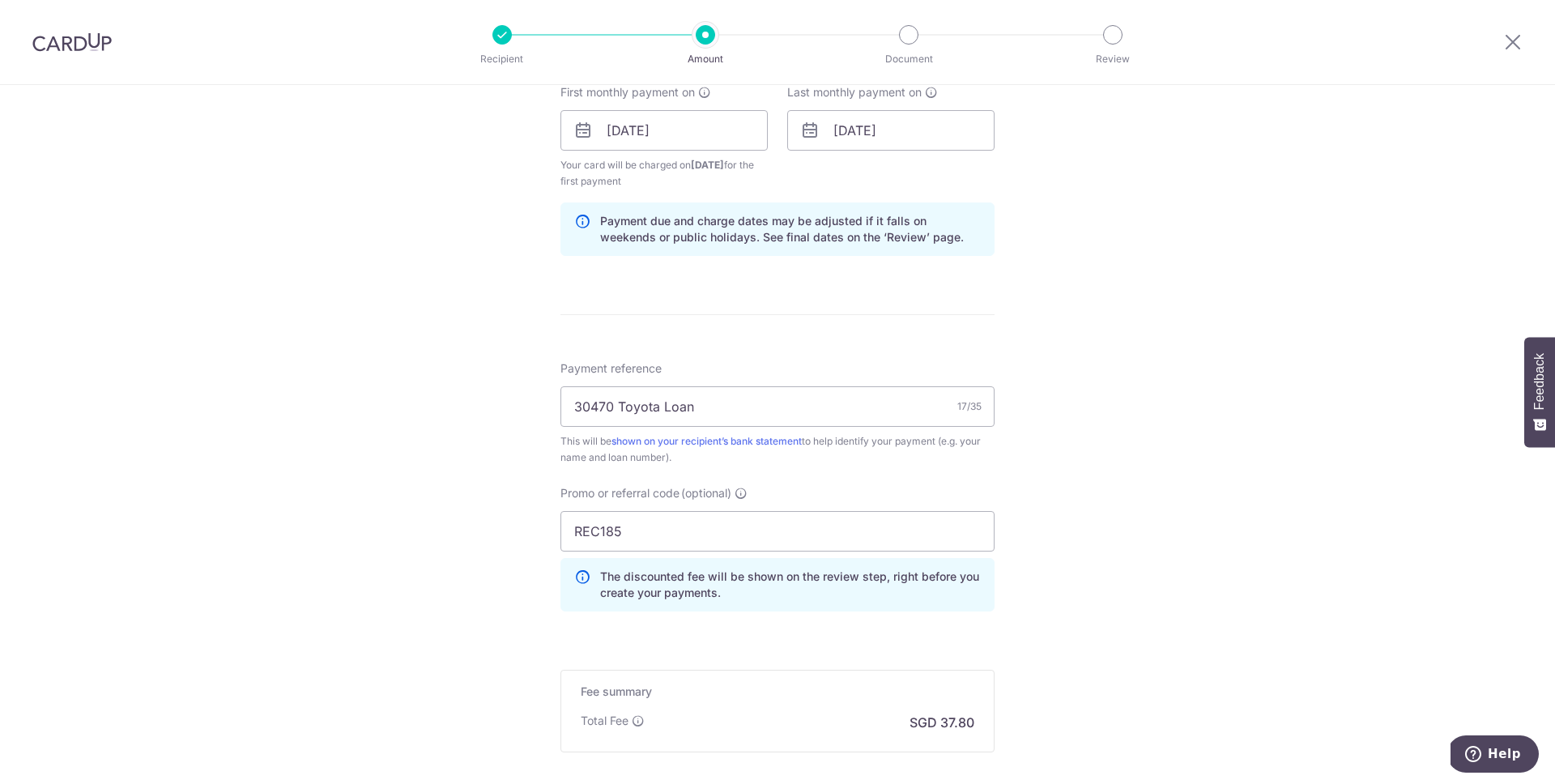
scroll to position [921, 0]
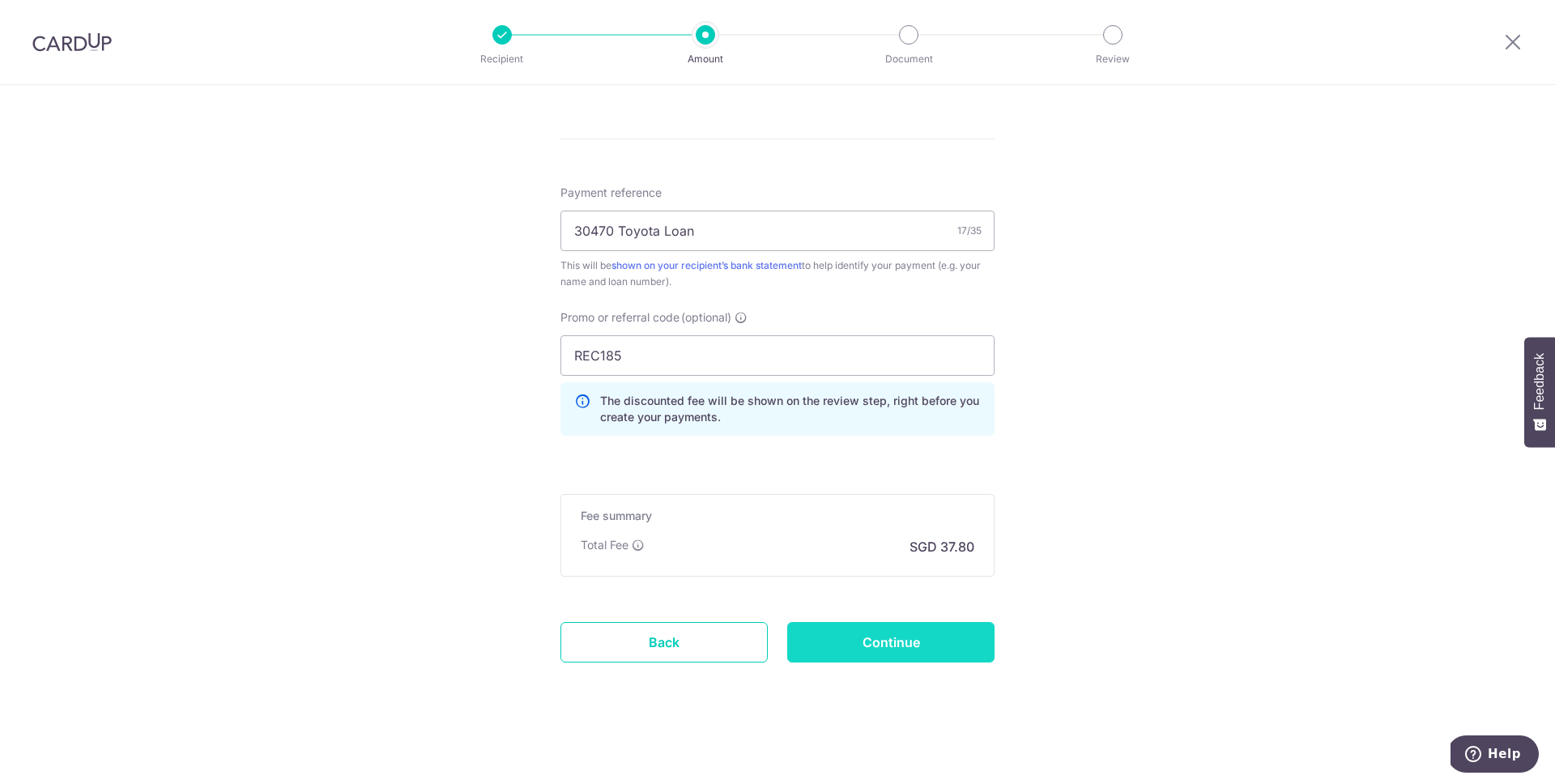
click at [942, 638] on input "Continue" at bounding box center [891, 642] width 207 height 41
type input "Create Schedule"
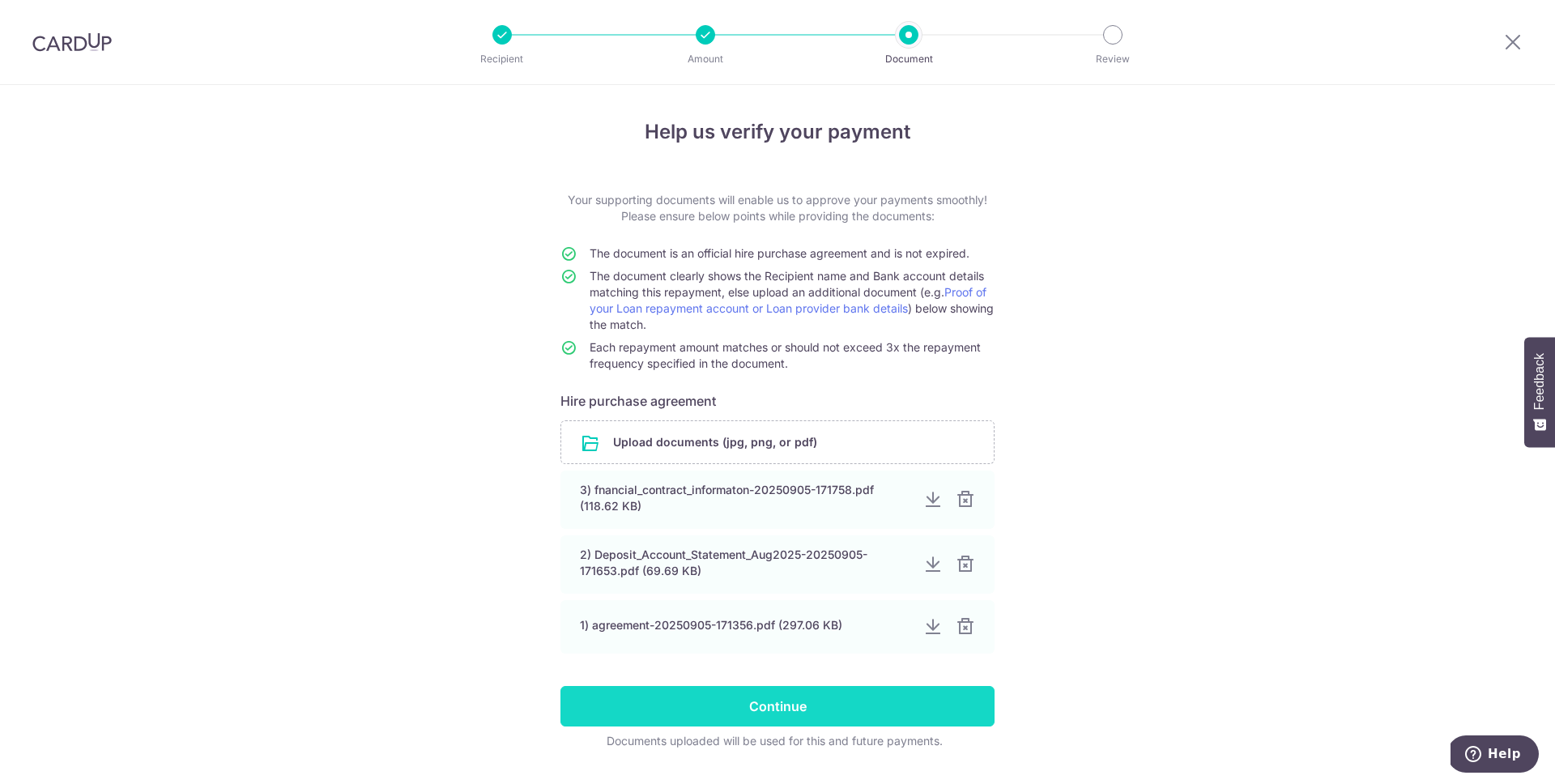
click at [856, 705] on input "Continue" at bounding box center [777, 706] width 434 height 41
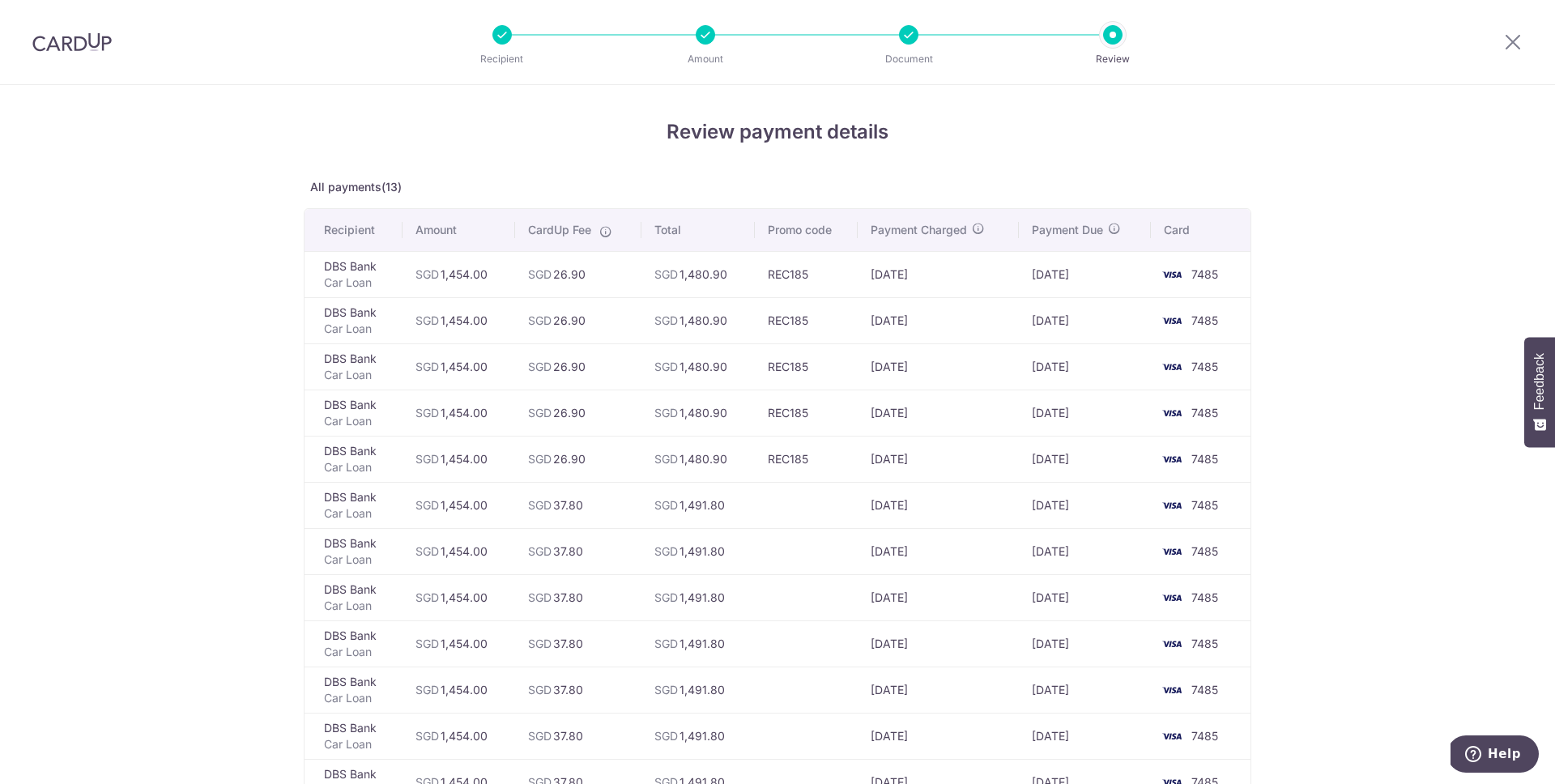
click at [797, 460] on td "REC185" at bounding box center [806, 459] width 103 height 46
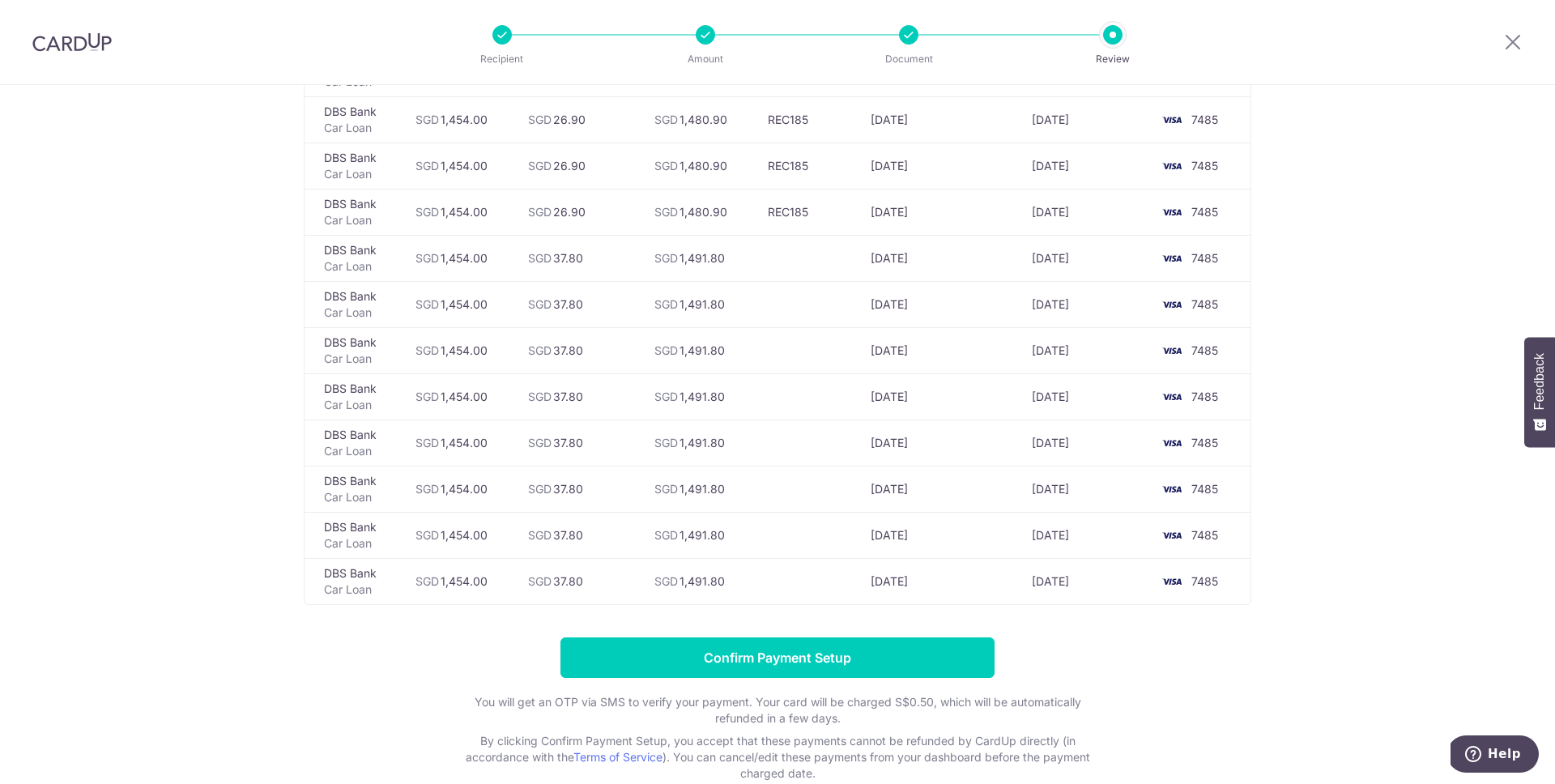
scroll to position [340, 0]
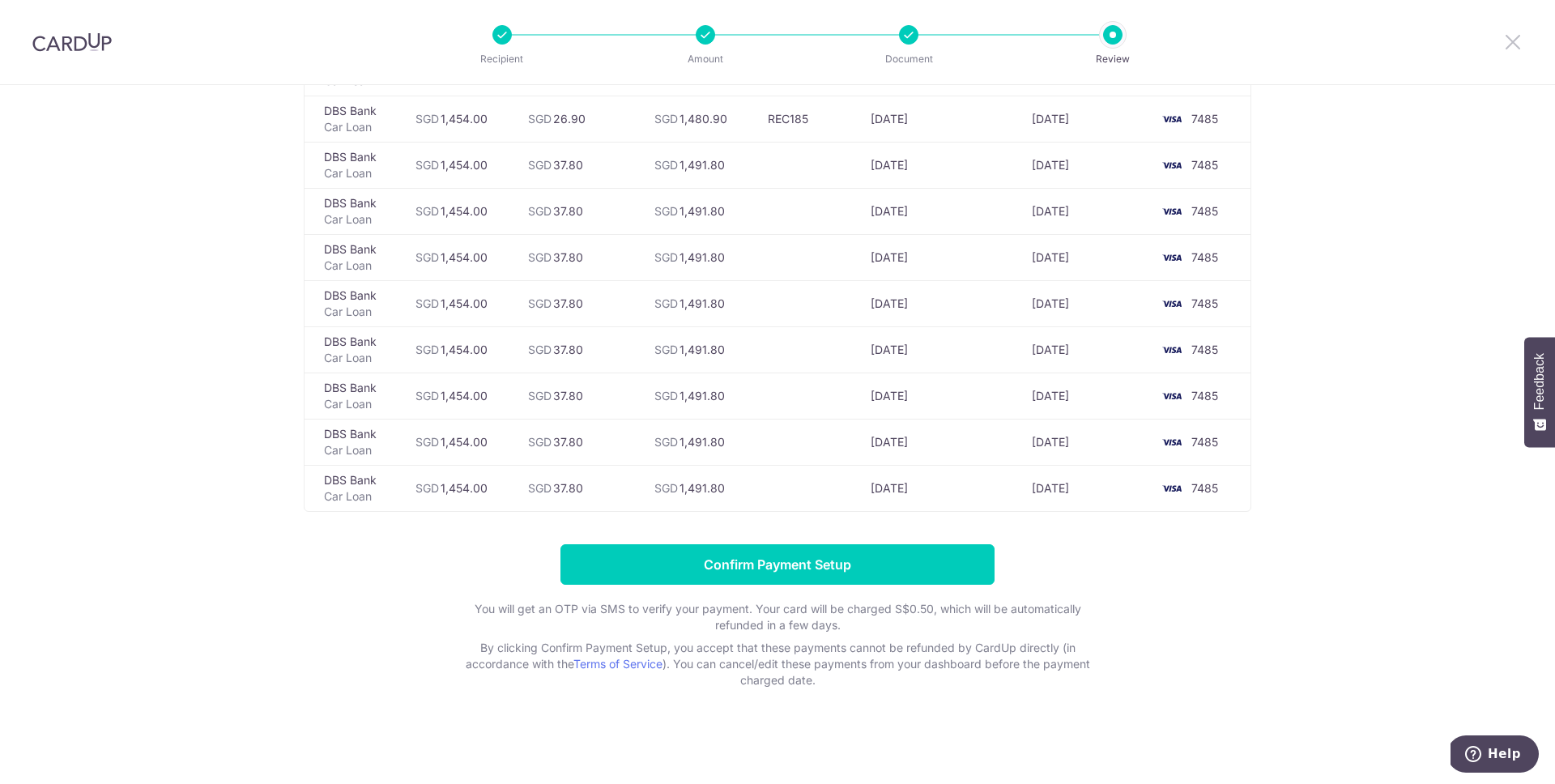
click at [1510, 48] on icon at bounding box center [1514, 41] width 19 height 20
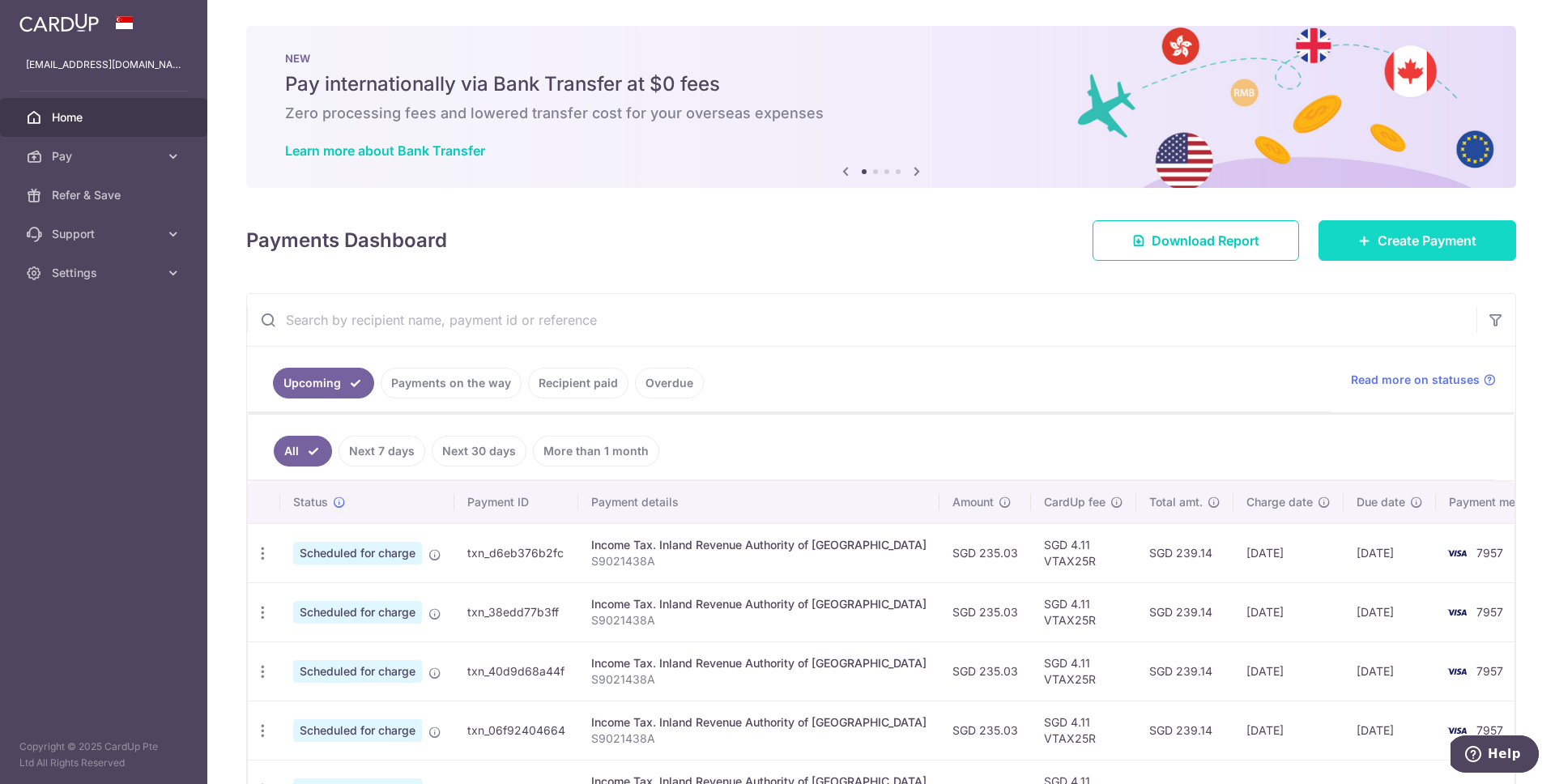
click at [1349, 233] on link "Create Payment" at bounding box center [1418, 240] width 197 height 41
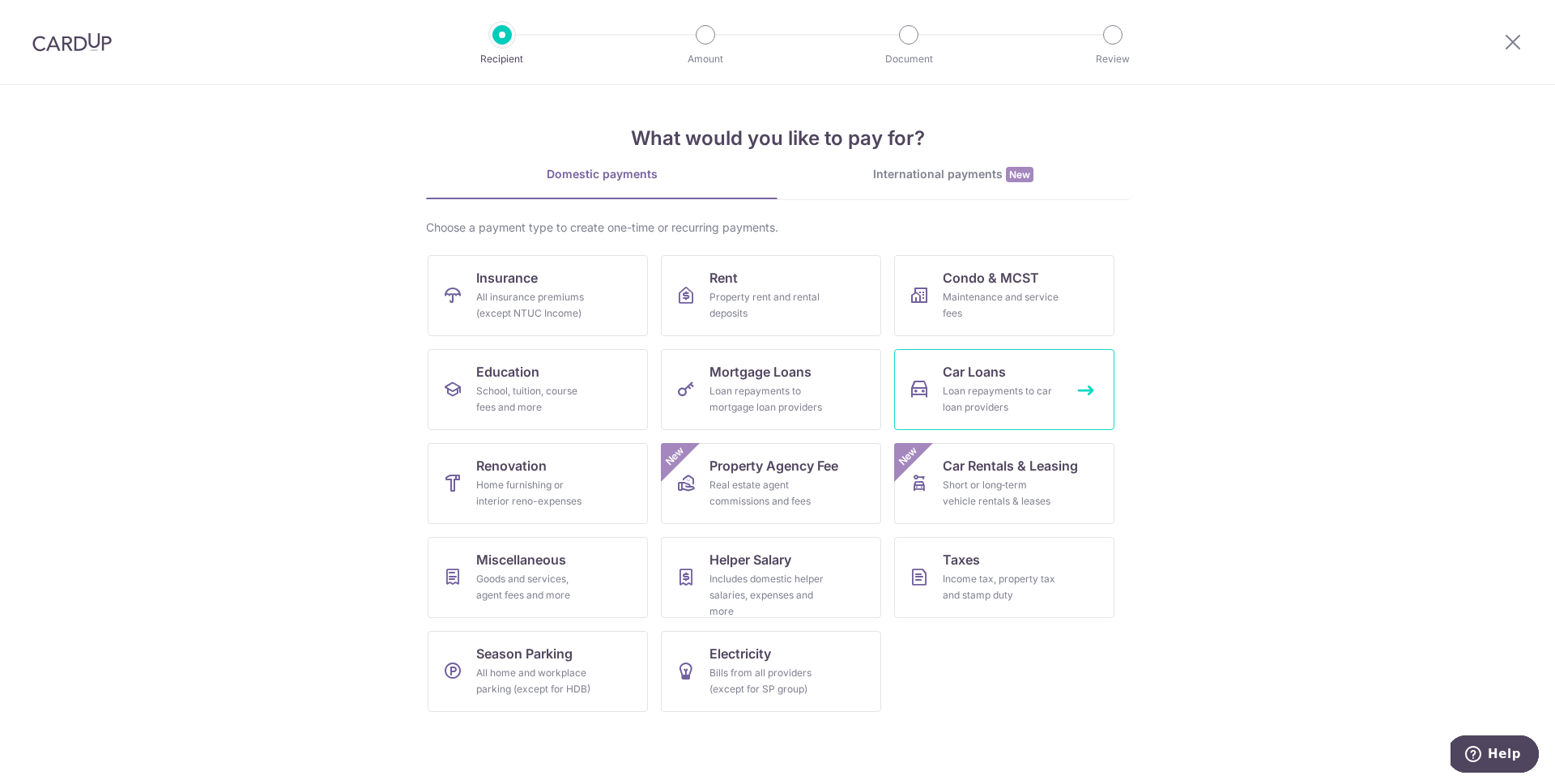
click at [1035, 394] on div "Loan repayments to car loan providers" at bounding box center [1001, 399] width 116 height 33
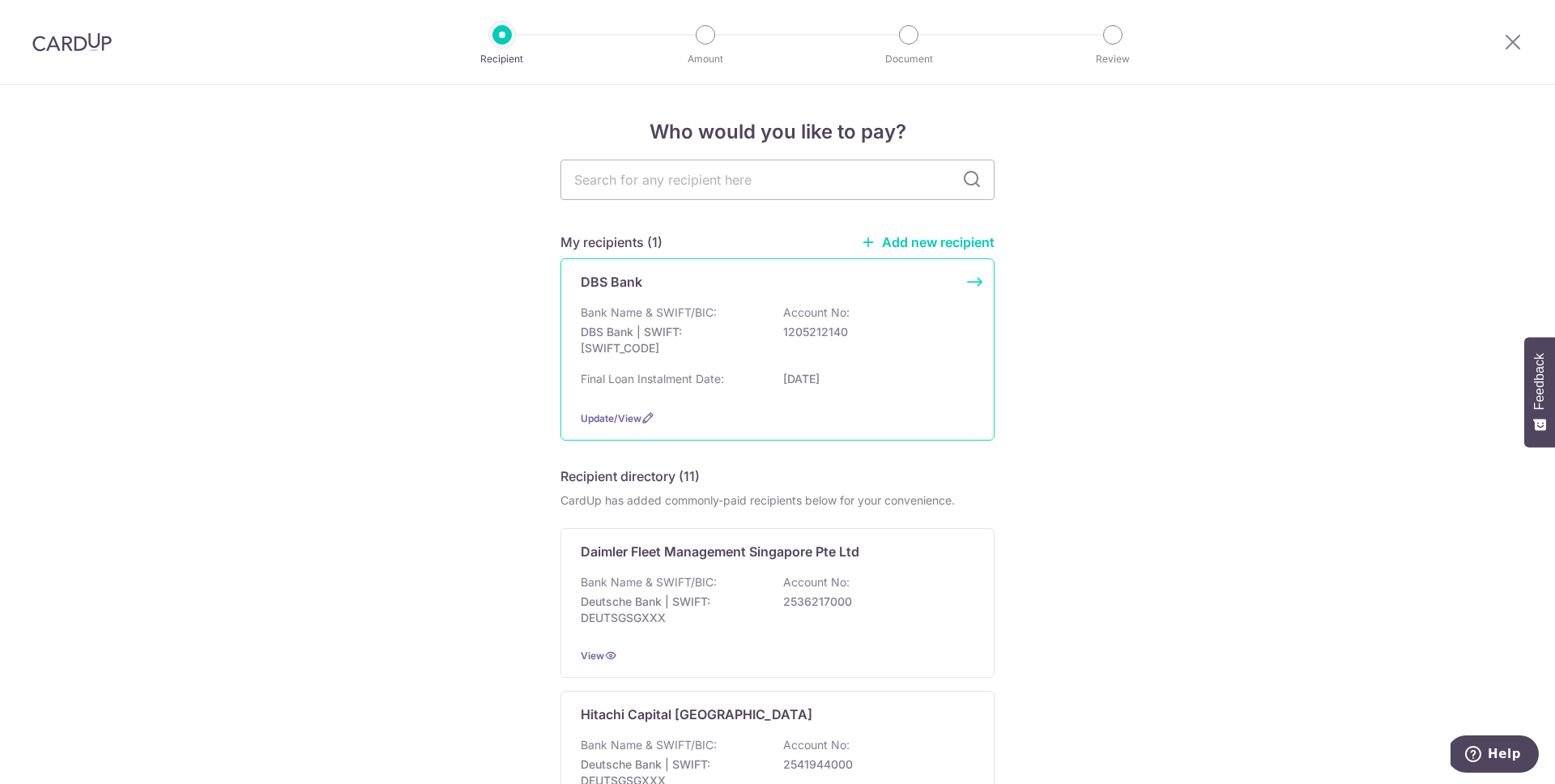
click at [880, 351] on div "Bank Name & SWIFT/BIC: DBS Bank | SWIFT: [SWIFT_CODE] Account No: 1205212140" at bounding box center [777, 335] width 394 height 60
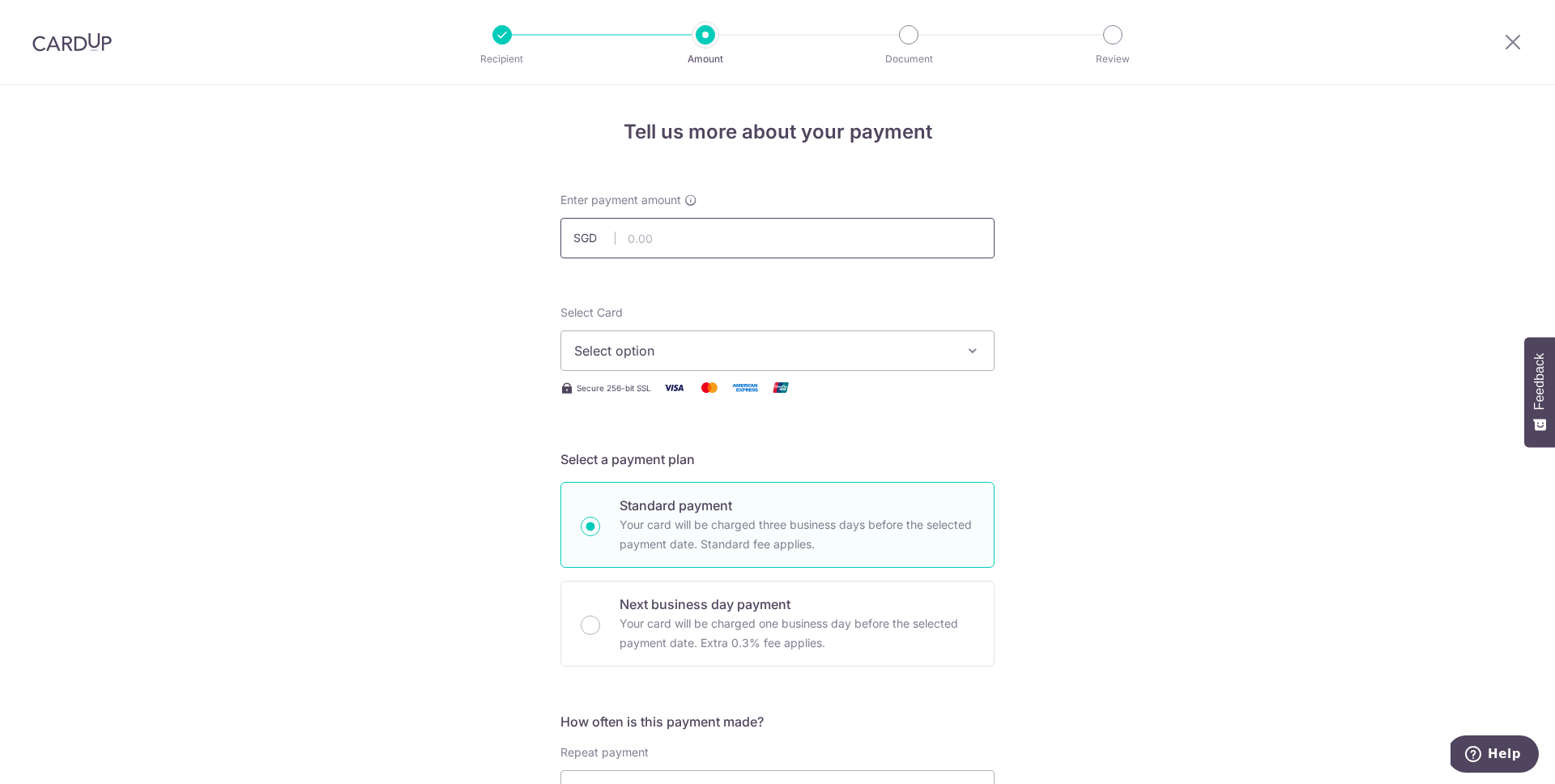
click at [903, 237] on input "text" at bounding box center [777, 238] width 434 height 41
click at [850, 238] on input "154" at bounding box center [777, 238] width 434 height 41
type input "1,454.00"
click at [796, 337] on button "Select option" at bounding box center [777, 351] width 434 height 41
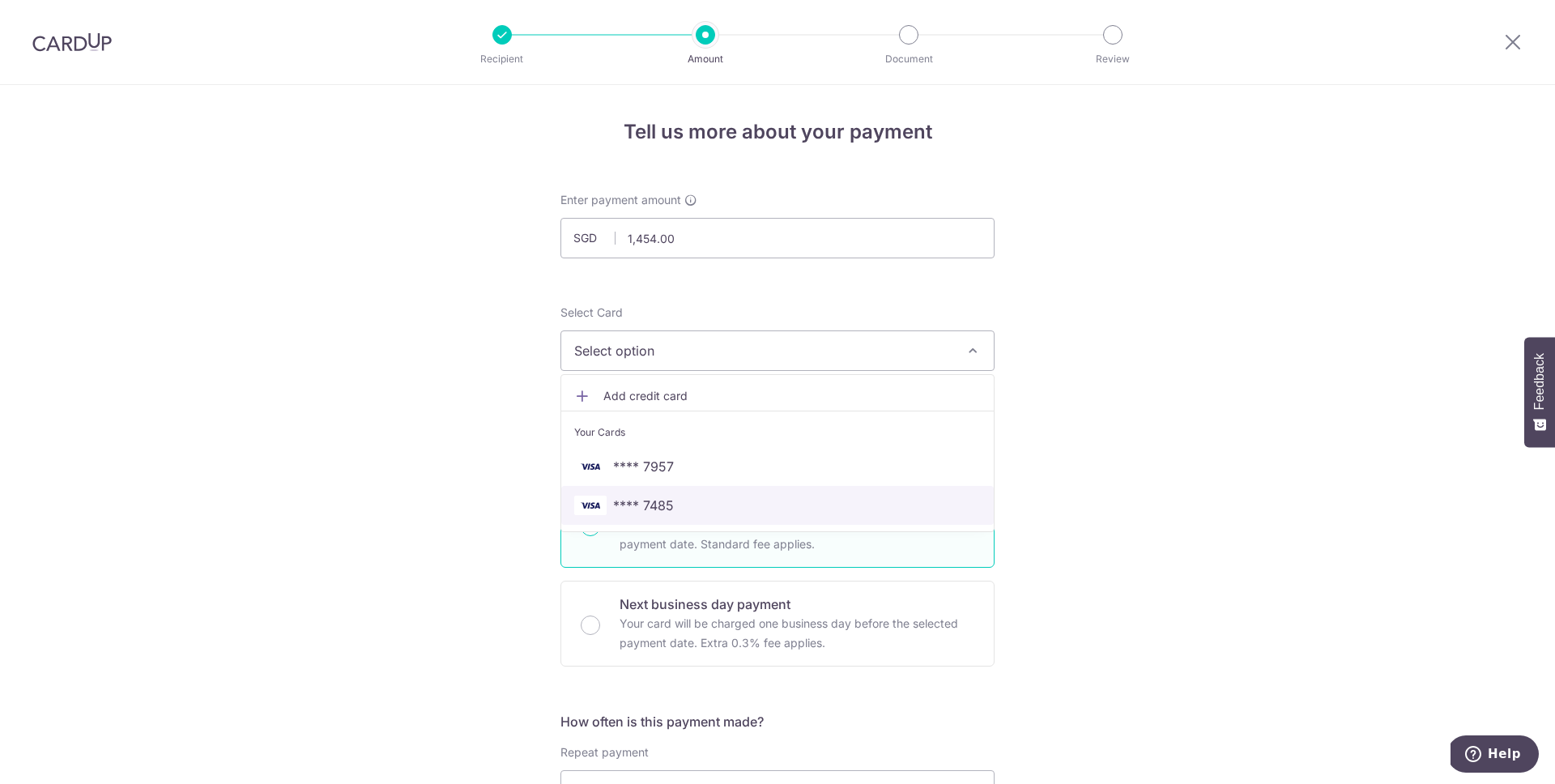
click at [722, 505] on span "**** 7485" at bounding box center [778, 506] width 407 height 19
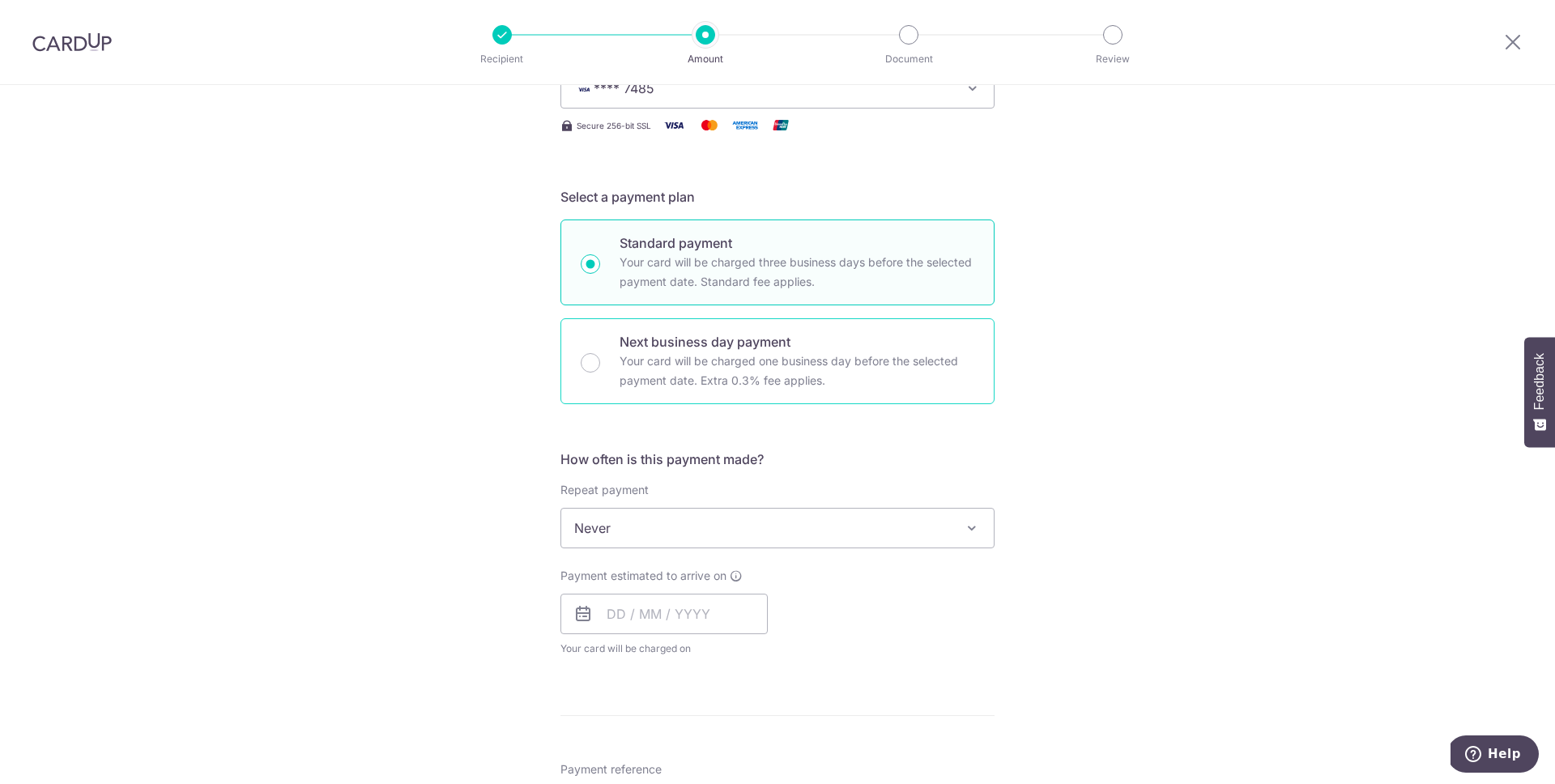
scroll to position [288, 0]
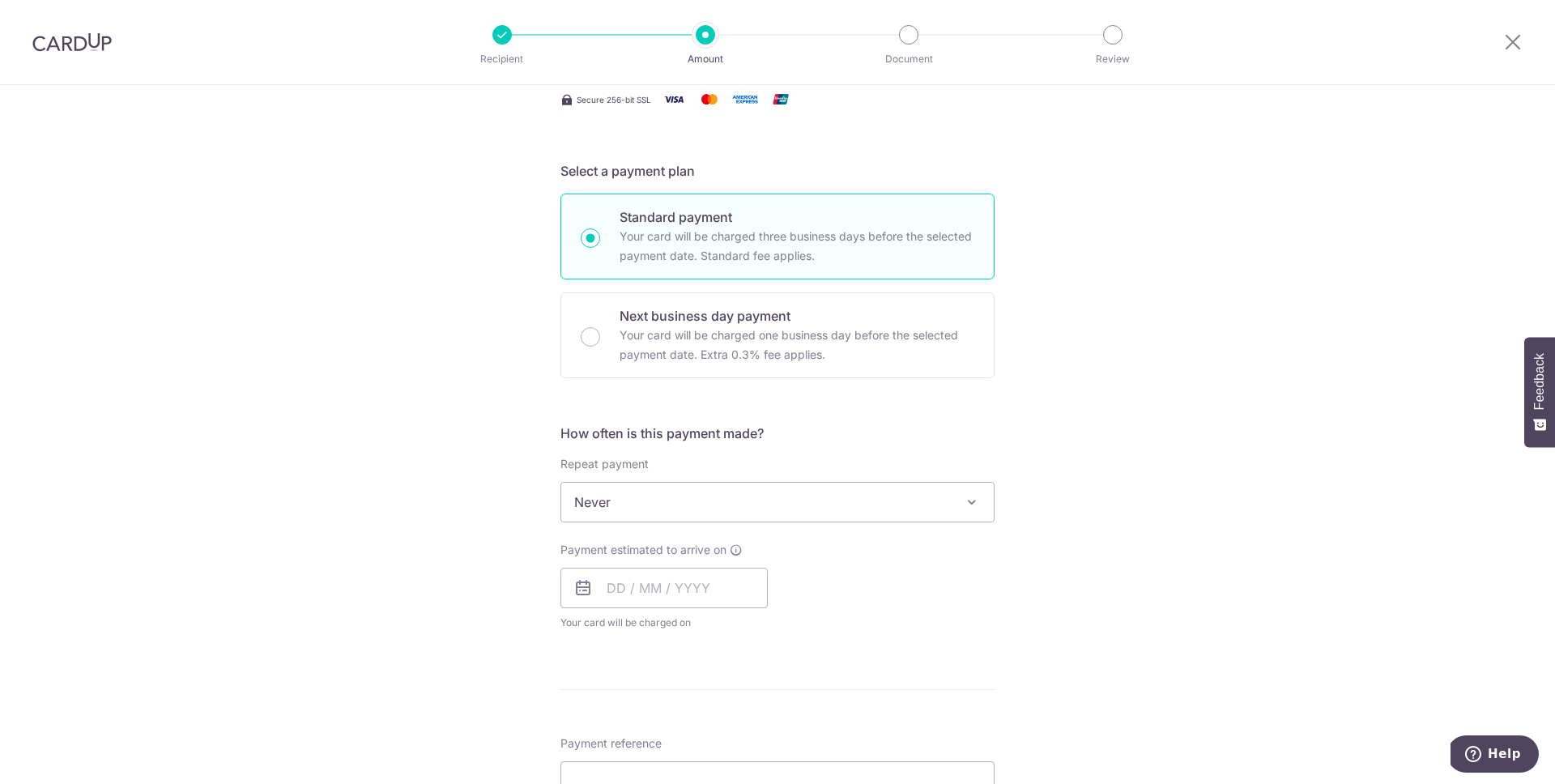
click at [729, 507] on span "Never" at bounding box center [777, 502] width 433 height 39
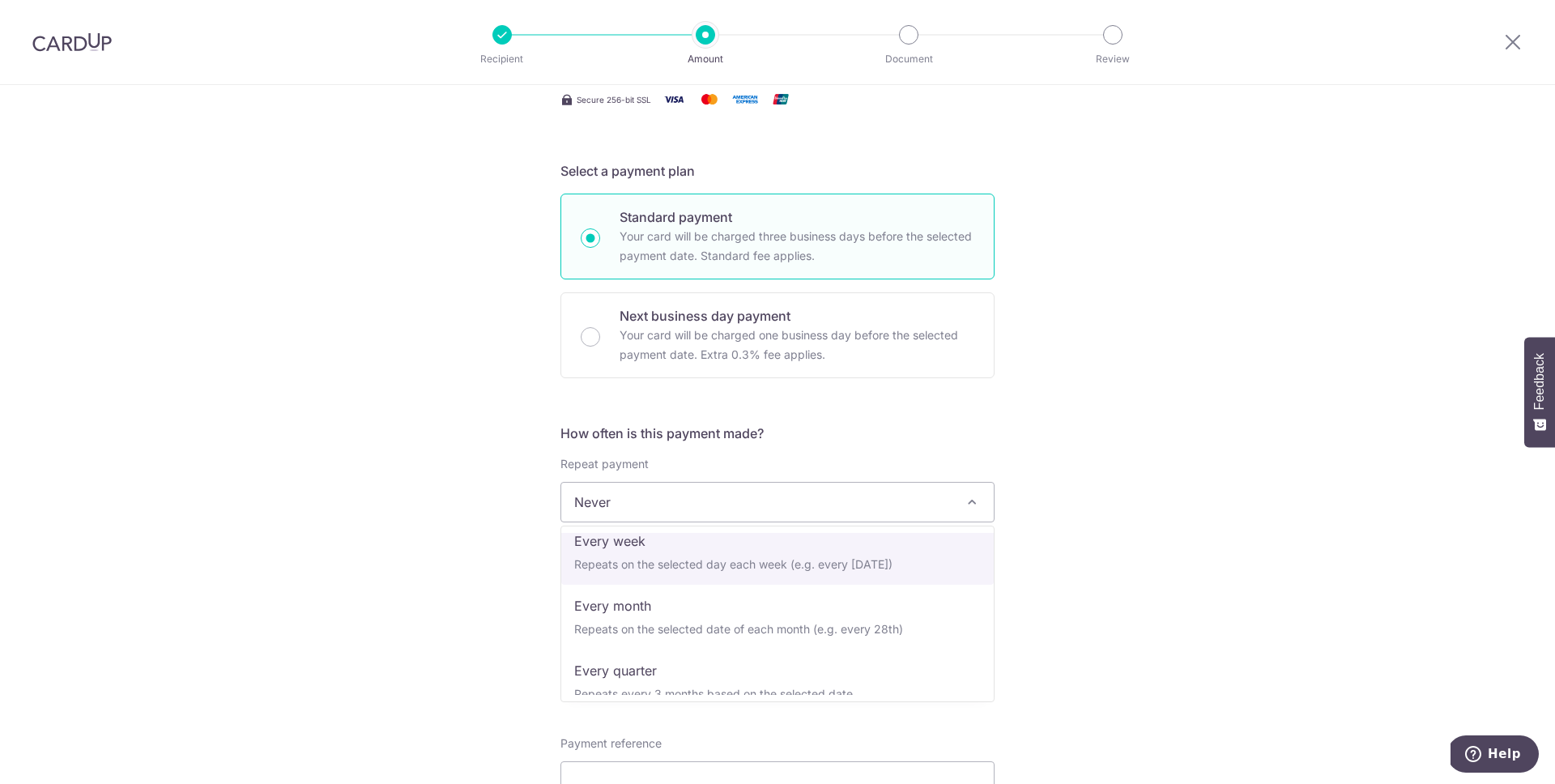
scroll to position [87, 0]
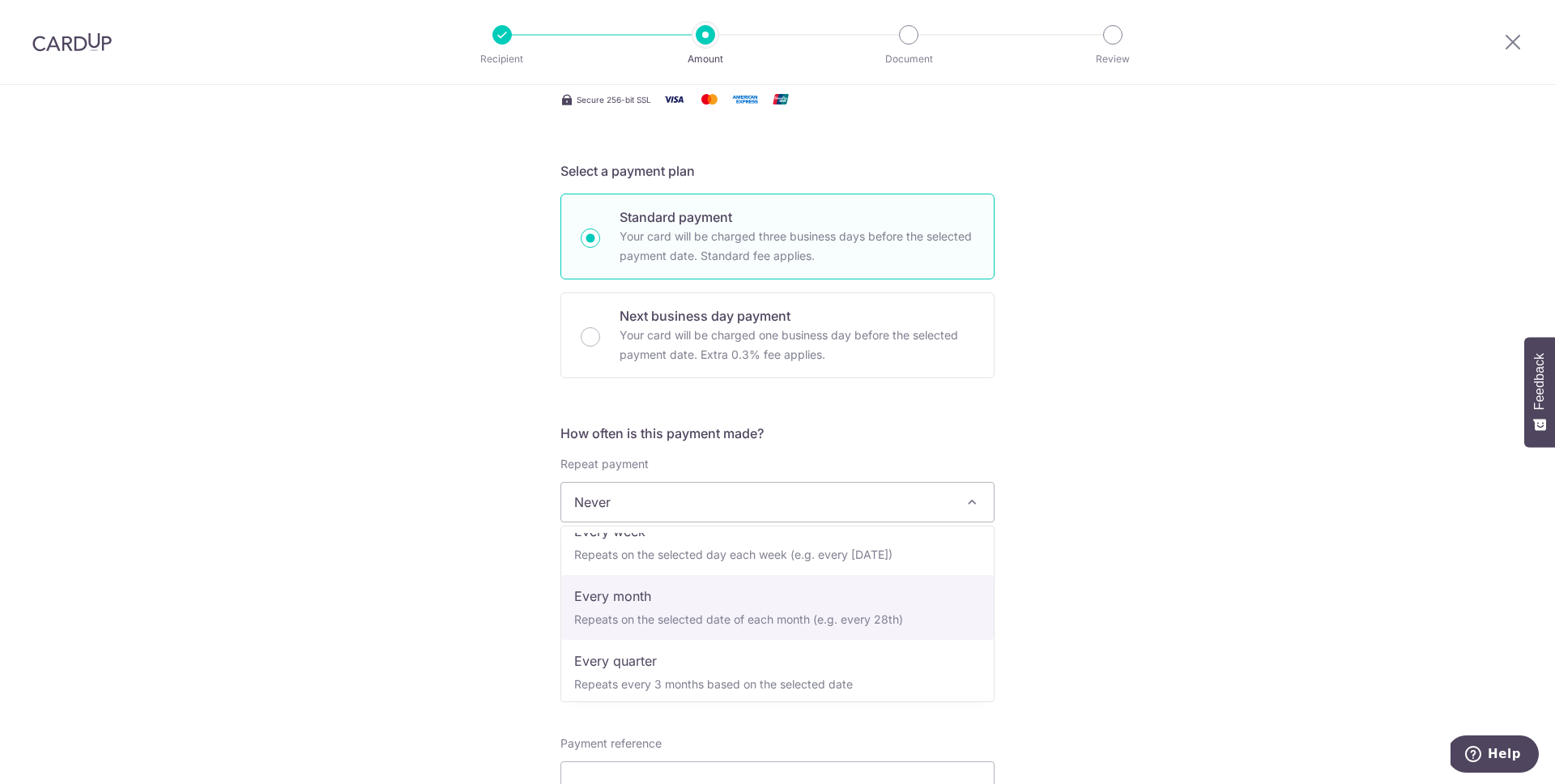
select select "3"
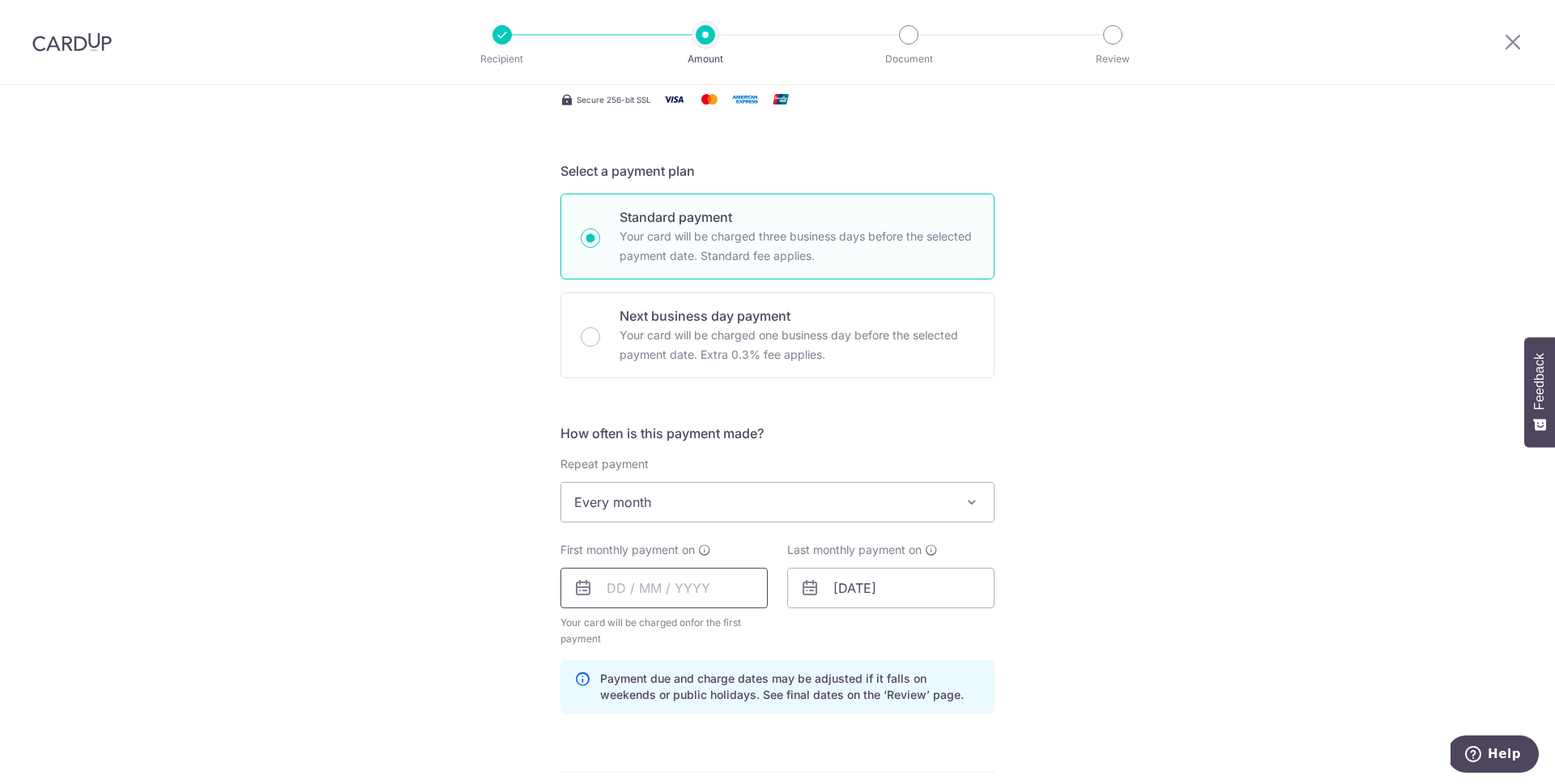
click at [692, 588] on input "text" at bounding box center [663, 588] width 207 height 41
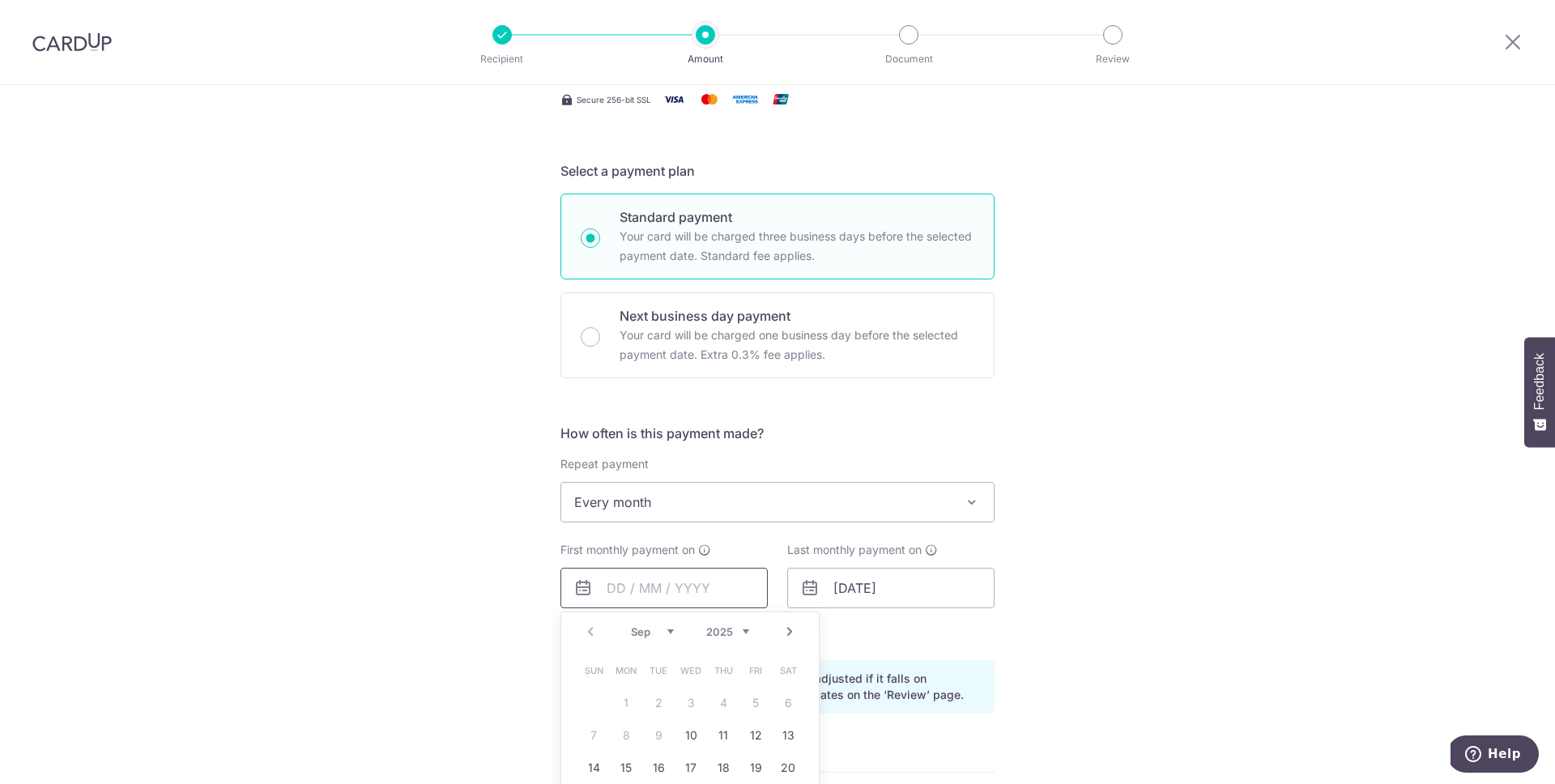
scroll to position [397, 0]
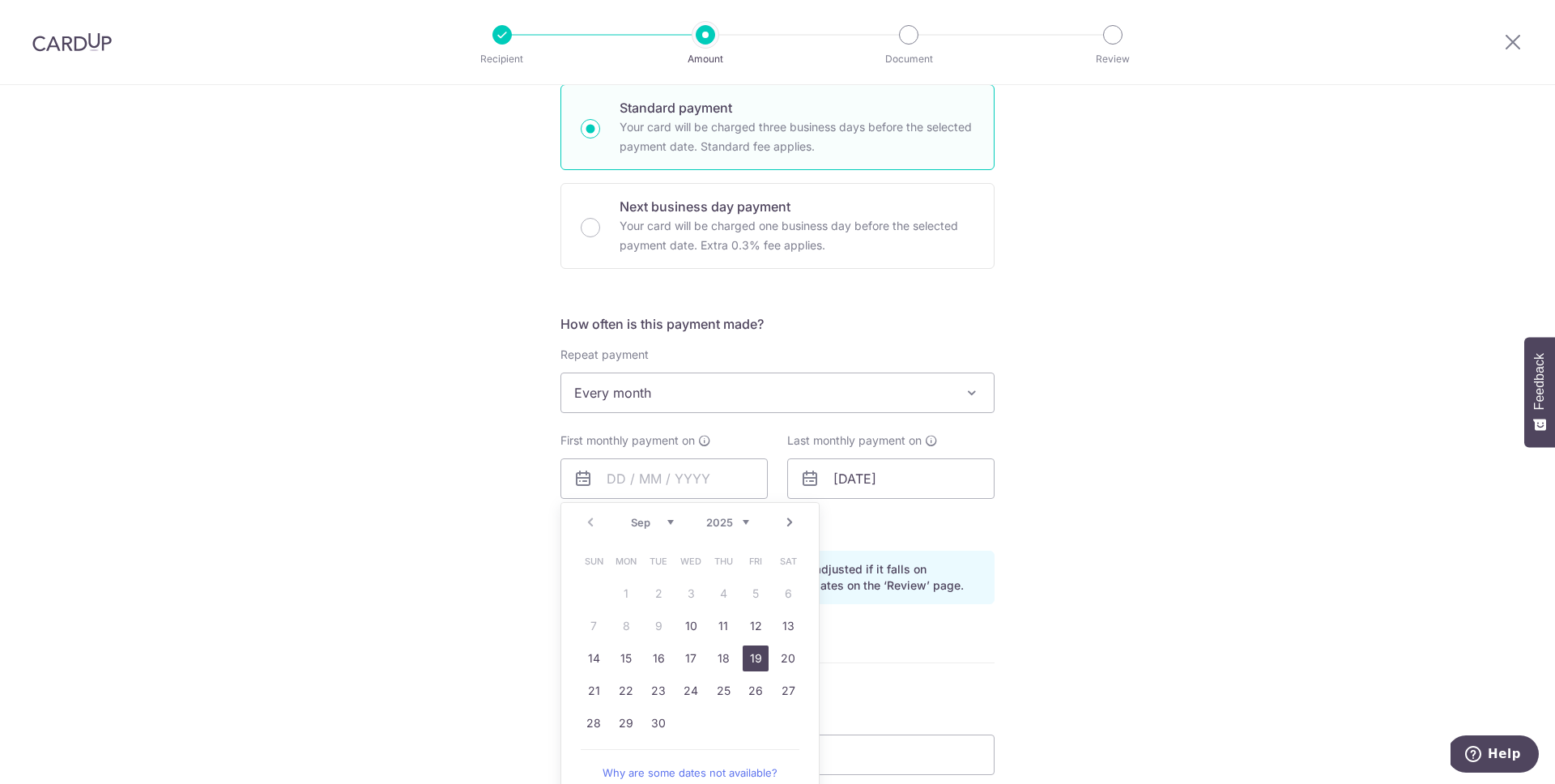
click at [753, 665] on link "19" at bounding box center [755, 658] width 26 height 26
type input "[DATE]"
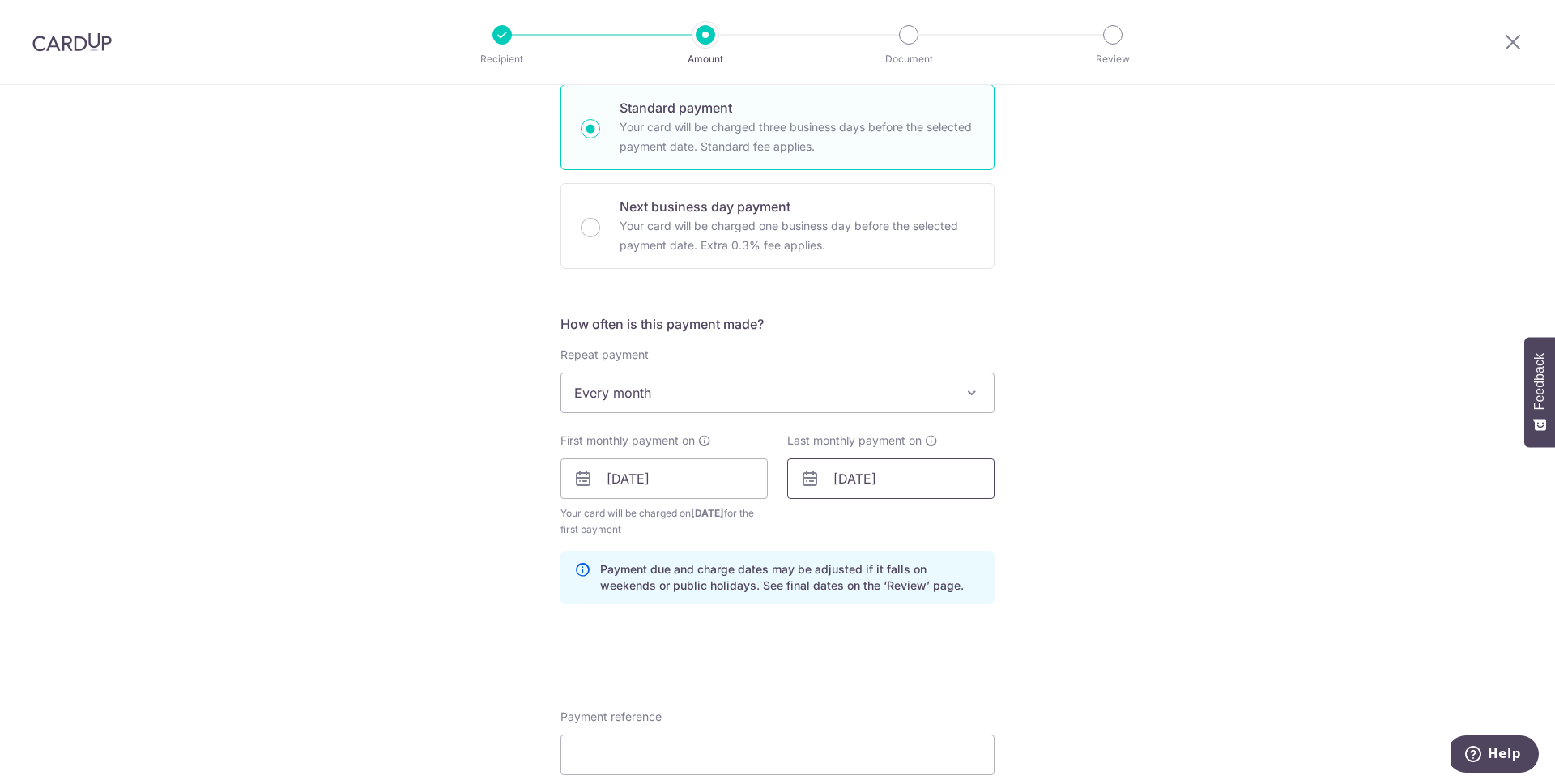
click at [895, 484] on input "19/09/2031" at bounding box center [891, 478] width 207 height 41
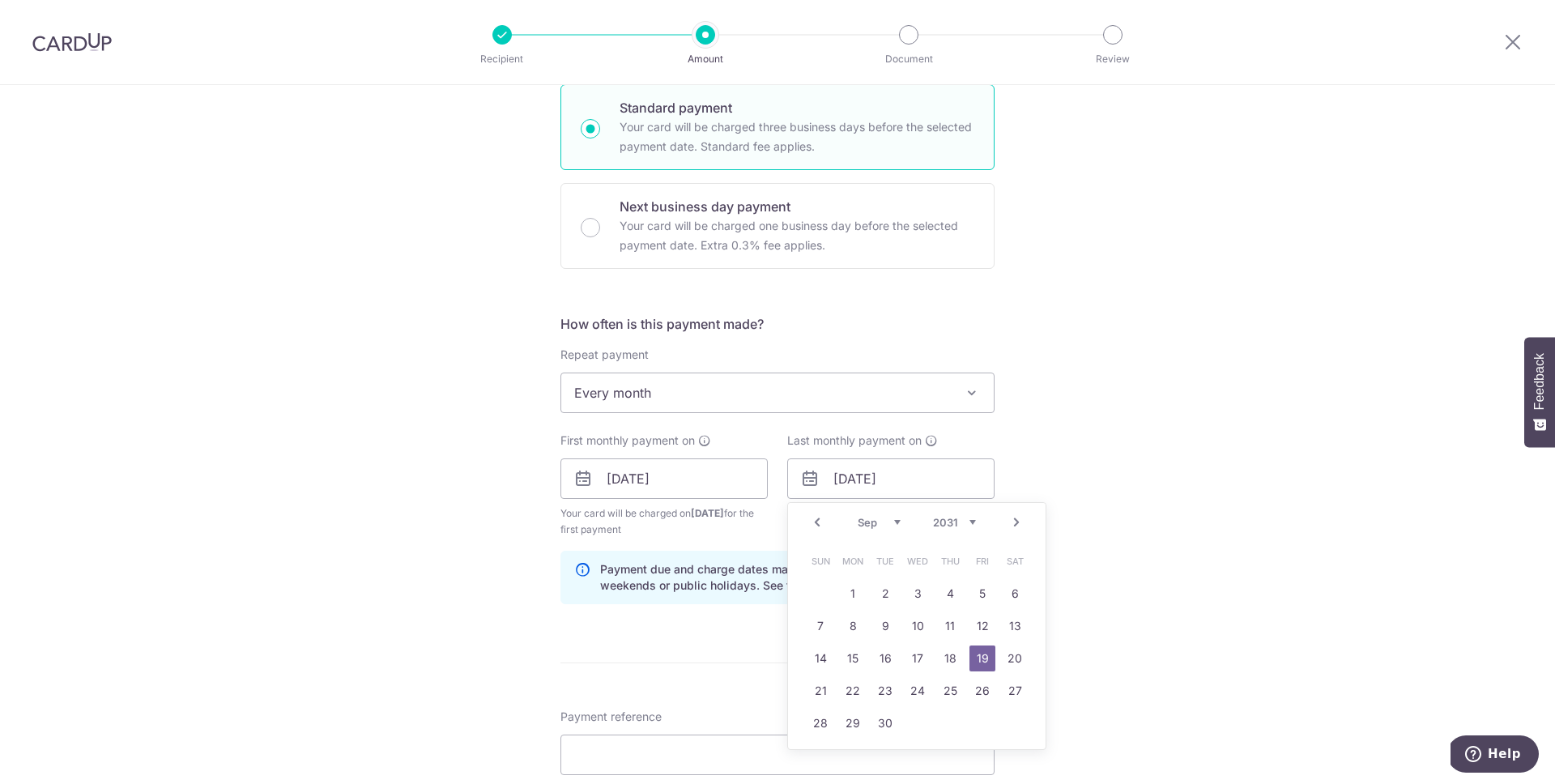
click at [961, 529] on div "Jan Feb Mar Apr May Jun Jul Aug Sep Oct Nov Dec 2024 2025 2026 2027 2028 2029 2…" at bounding box center [917, 523] width 118 height 14
click at [958, 525] on select "2024 2025 2026 2027 2028 2029 2030 2031 2032 2033 2034 2035" at bounding box center [954, 522] width 43 height 13
click at [870, 533] on div "Prev Next Jan Feb Mar Apr May Jun Jul Aug Sep Oct Nov Dec 2024 2025 2026 2027 2…" at bounding box center [917, 522] width 257 height 39
click at [870, 528] on select "Jan Feb Mar Apr May Jun Jul Aug Sep Oct Nov Dec" at bounding box center [879, 522] width 43 height 13
click at [855, 691] on link "19" at bounding box center [853, 691] width 26 height 26
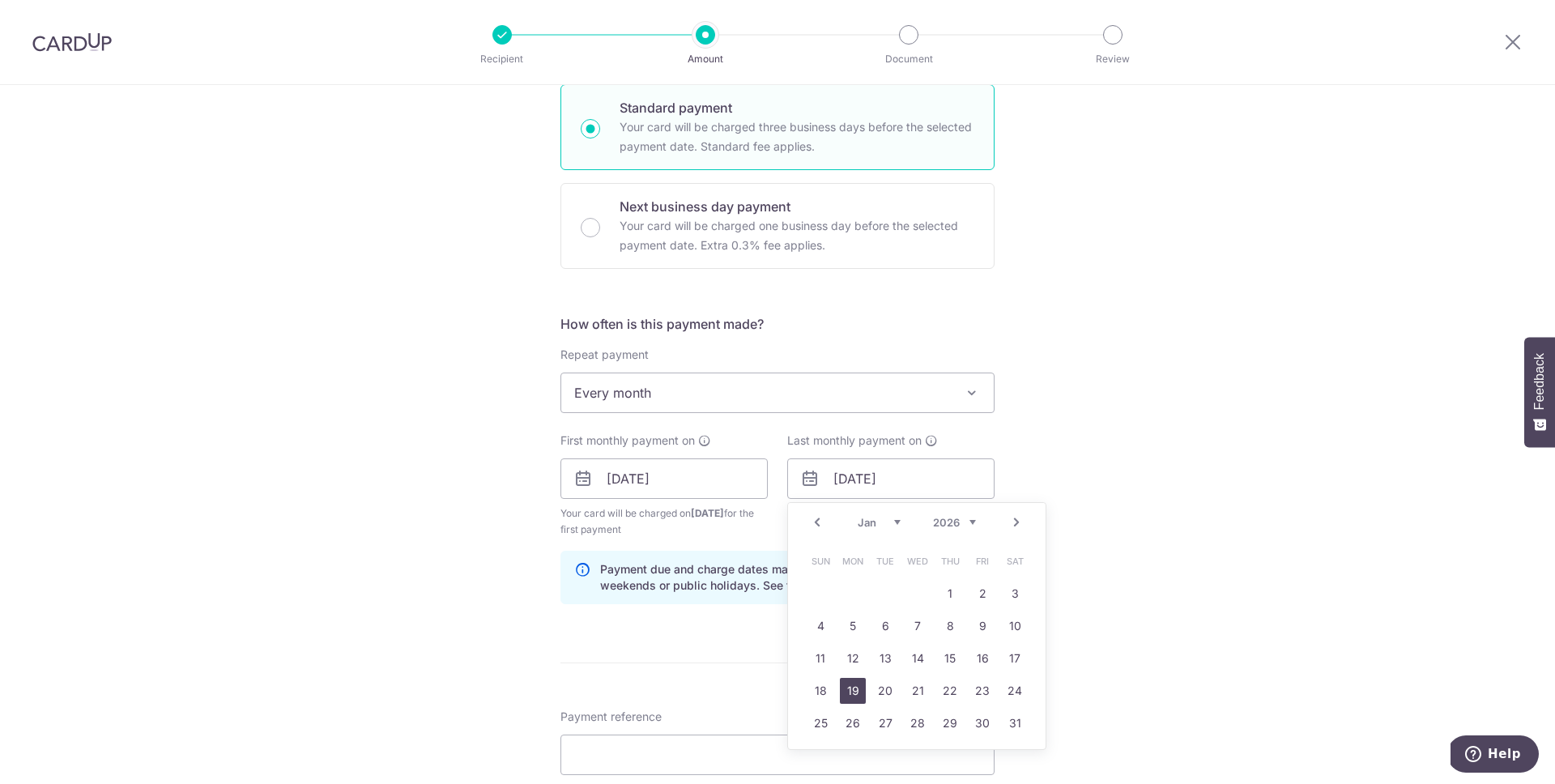
type input "[DATE]"
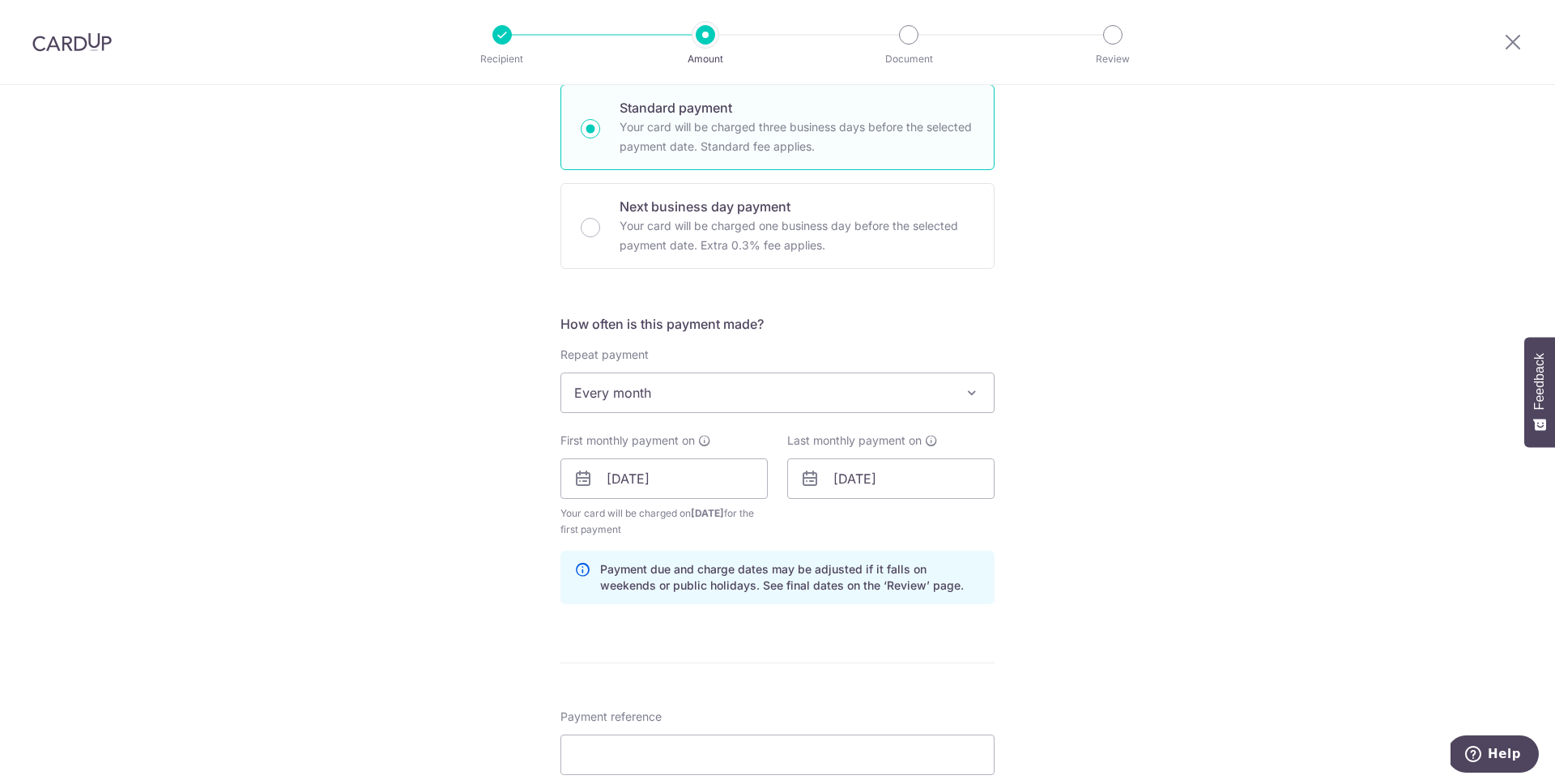
click at [1073, 518] on div "Tell us more about your payment Enter payment amount SGD 1,454.00 1454.00 Selec…" at bounding box center [777, 461] width 1555 height 1548
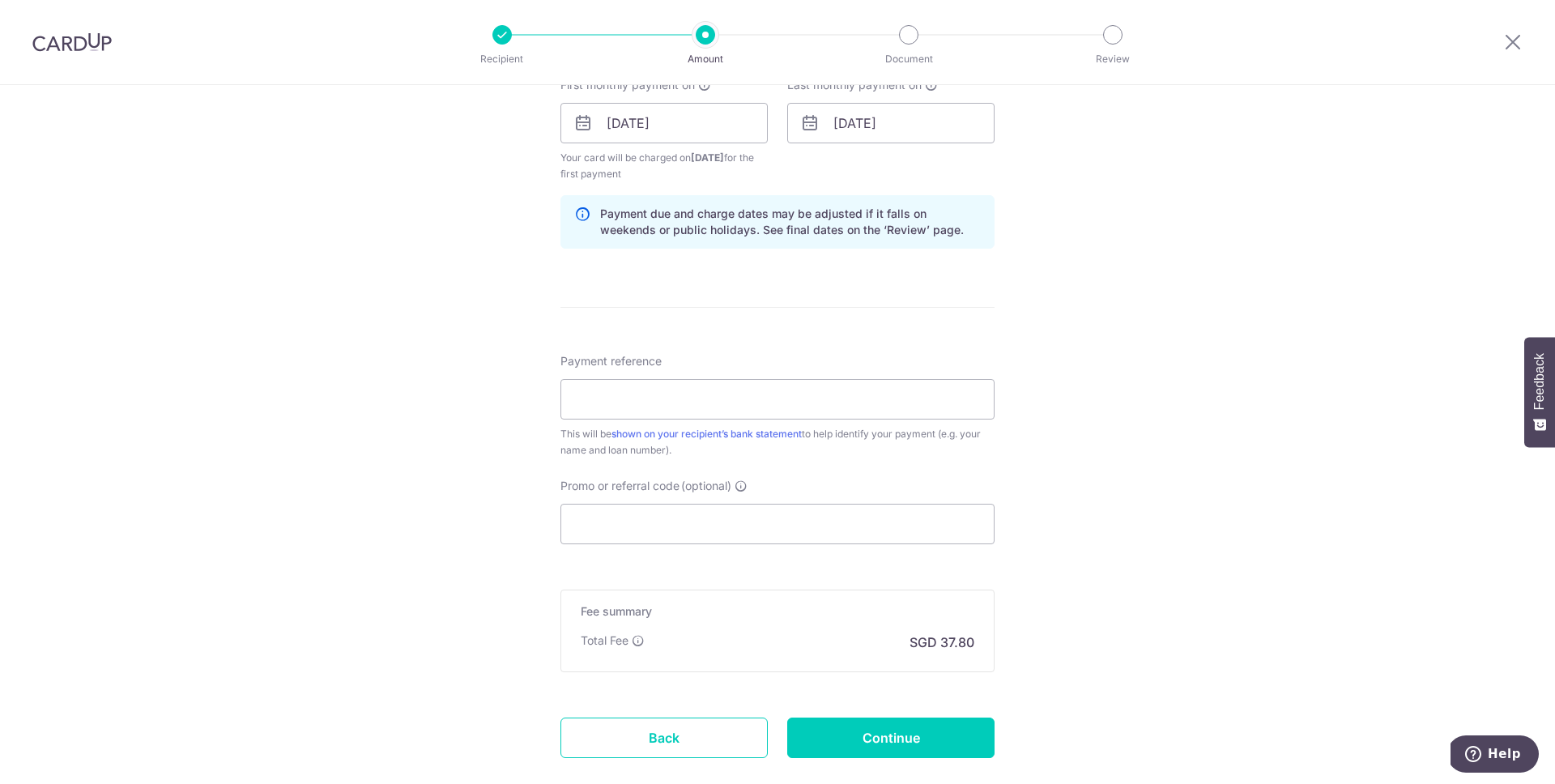
scroll to position [699, 0]
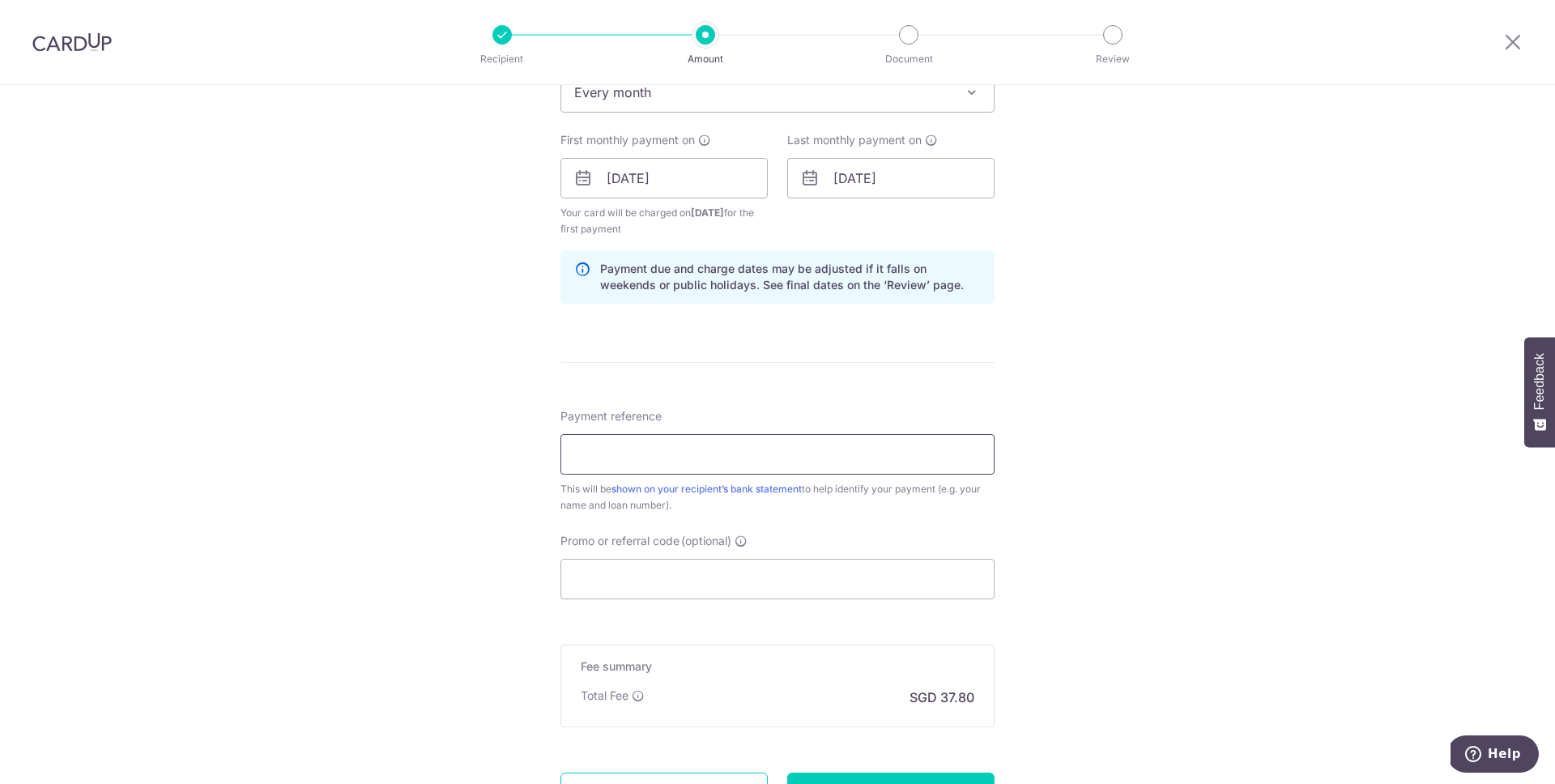
click at [943, 463] on input "Payment reference" at bounding box center [777, 455] width 434 height 41
paste input "30470"
type input "30470 Toyota Loan"
paste input "REC185"
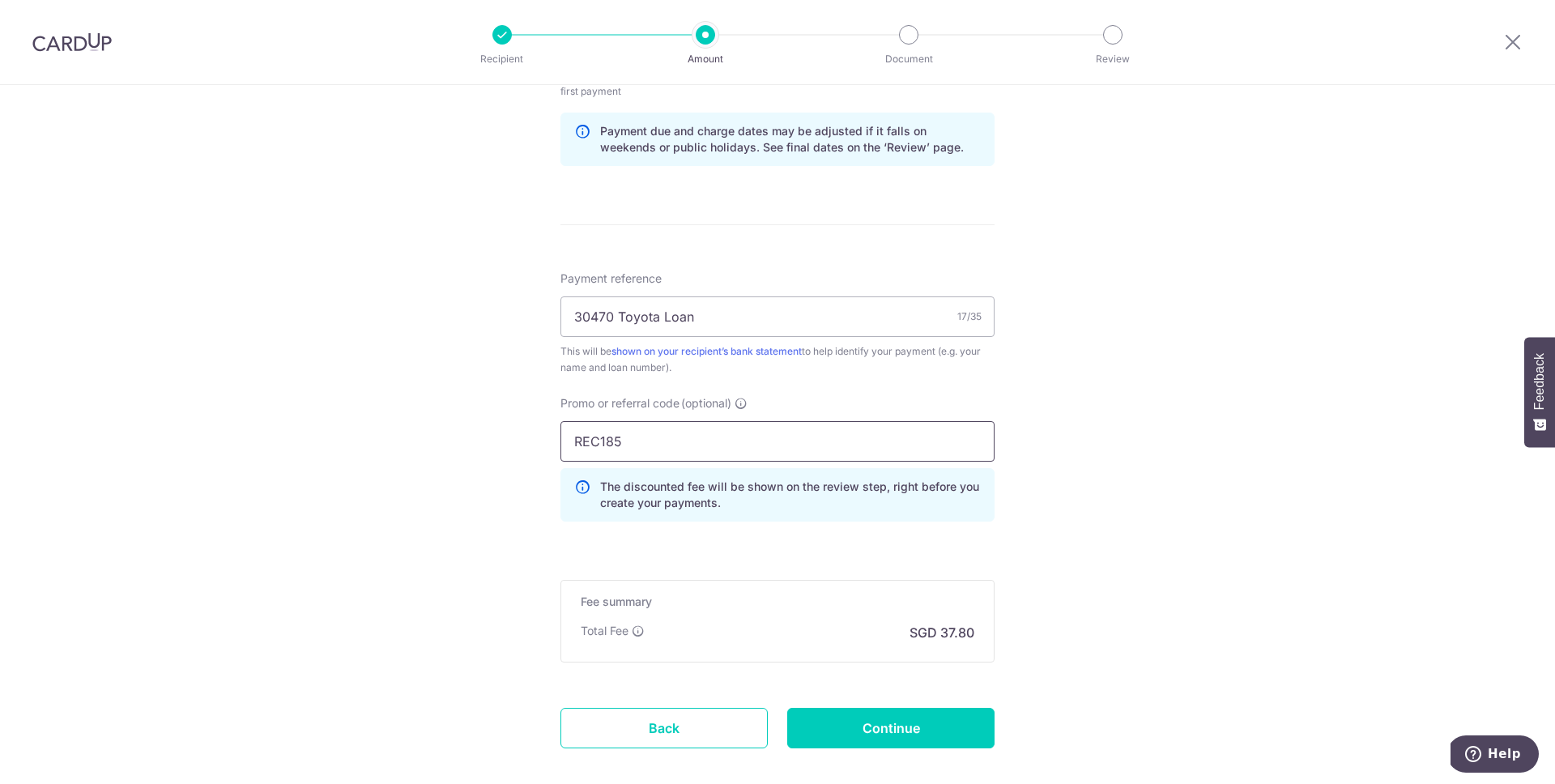
scroll to position [913, 0]
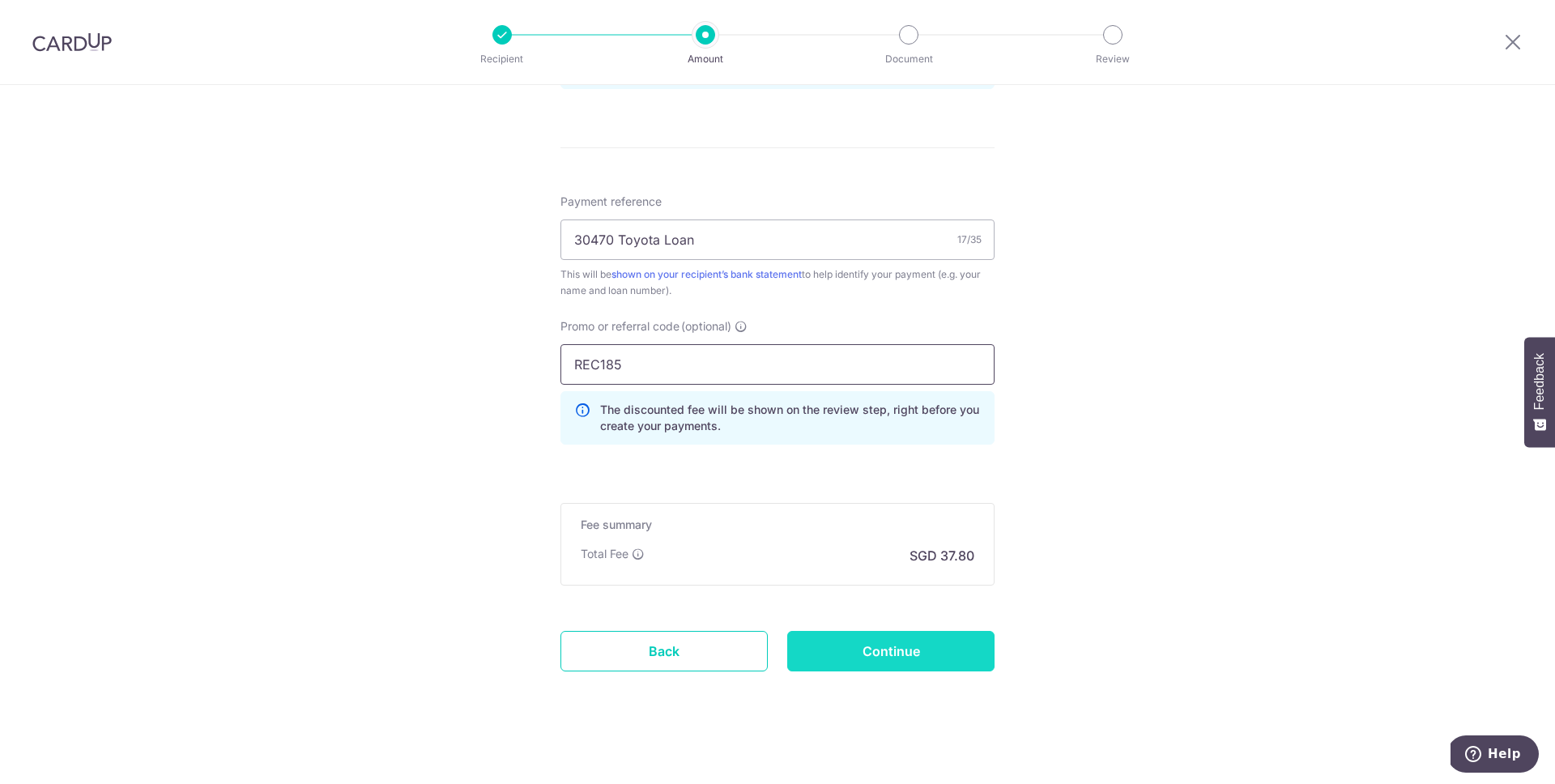
type input "REC185"
click at [947, 634] on input "Continue" at bounding box center [891, 651] width 207 height 41
type input "Create Schedule"
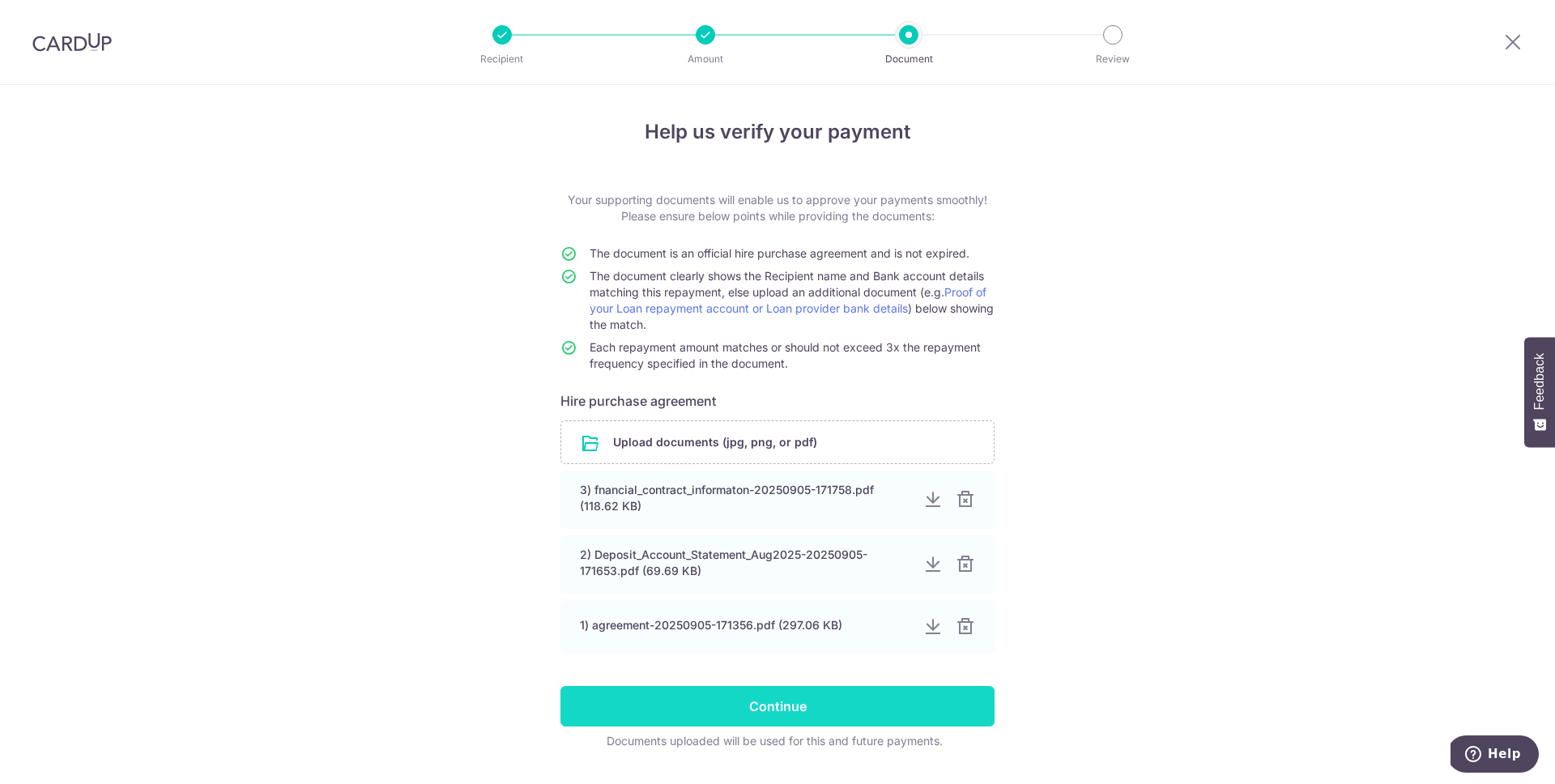
click at [900, 703] on input "Continue" at bounding box center [777, 706] width 434 height 41
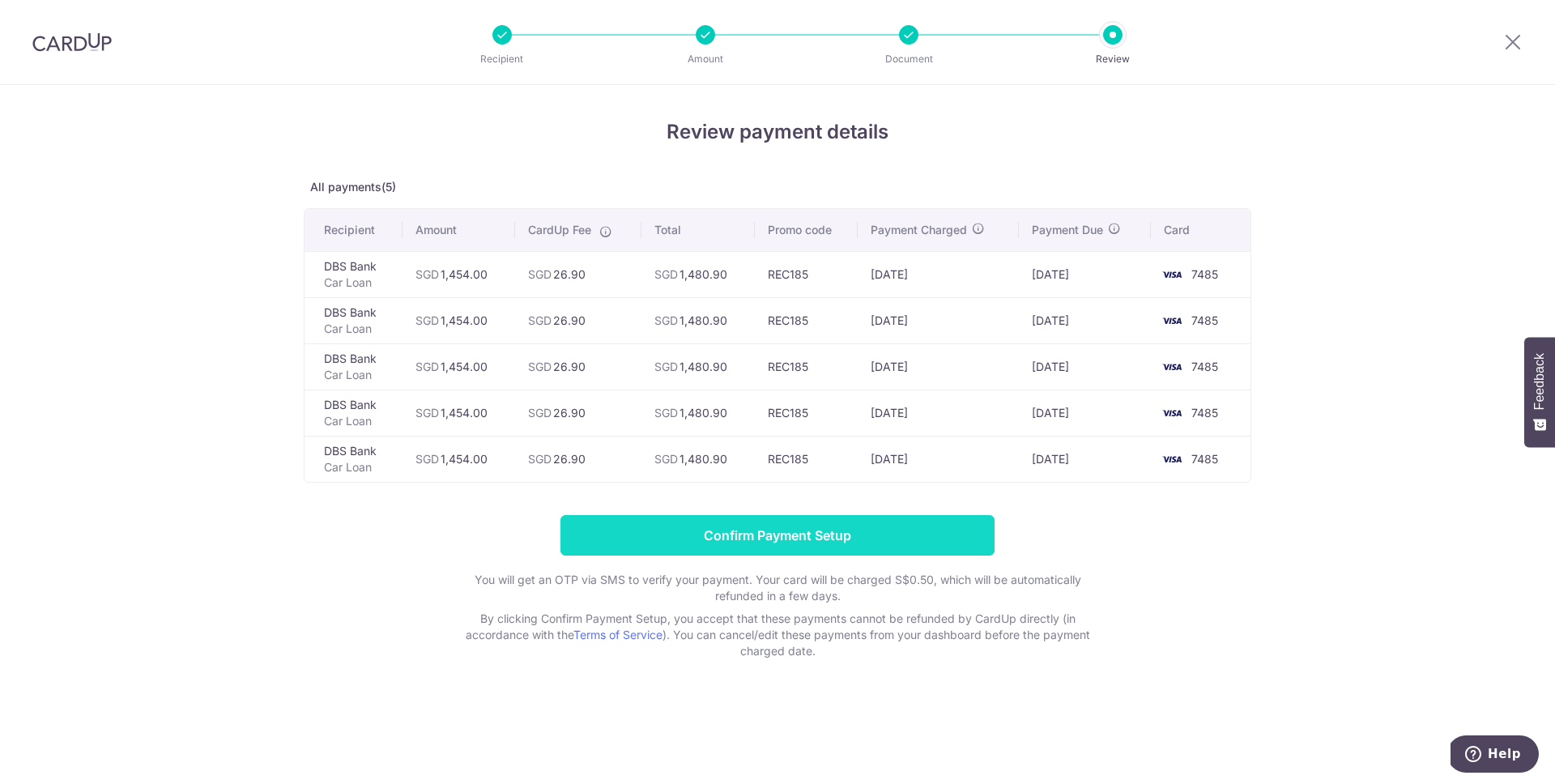
click at [946, 525] on input "Confirm Payment Setup" at bounding box center [777, 536] width 434 height 41
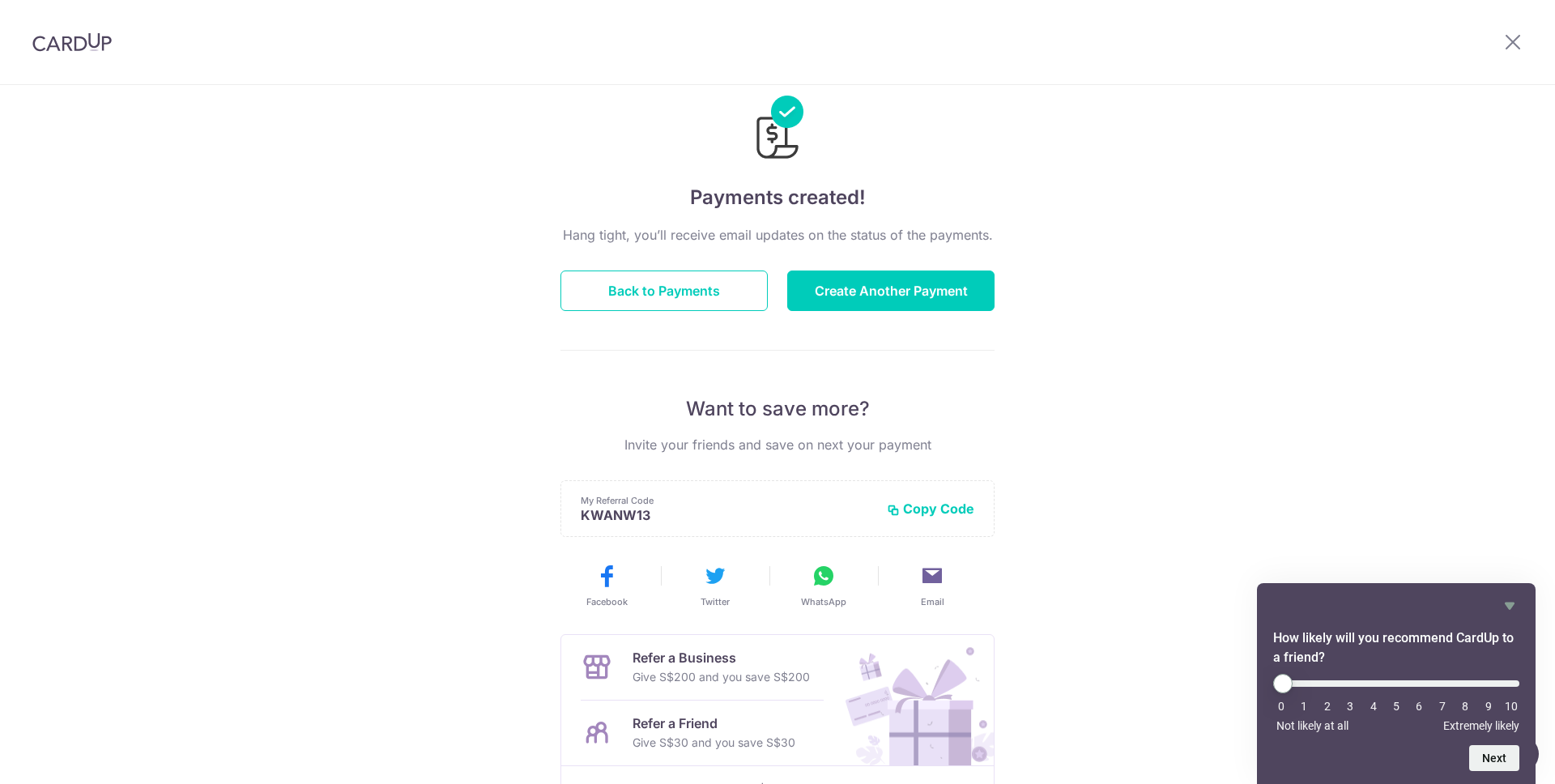
scroll to position [36, 0]
click at [694, 299] on button "Back to Payments" at bounding box center [663, 289] width 207 height 41
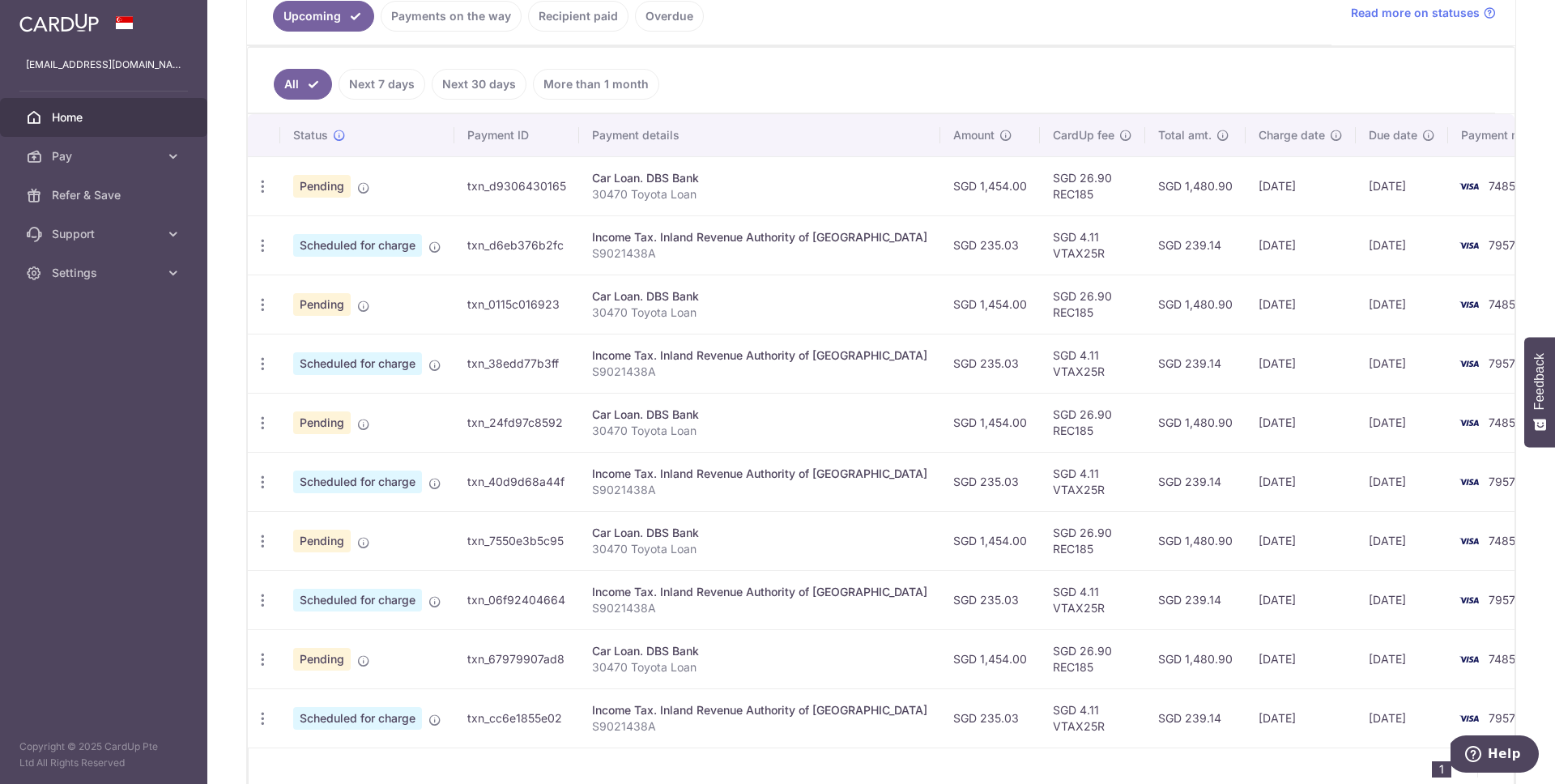
scroll to position [411, 0]
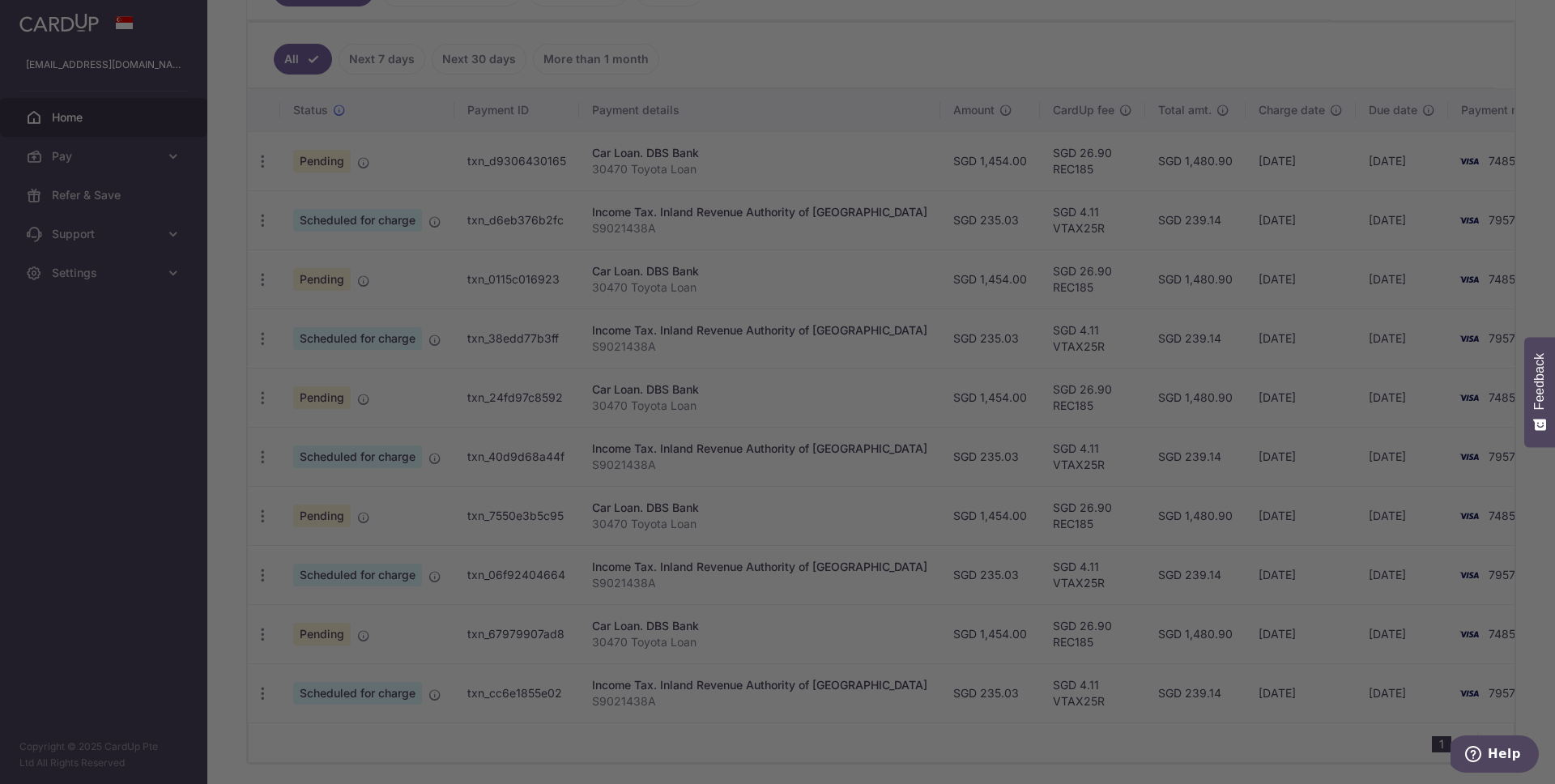
click at [358, 284] on div at bounding box center [785, 396] width 1571 height 792
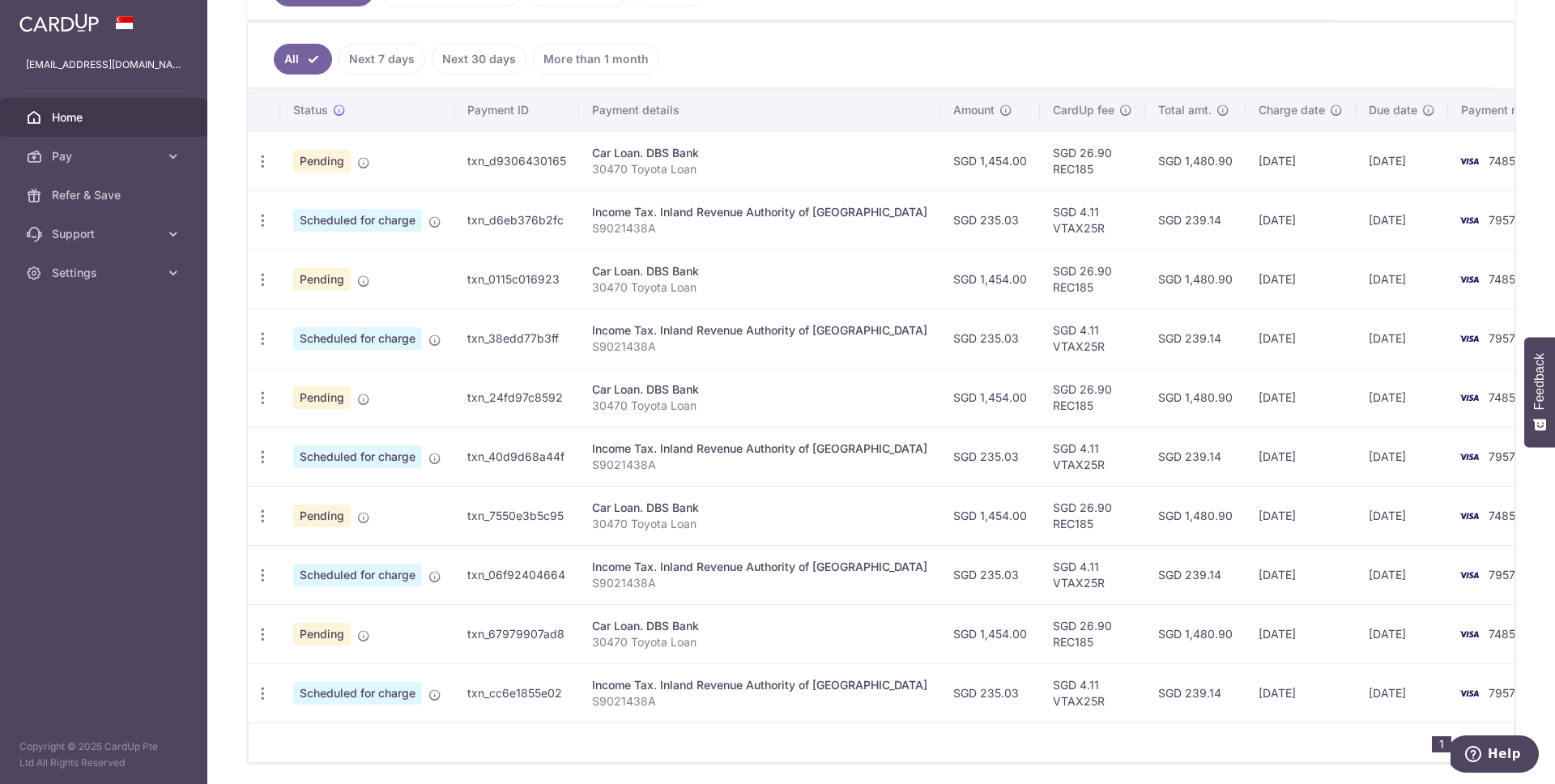
click at [74, 437] on aside "weihao09@gmail.com Home Pay Payments Recipients Cards Refer & Save Support FAQ …" at bounding box center [103, 392] width 207 height 784
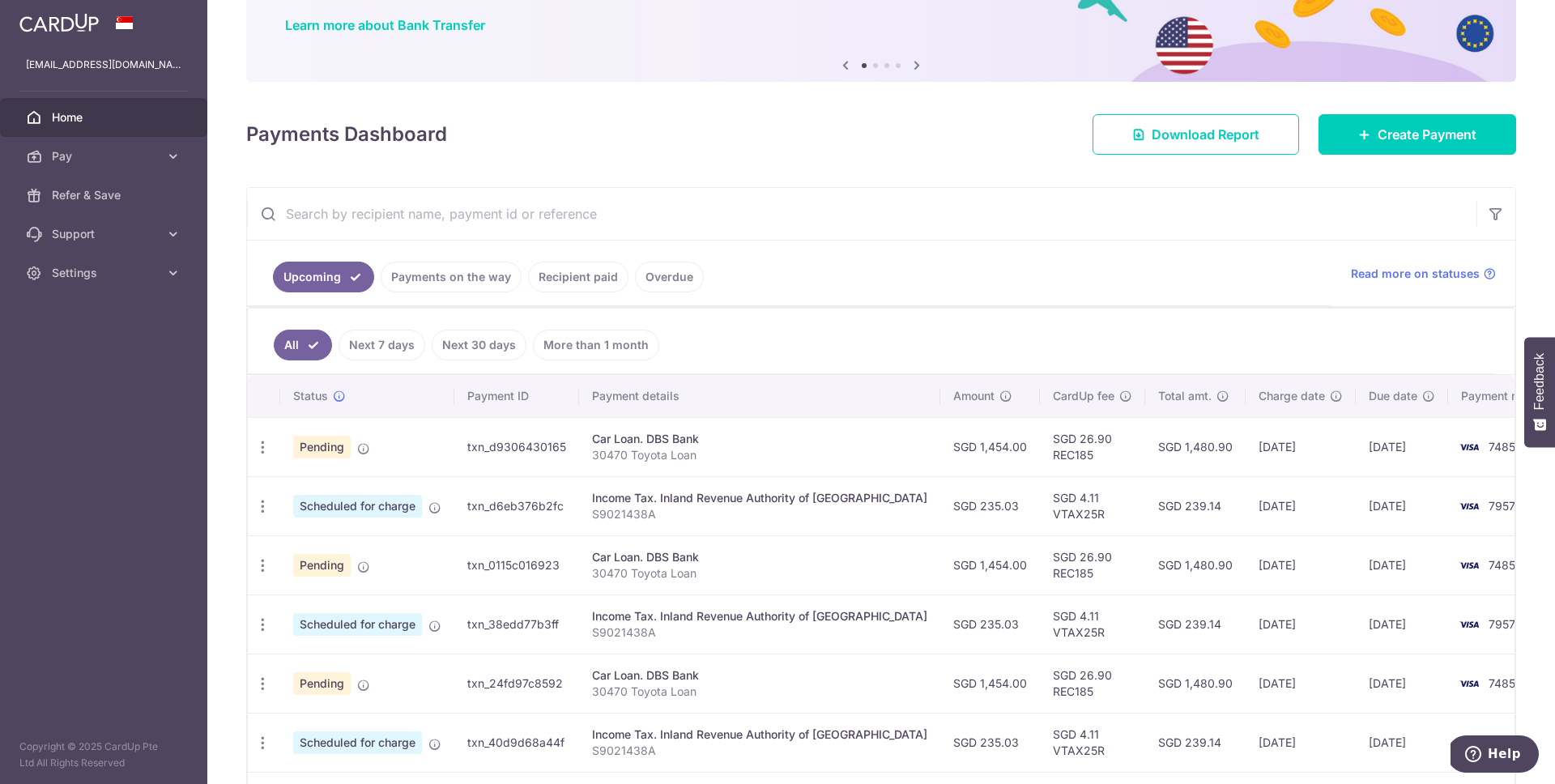
scroll to position [128, 0]
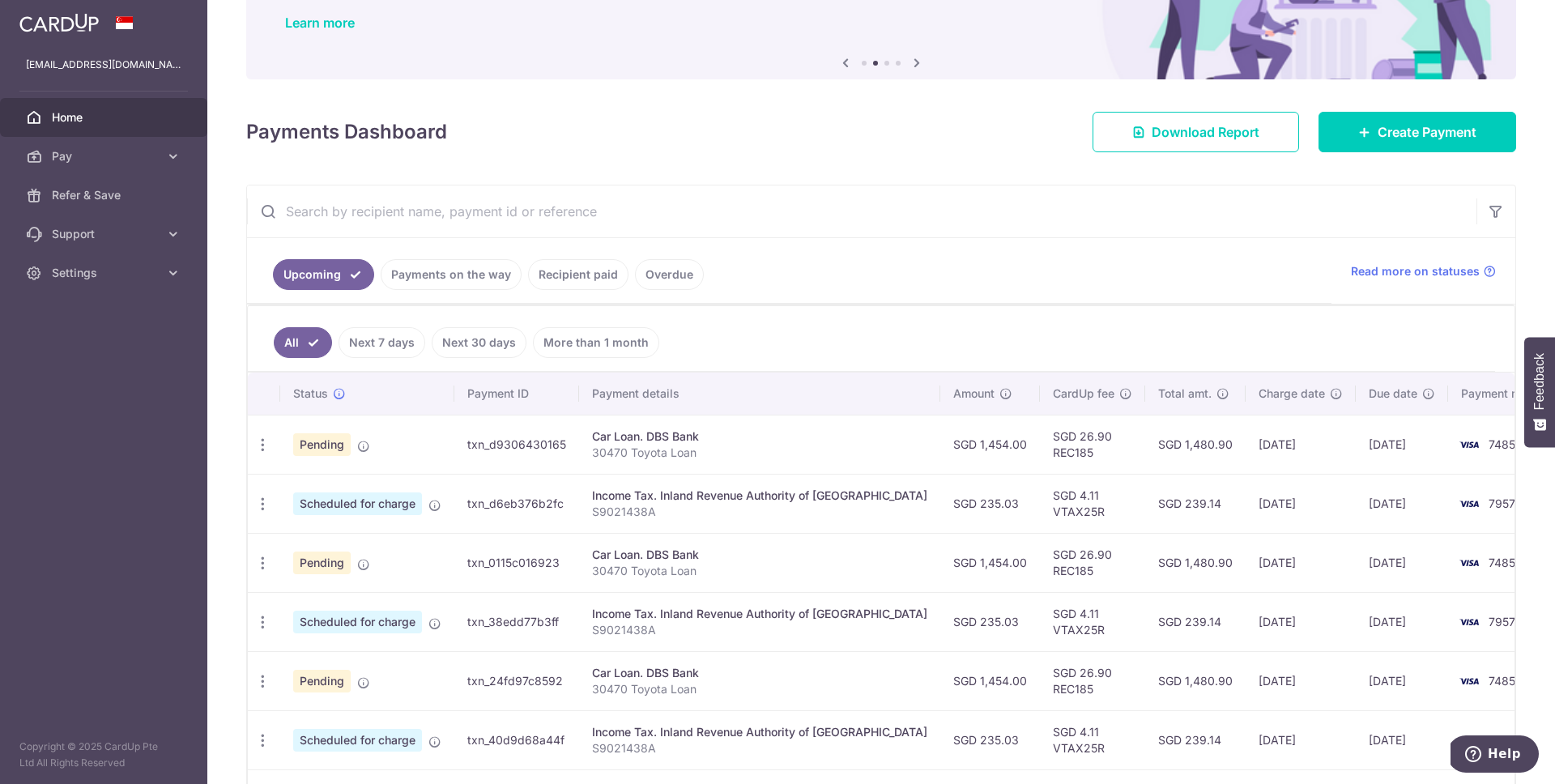
click at [1145, 443] on td "SGD 1,480.90" at bounding box center [1196, 444] width 100 height 59
copy td "1,480.90"
